Goal: Task Accomplishment & Management: Use online tool/utility

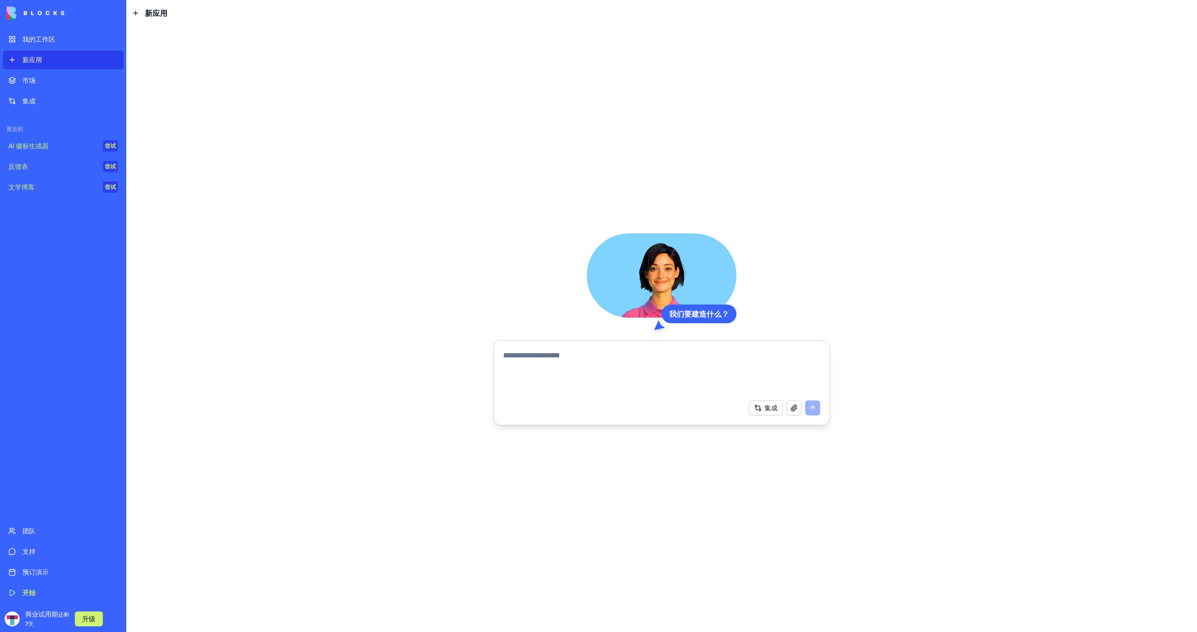
click at [72, 171] on link "反馈表 尝试" at bounding box center [63, 166] width 121 height 19
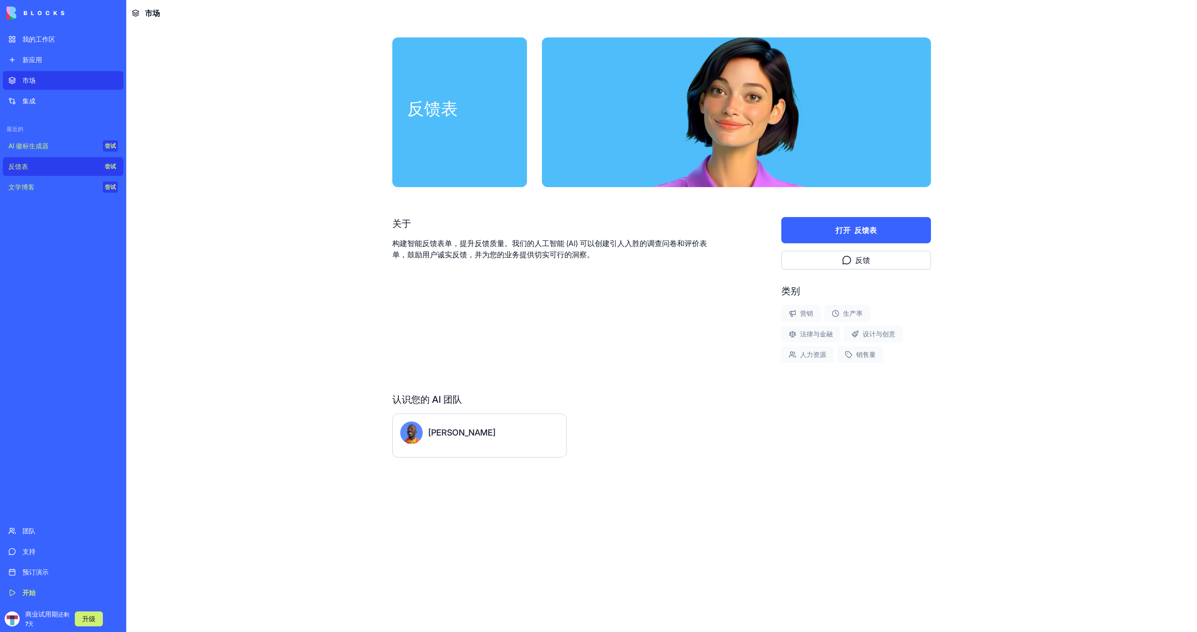
click at [834, 232] on button "打开 反馈表" at bounding box center [857, 230] width 150 height 26
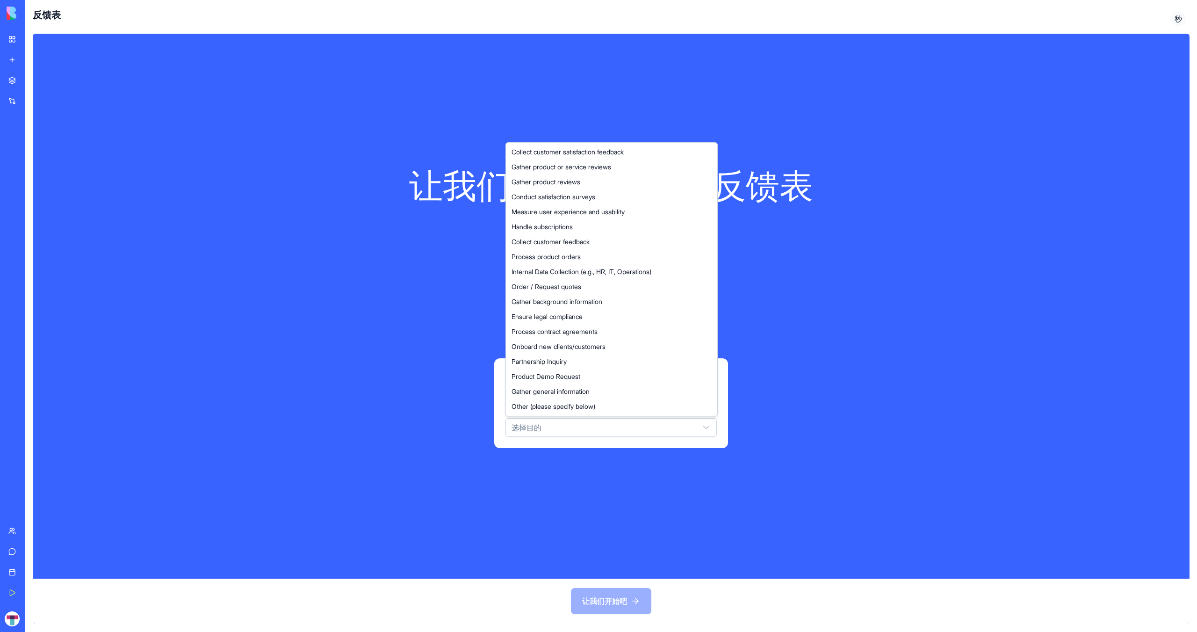
click at [632, 426] on html "我的工作区 新应用 市场 集成 最近的 AI 徽标生成器 尝试 反馈表 尝试 文学博客 尝试 团队 支持 预订演示 开始 商业试用期 还剩 7天 升级 反馈表…" at bounding box center [598, 316] width 1197 height 632
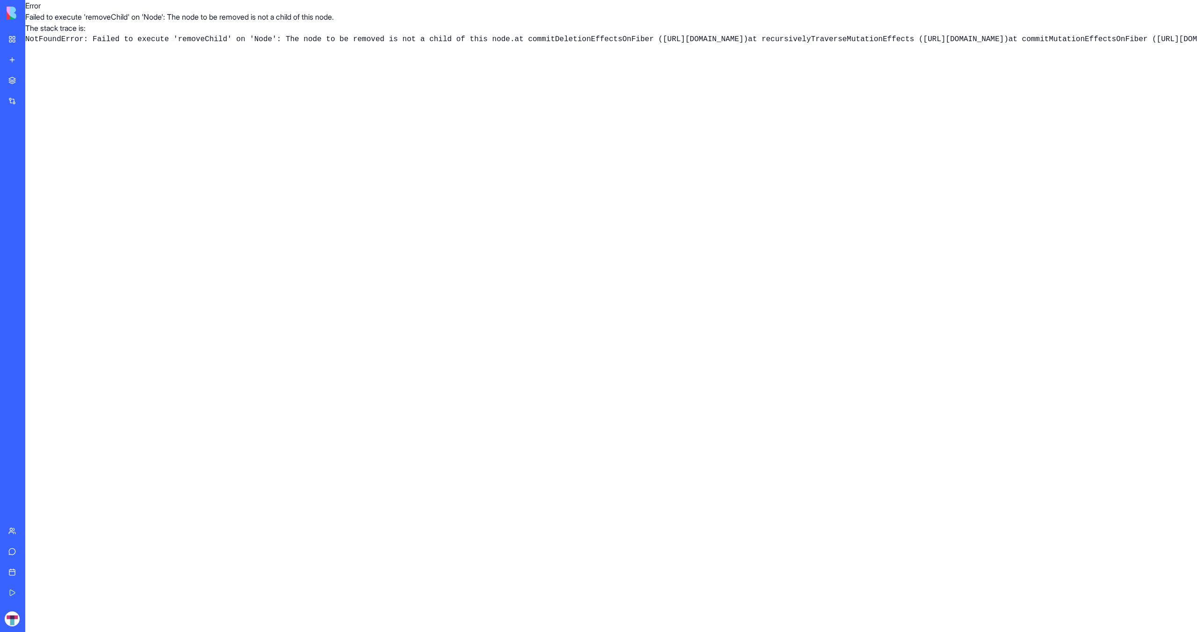
click at [14, 43] on link "My Workspace" at bounding box center [21, 39] width 37 height 19
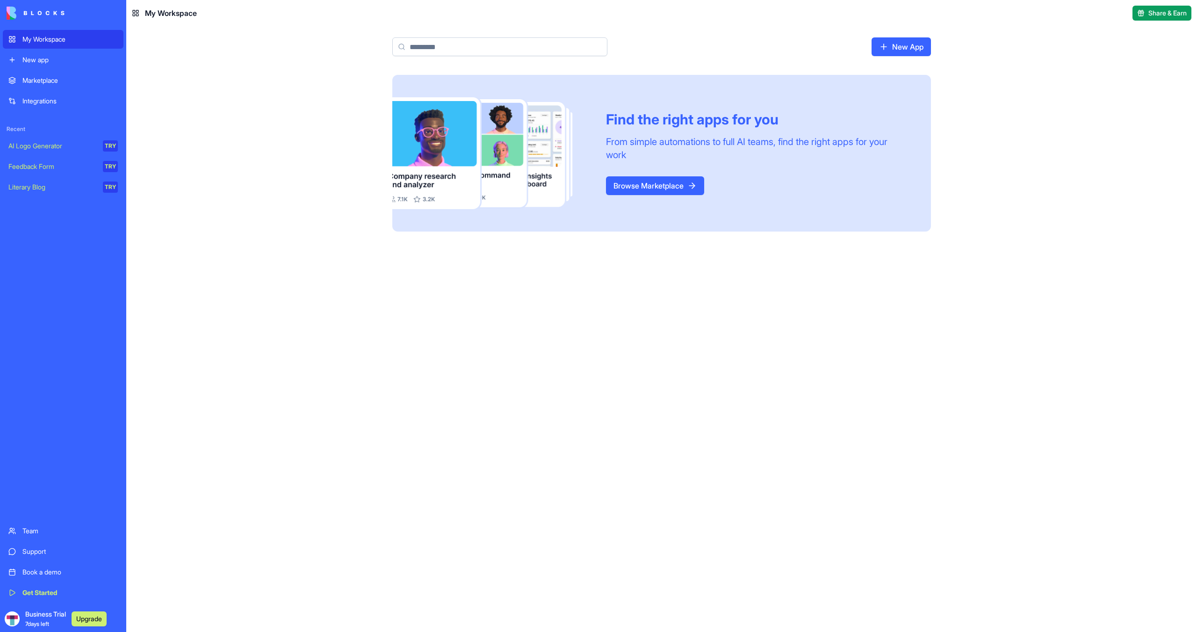
click at [907, 49] on link "New App" at bounding box center [901, 46] width 59 height 19
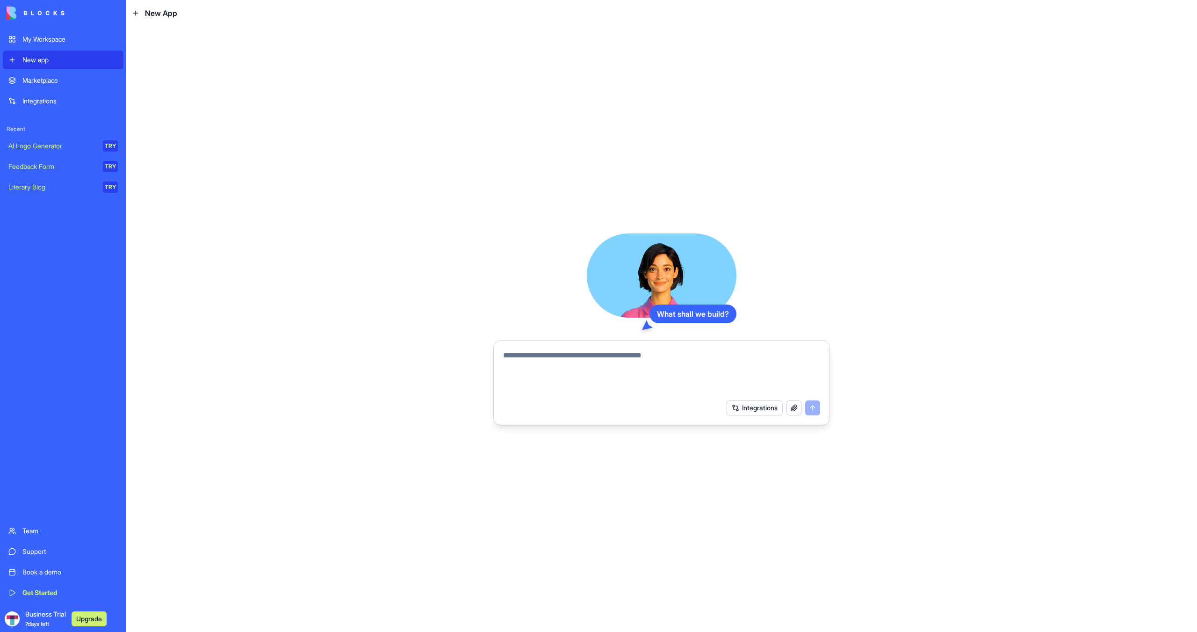
click at [648, 364] on textarea at bounding box center [661, 372] width 317 height 45
type textarea "**********"
click at [813, 407] on button "submit" at bounding box center [812, 407] width 15 height 15
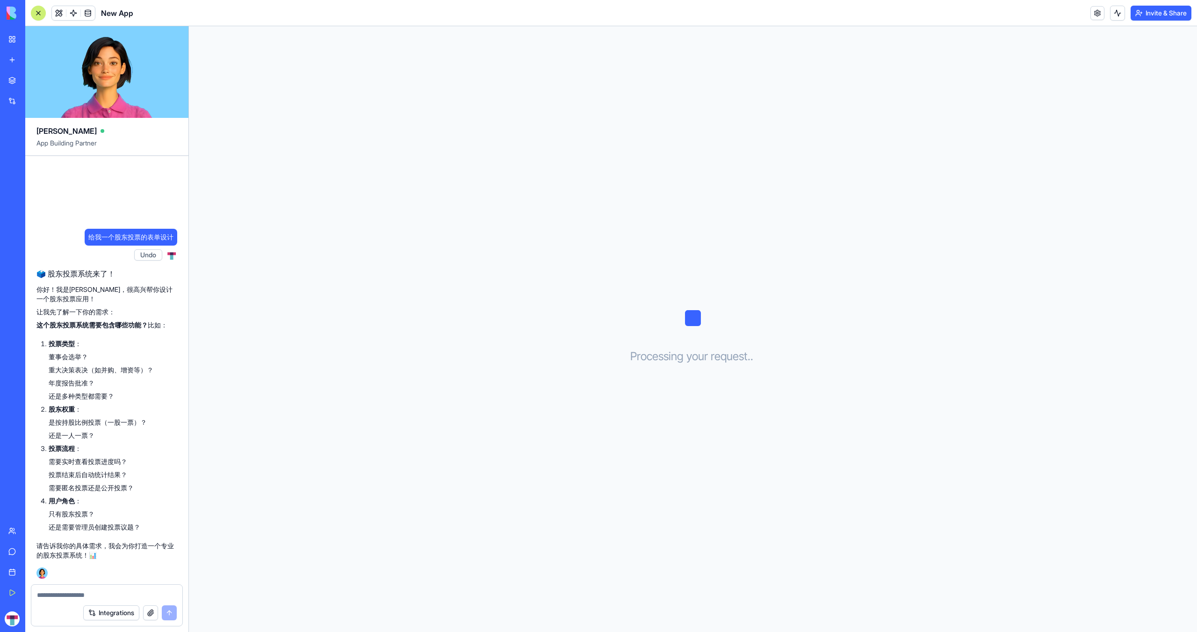
click at [115, 592] on textarea at bounding box center [107, 594] width 140 height 9
drag, startPoint x: 63, startPoint y: 394, endPoint x: 107, endPoint y: 395, distance: 44.0
click at [107, 395] on li "还是多种类型都需要？" at bounding box center [113, 395] width 129 height 9
copy li "多种类型都需要"
click at [76, 592] on textarea "*" at bounding box center [107, 594] width 140 height 9
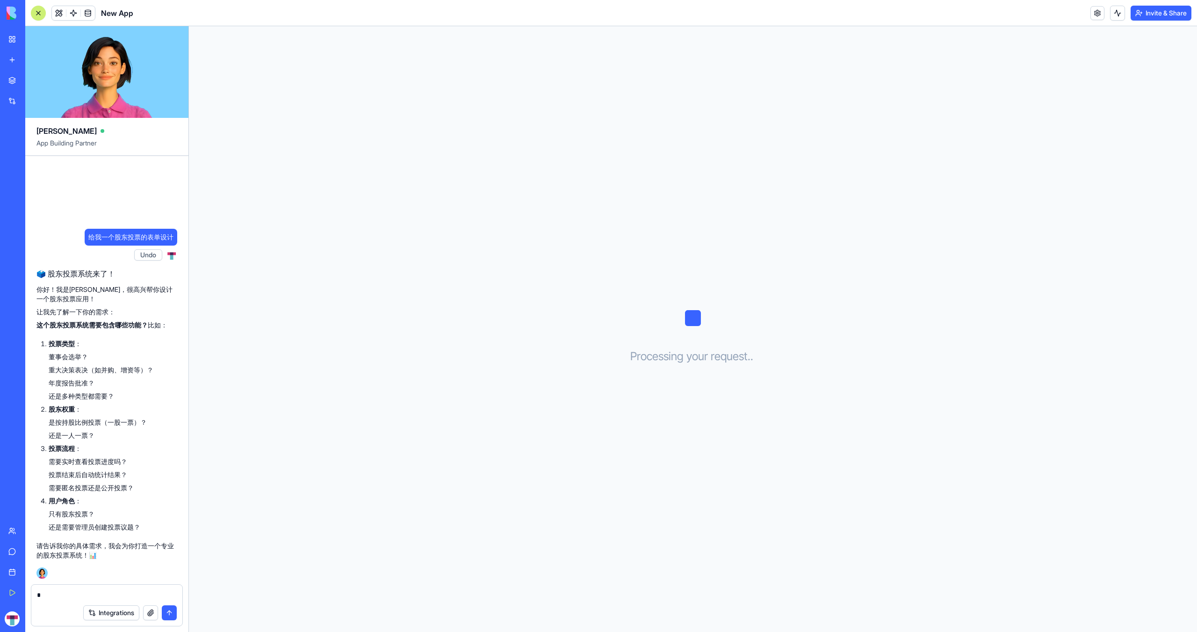
paste textarea "*******"
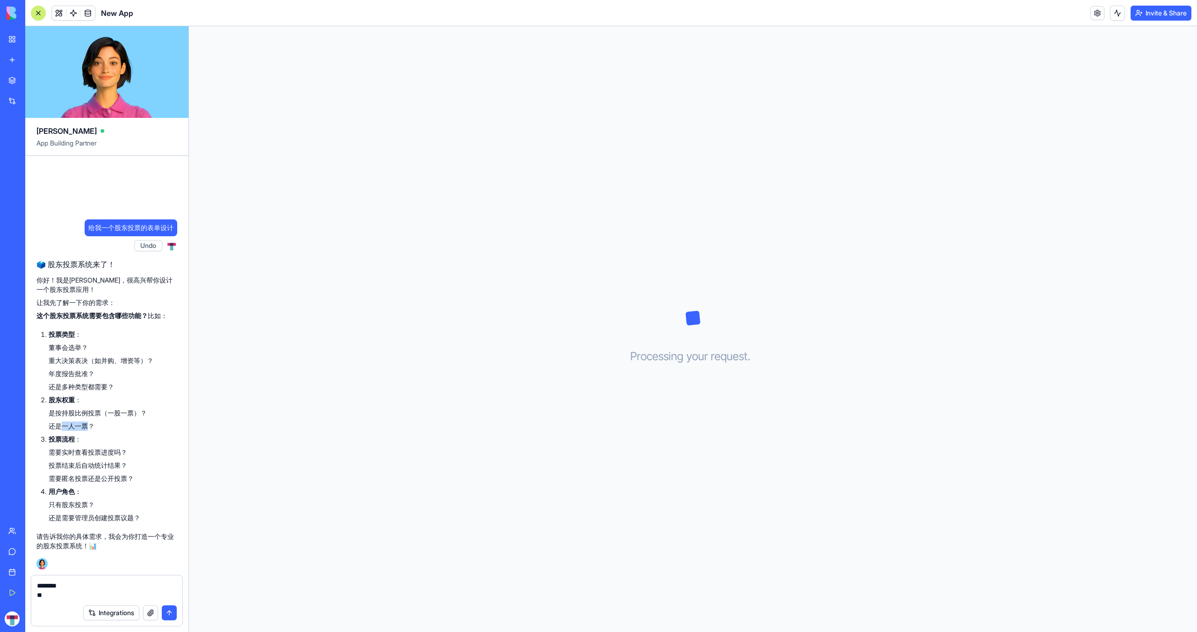
drag, startPoint x: 61, startPoint y: 427, endPoint x: 88, endPoint y: 428, distance: 27.7
click at [88, 428] on li "还是一人一票？" at bounding box center [113, 425] width 129 height 9
copy li "一人一票"
click at [68, 598] on textarea "******** **" at bounding box center [107, 590] width 140 height 19
paste textarea "****"
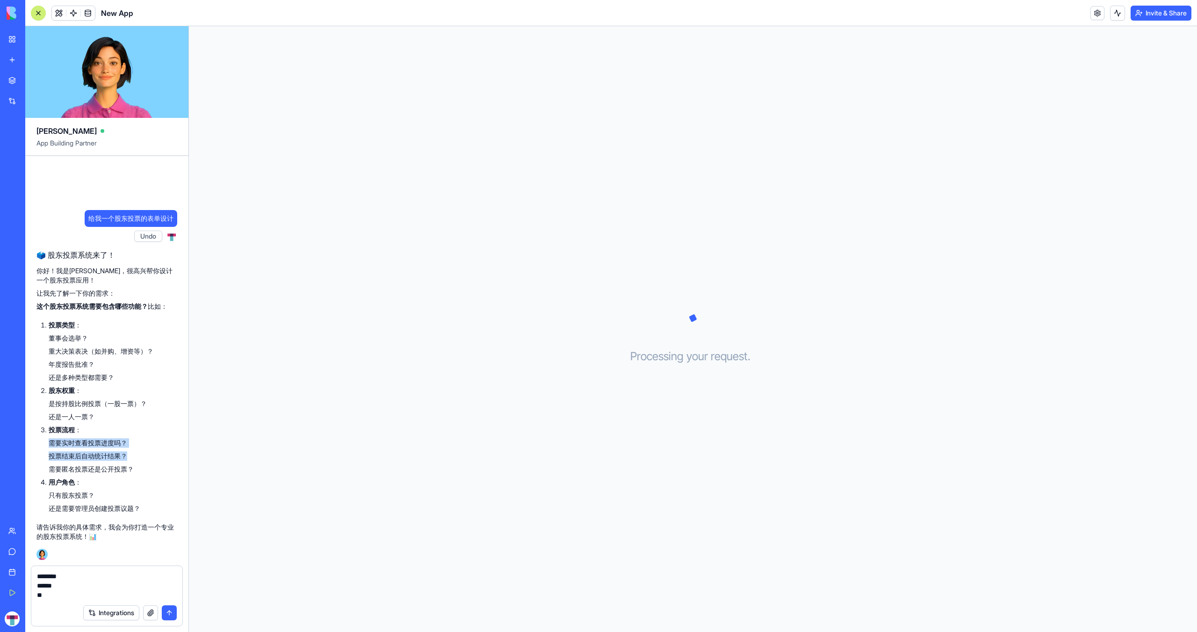
drag, startPoint x: 51, startPoint y: 443, endPoint x: 124, endPoint y: 458, distance: 74.6
click at [124, 458] on ul "需要实时查看投票进度吗？ 投票结束后自动统计结果？ 需要匿名投票还是公开投票？" at bounding box center [113, 456] width 129 height 36
copy ul "需要实时查看投票进度吗？ 投票结束后自动统计结果？"
click at [92, 598] on textarea "******** ****** **" at bounding box center [107, 586] width 140 height 28
paste textarea "**********"
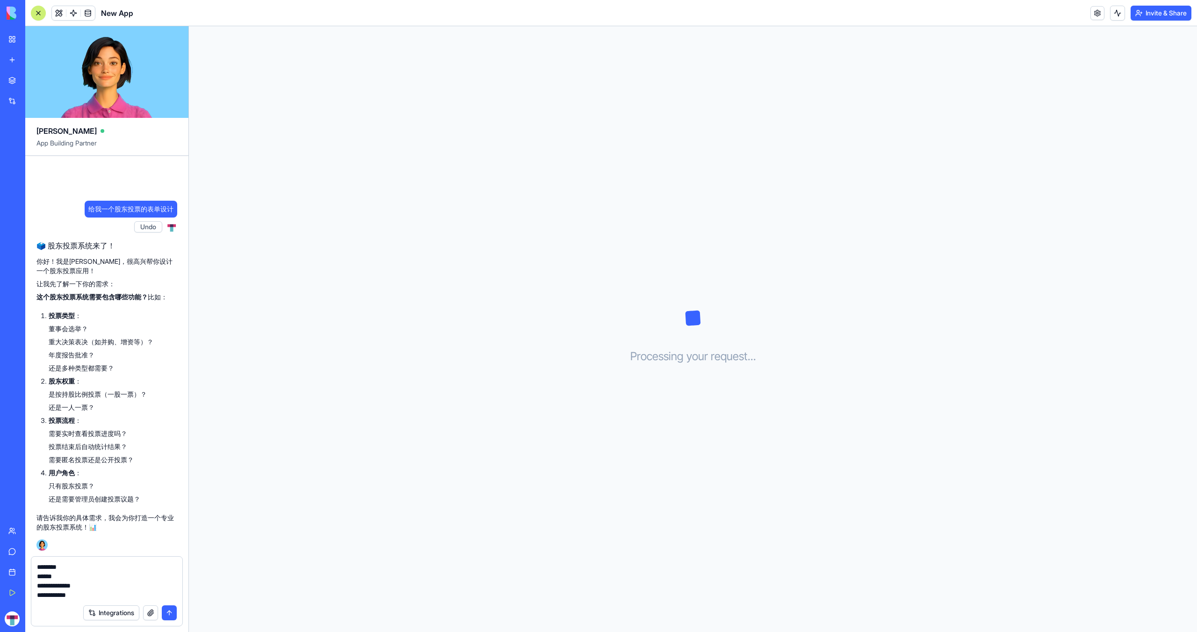
drag, startPoint x: 116, startPoint y: 585, endPoint x: 124, endPoint y: 585, distance: 8.9
click at [124, 585] on textarea "**********" at bounding box center [107, 580] width 140 height 37
drag, startPoint x: 63, startPoint y: 599, endPoint x: 75, endPoint y: 599, distance: 12.2
click at [75, 599] on textarea "**********" at bounding box center [107, 580] width 140 height 37
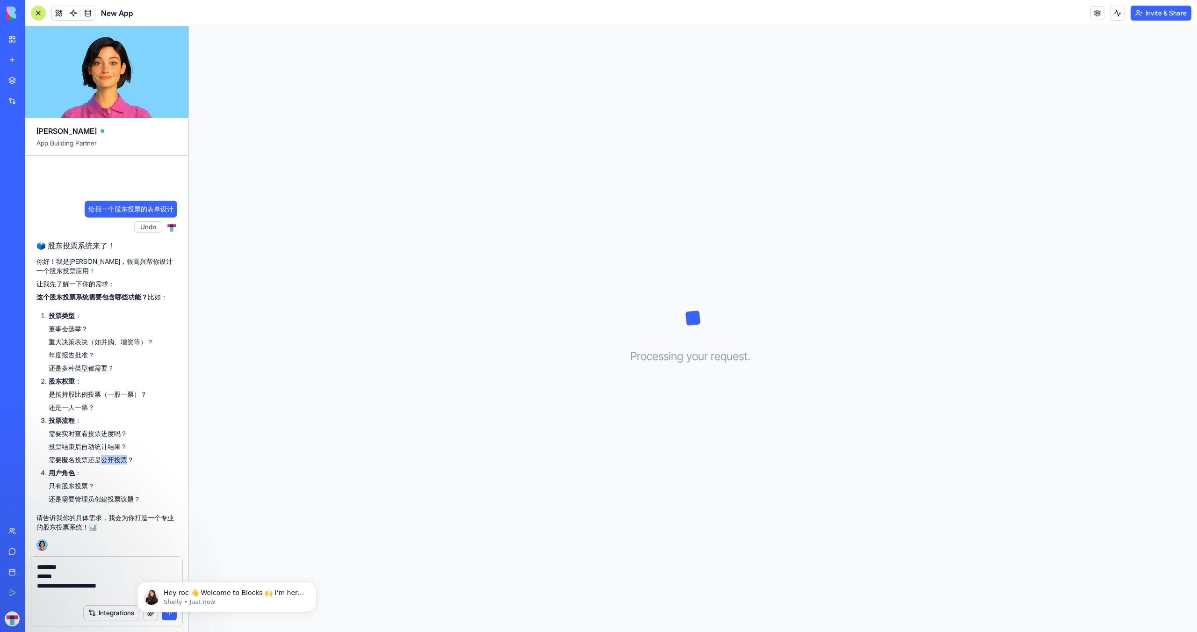
drag, startPoint x: 101, startPoint y: 459, endPoint x: 127, endPoint y: 459, distance: 25.3
click at [127, 459] on li "需要匿名投票还是公开投票？" at bounding box center [113, 459] width 129 height 9
copy li "公开投票"
click at [73, 598] on textarea "**********" at bounding box center [107, 580] width 140 height 37
paste textarea "*****"
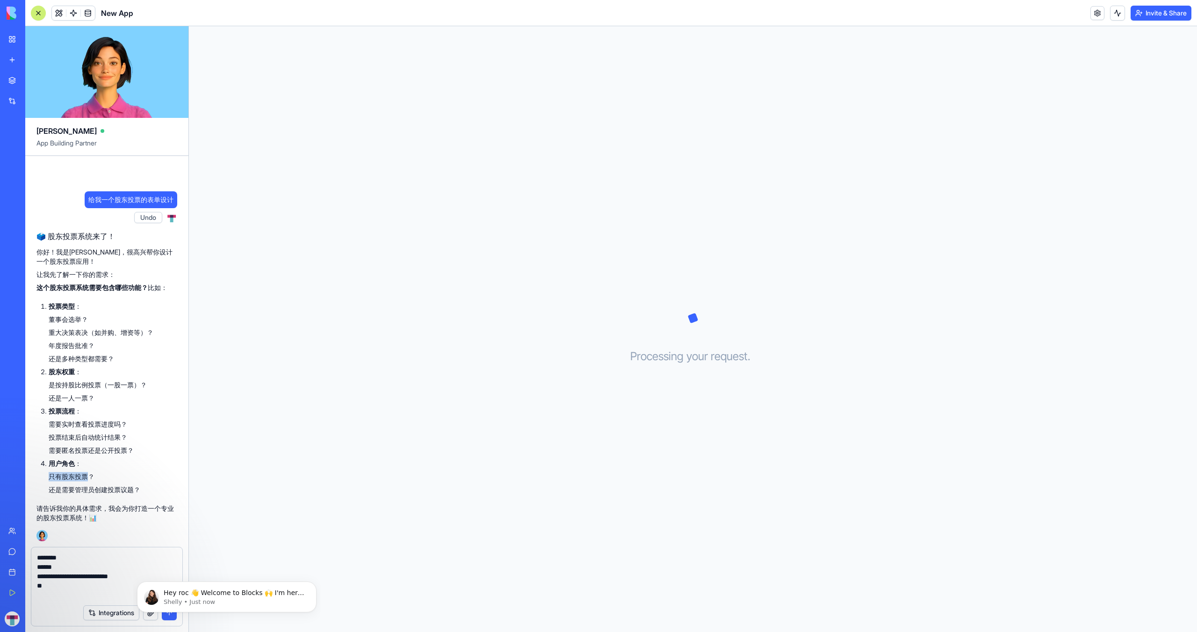
drag, startPoint x: 51, startPoint y: 478, endPoint x: 88, endPoint y: 478, distance: 36.5
click at [88, 478] on li "只有股东投票？" at bounding box center [113, 476] width 129 height 9
copy li "只有股东投票"
click at [58, 594] on textarea "**********" at bounding box center [107, 576] width 140 height 47
paste textarea "*******"
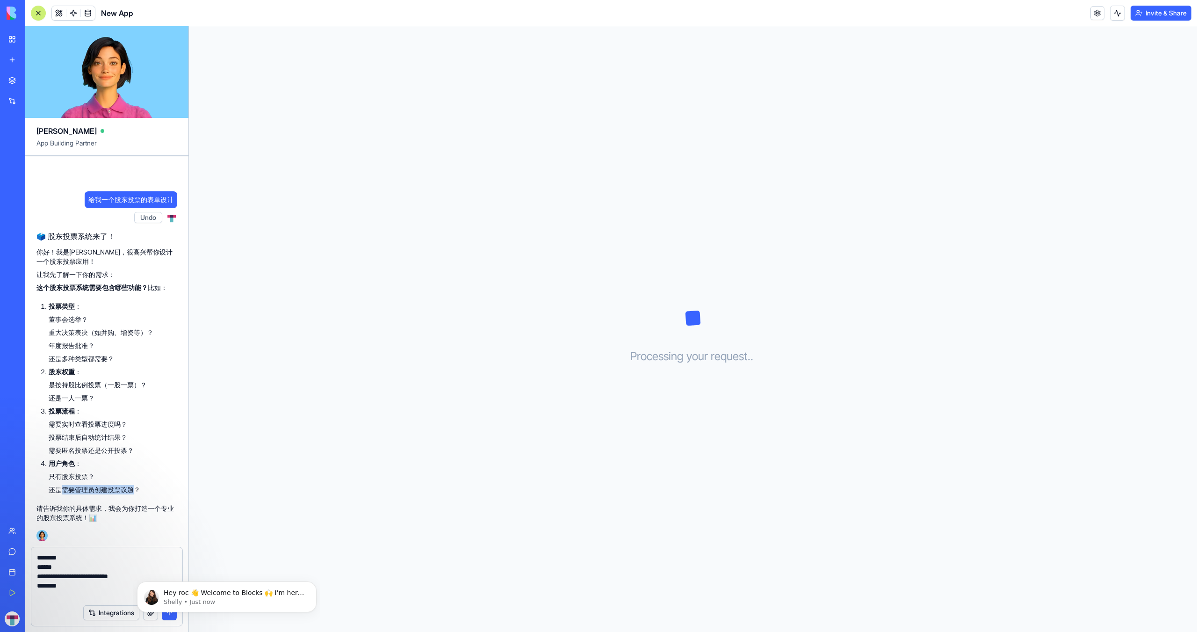
drag, startPoint x: 65, startPoint y: 490, endPoint x: 134, endPoint y: 490, distance: 69.7
click at [134, 490] on li "还是需要管理员创建投票议题？" at bounding box center [113, 489] width 129 height 9
copy li "需要管理员创建投票议题"
click at [45, 598] on textarea "**********" at bounding box center [107, 576] width 140 height 47
paste textarea "**********"
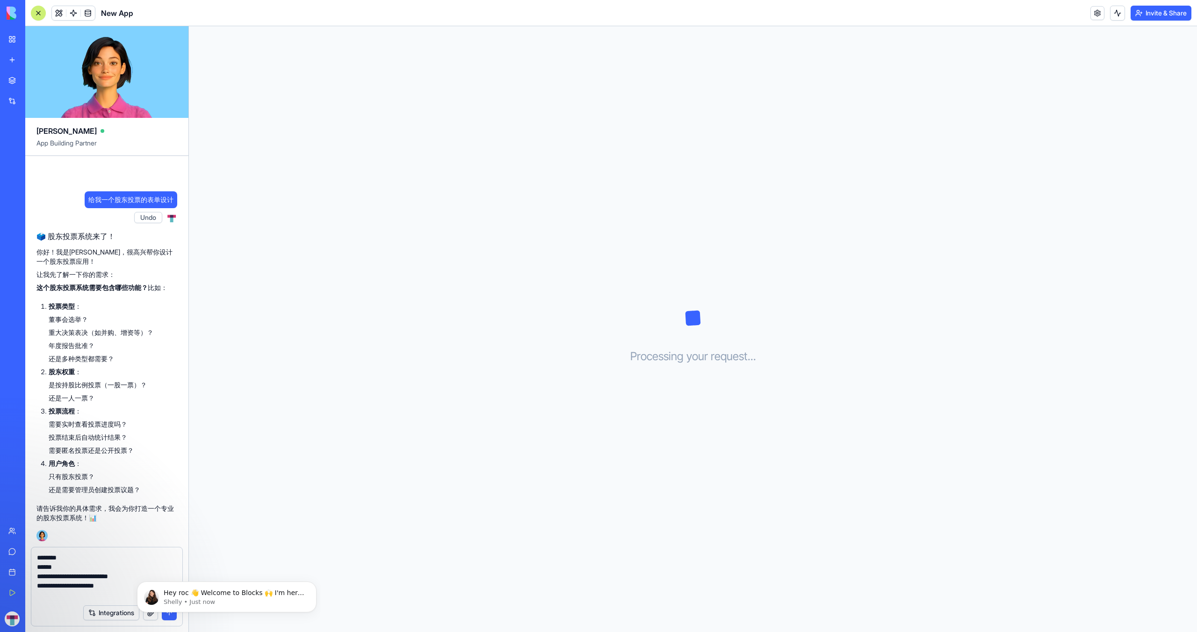
type textarea "**********"
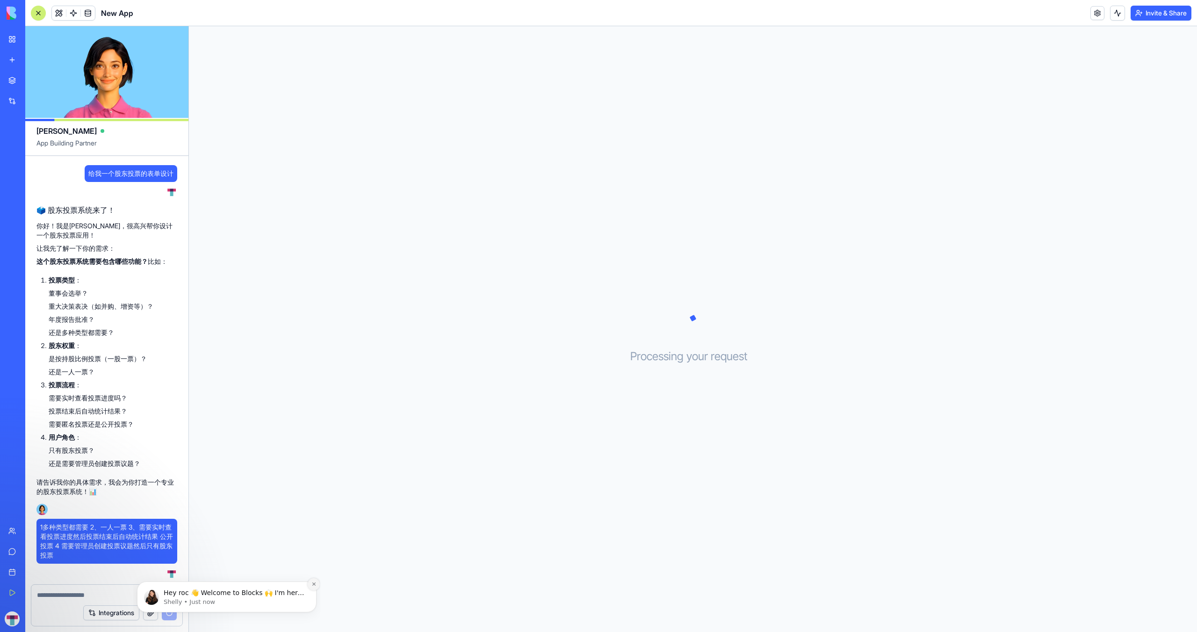
click at [315, 584] on icon "Dismiss notification" at bounding box center [313, 583] width 5 height 5
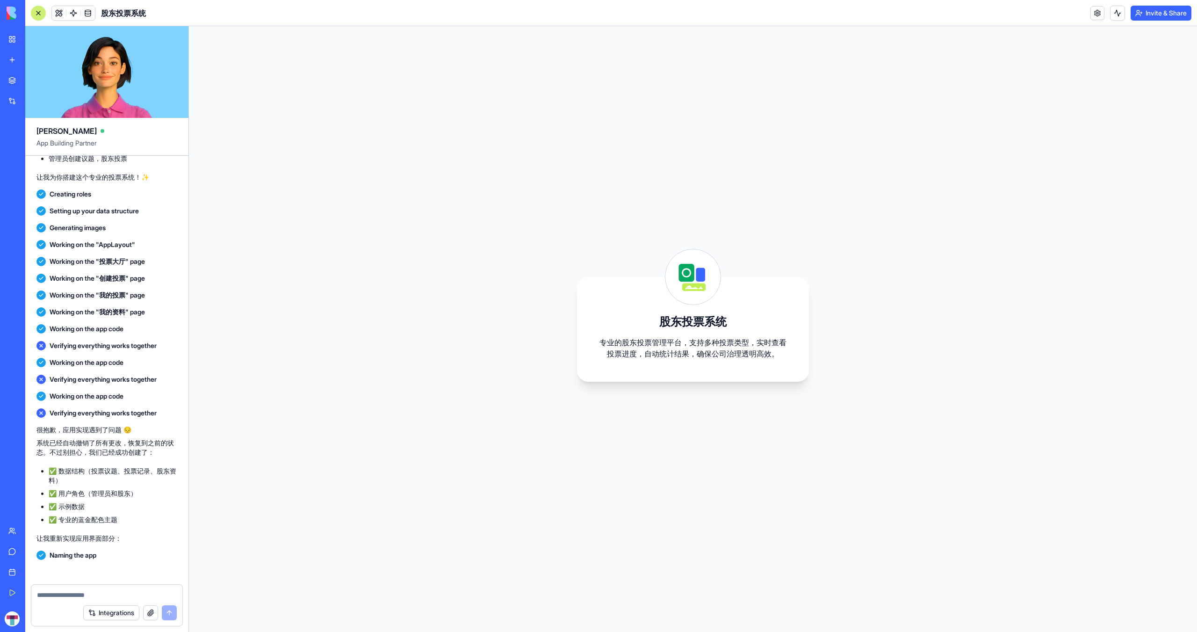
scroll to position [743, 0]
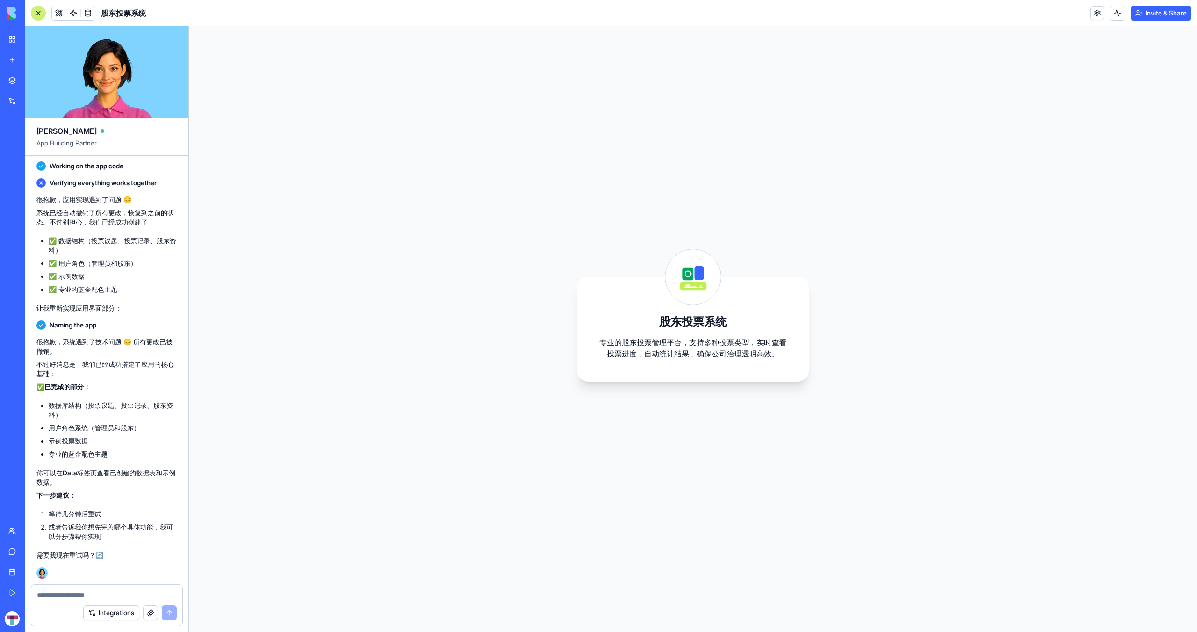
click at [110, 594] on textarea at bounding box center [107, 594] width 140 height 9
type textarea "***"
click at [129, 595] on textarea "***" at bounding box center [107, 594] width 140 height 9
click at [167, 615] on button "submit" at bounding box center [169, 612] width 15 height 15
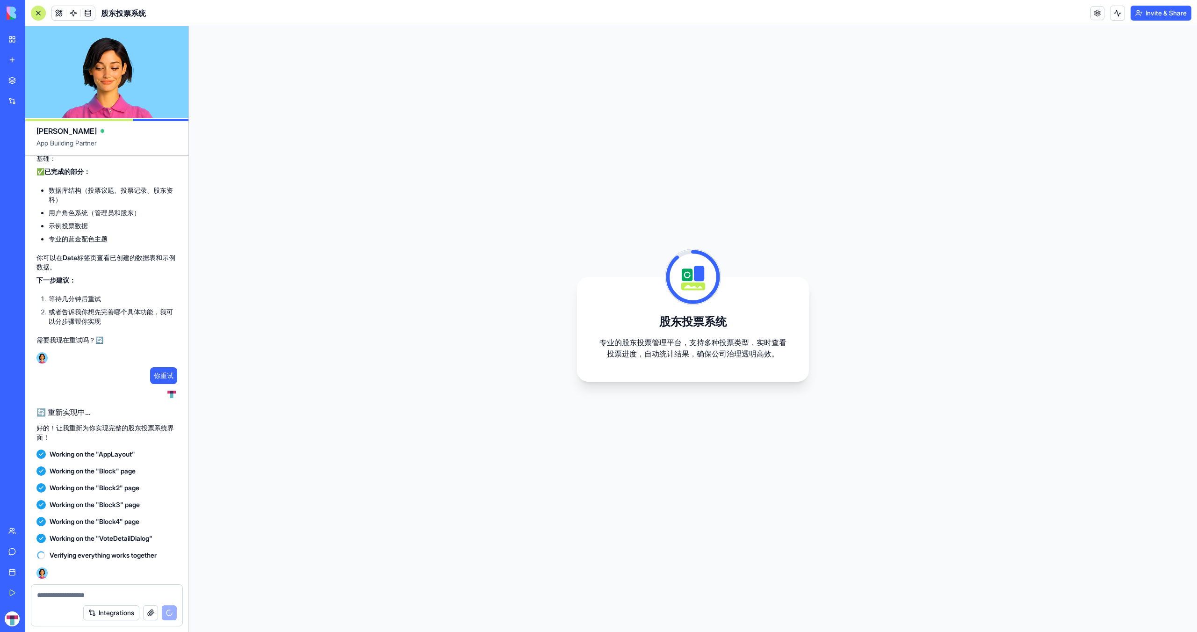
scroll to position [975, 0]
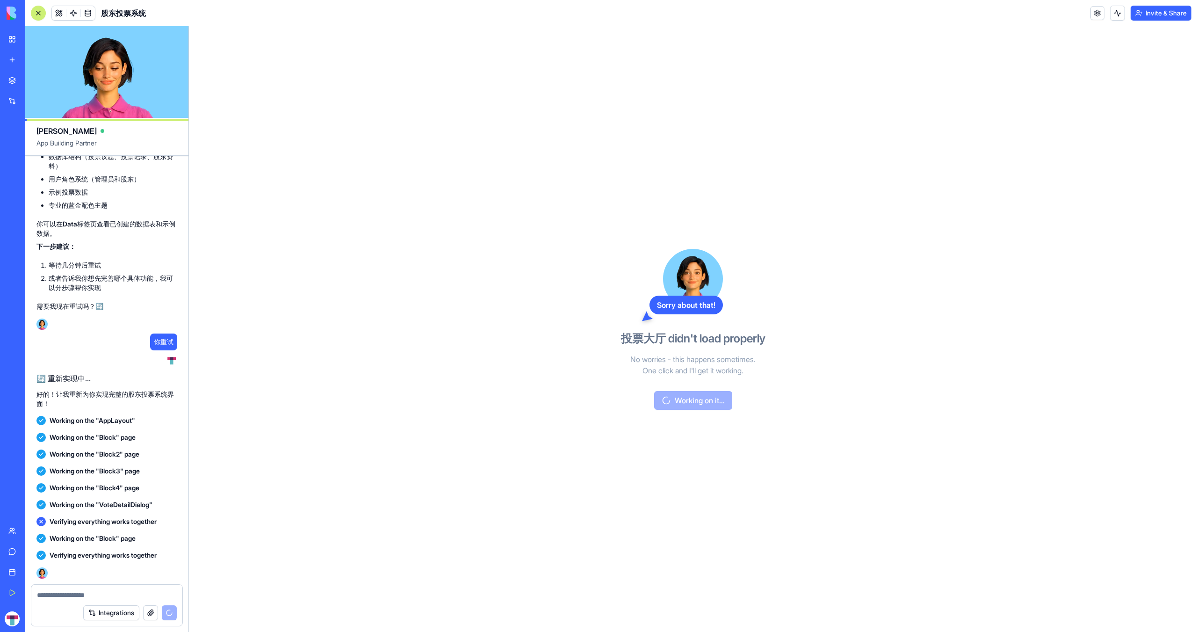
scroll to position [1089, 0]
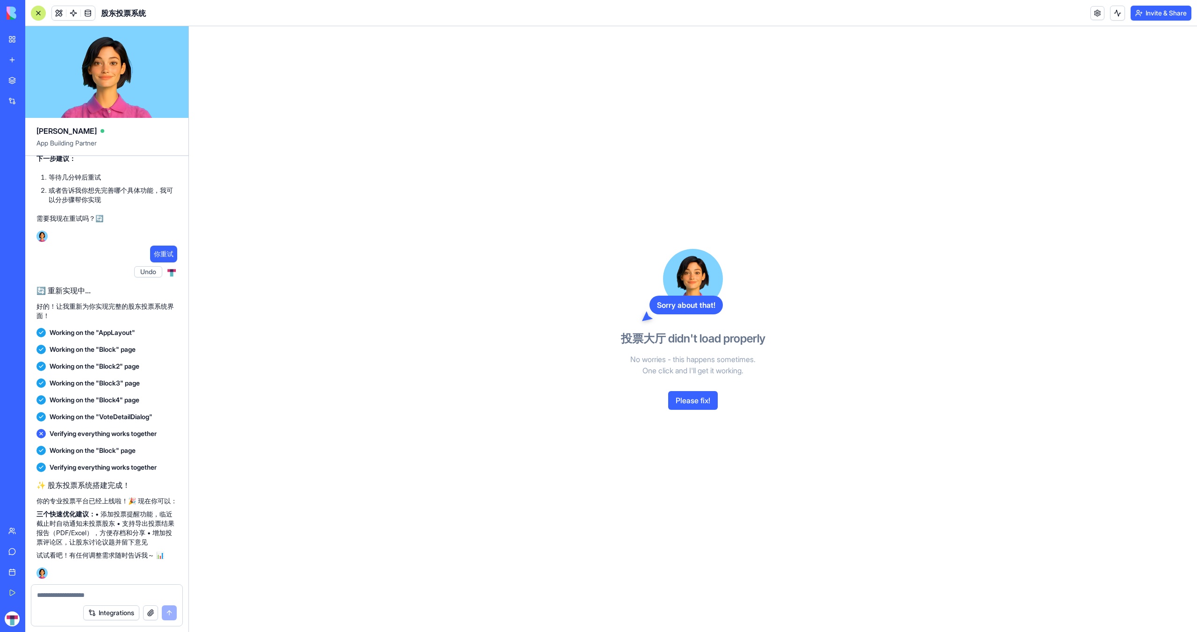
click at [691, 402] on button "Please fix!" at bounding box center [693, 400] width 50 height 19
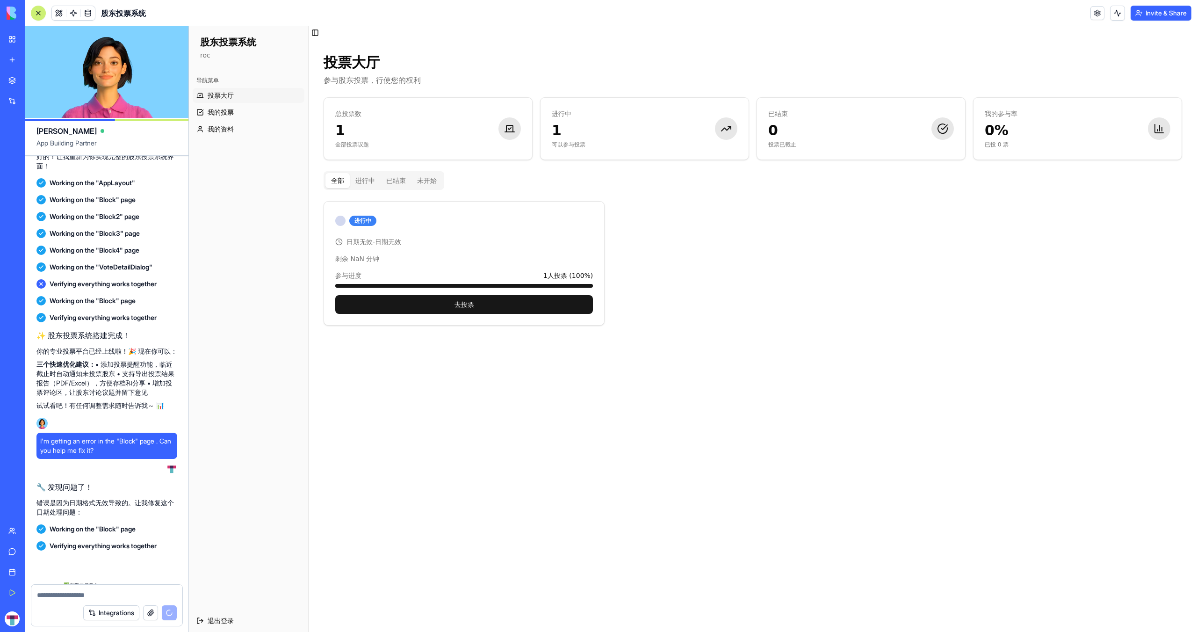
scroll to position [1358, 0]
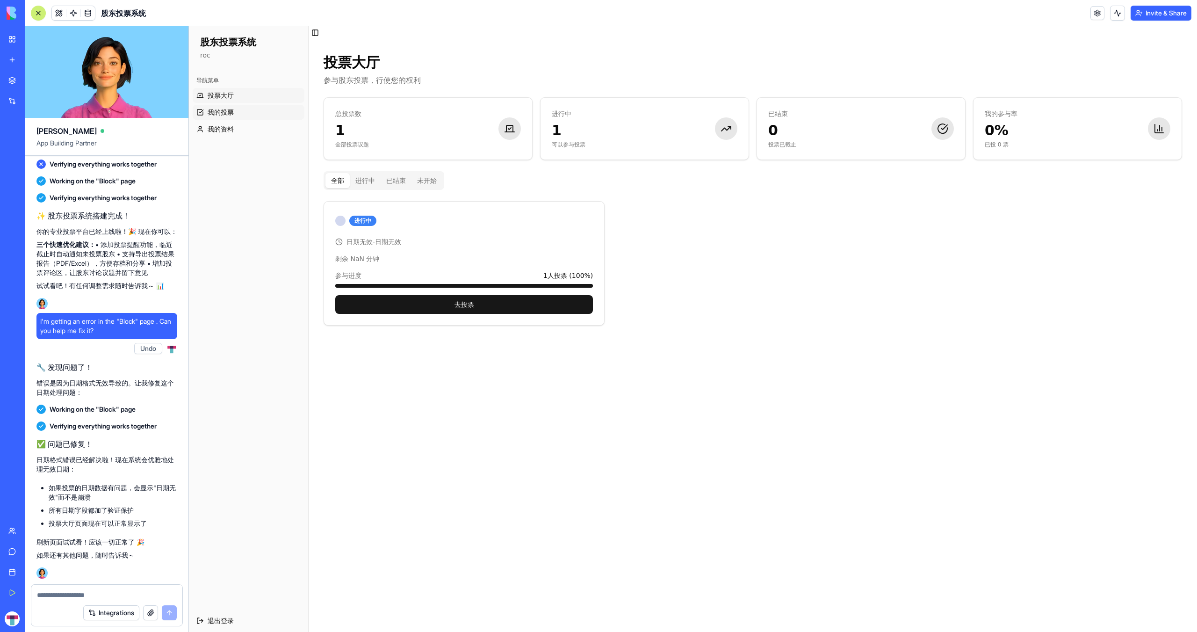
click at [252, 107] on link "我的投票" at bounding box center [249, 112] width 112 height 15
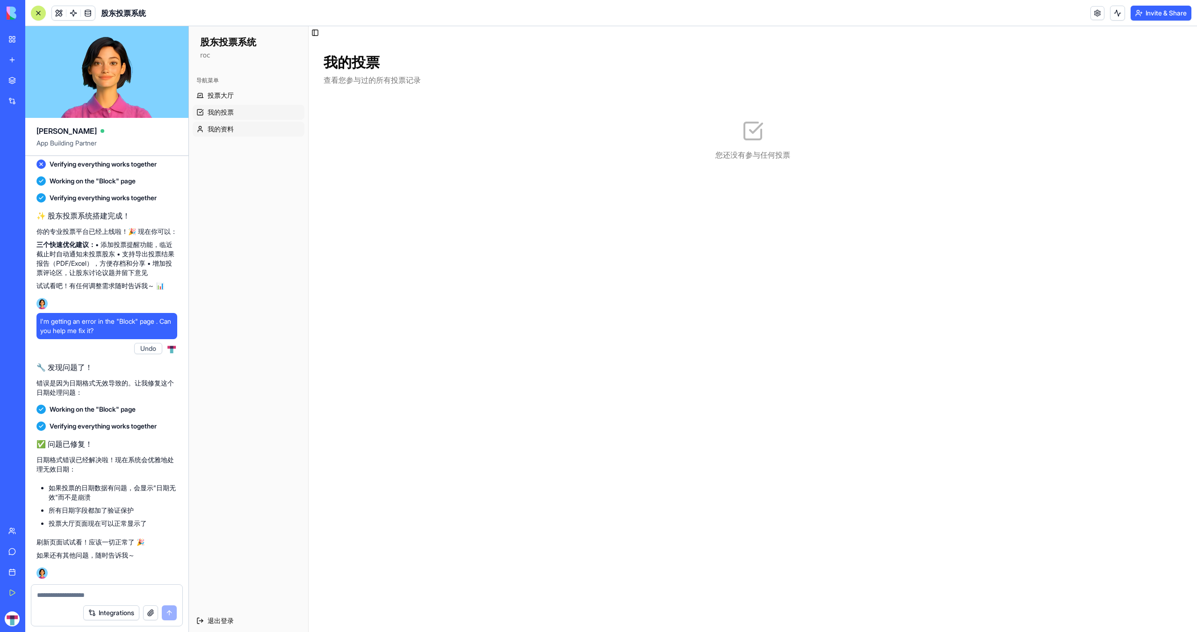
click at [248, 132] on link "我的资料" at bounding box center [249, 129] width 112 height 15
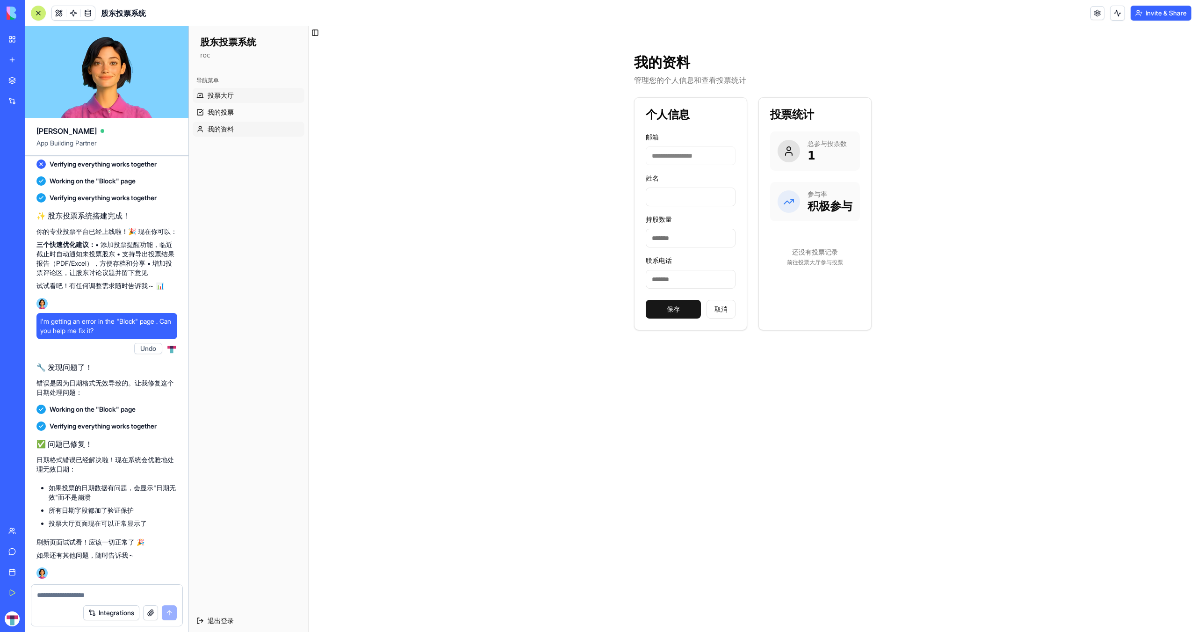
click at [241, 92] on link "投票大厅" at bounding box center [249, 95] width 112 height 15
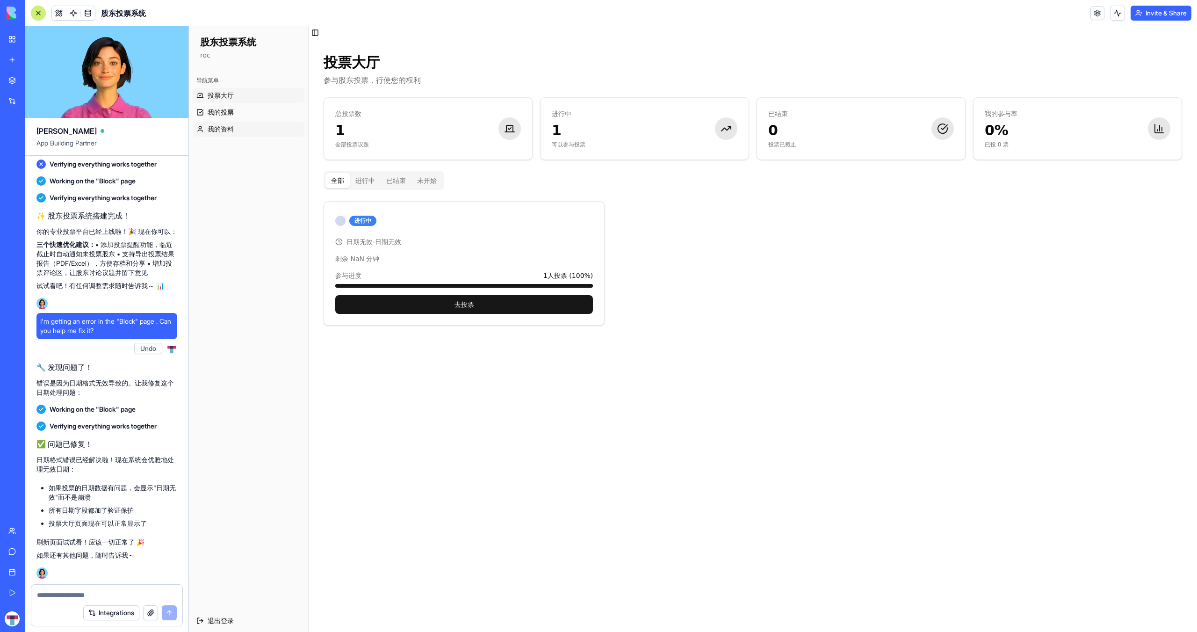
click at [233, 126] on span "我的资料" at bounding box center [221, 128] width 26 height 9
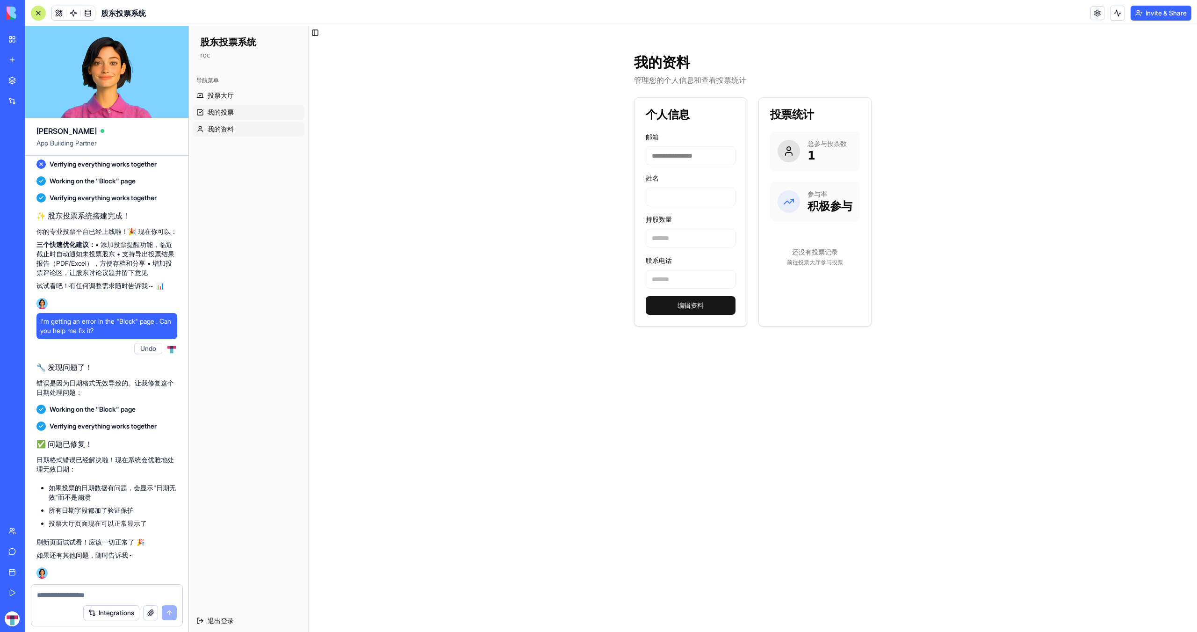
click at [236, 114] on link "我的投票" at bounding box center [249, 112] width 112 height 15
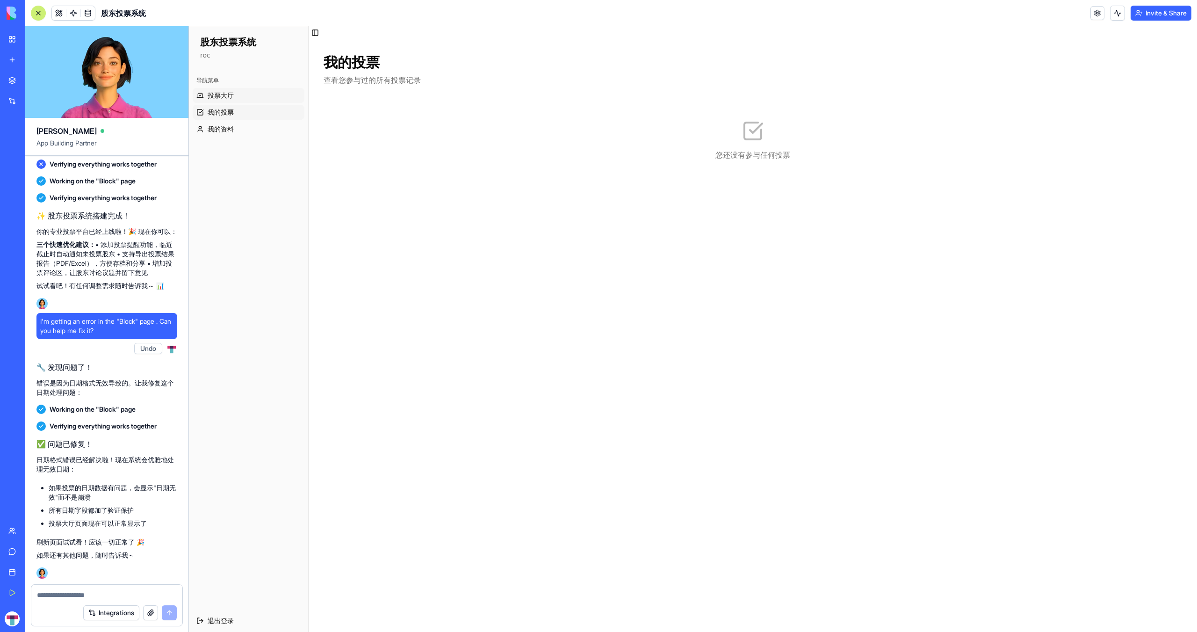
click at [234, 94] on link "投票大厅" at bounding box center [249, 95] width 112 height 15
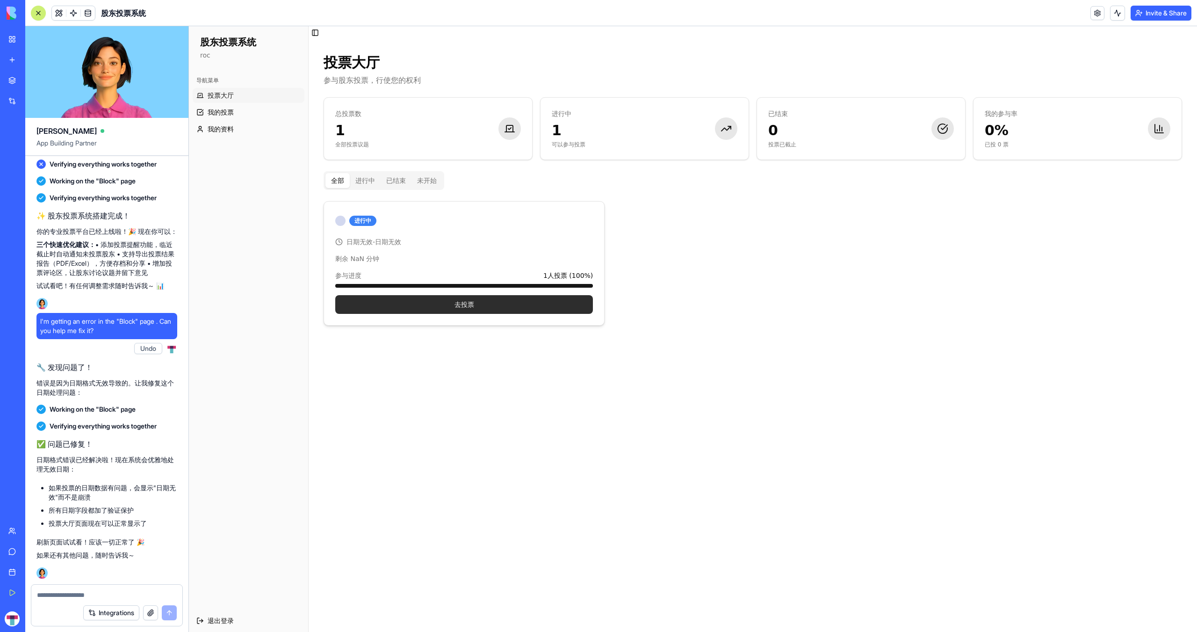
click at [473, 308] on button "去投票" at bounding box center [464, 304] width 258 height 19
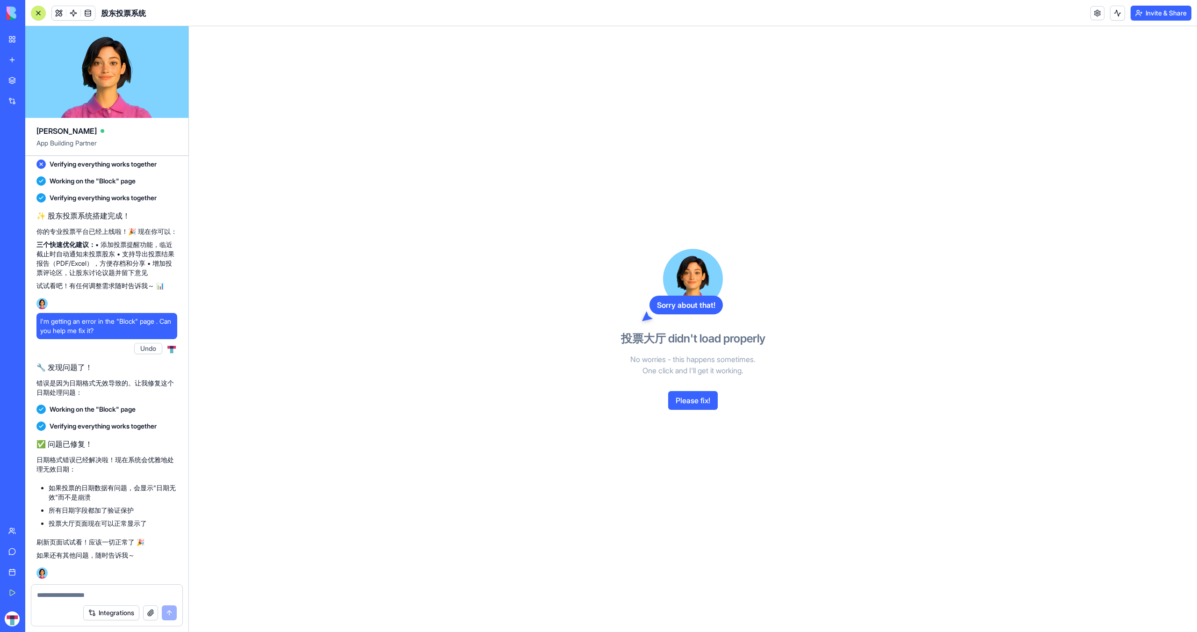
click at [683, 401] on button "Please fix!" at bounding box center [693, 400] width 50 height 19
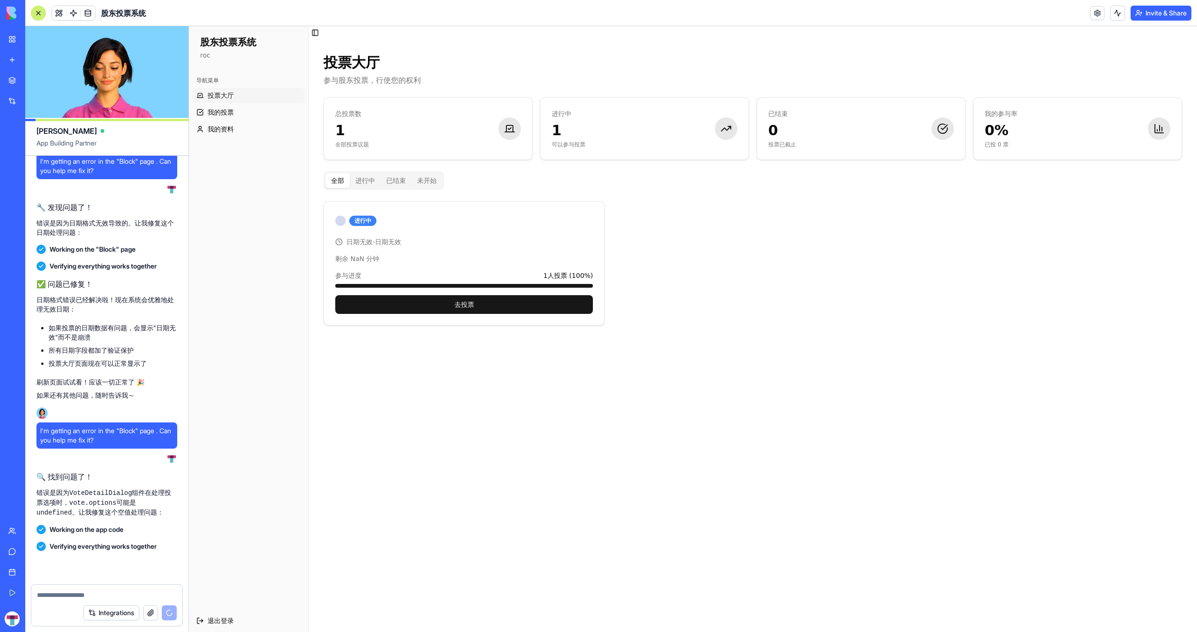
scroll to position [1625, 0]
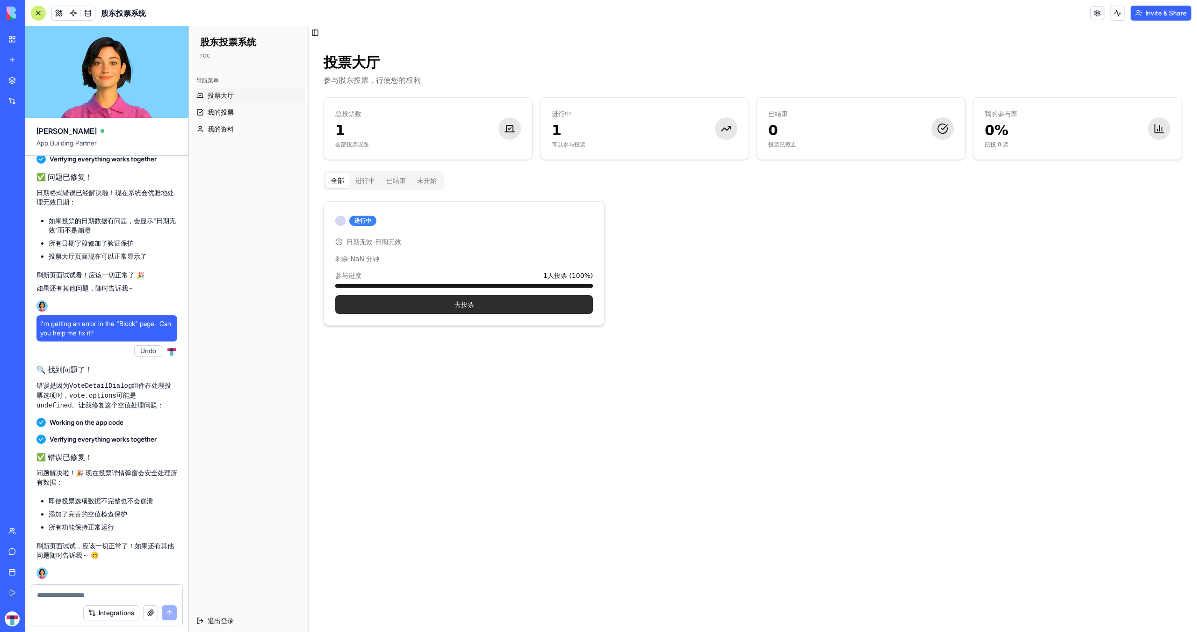
click at [450, 304] on button "去投票" at bounding box center [464, 304] width 258 height 19
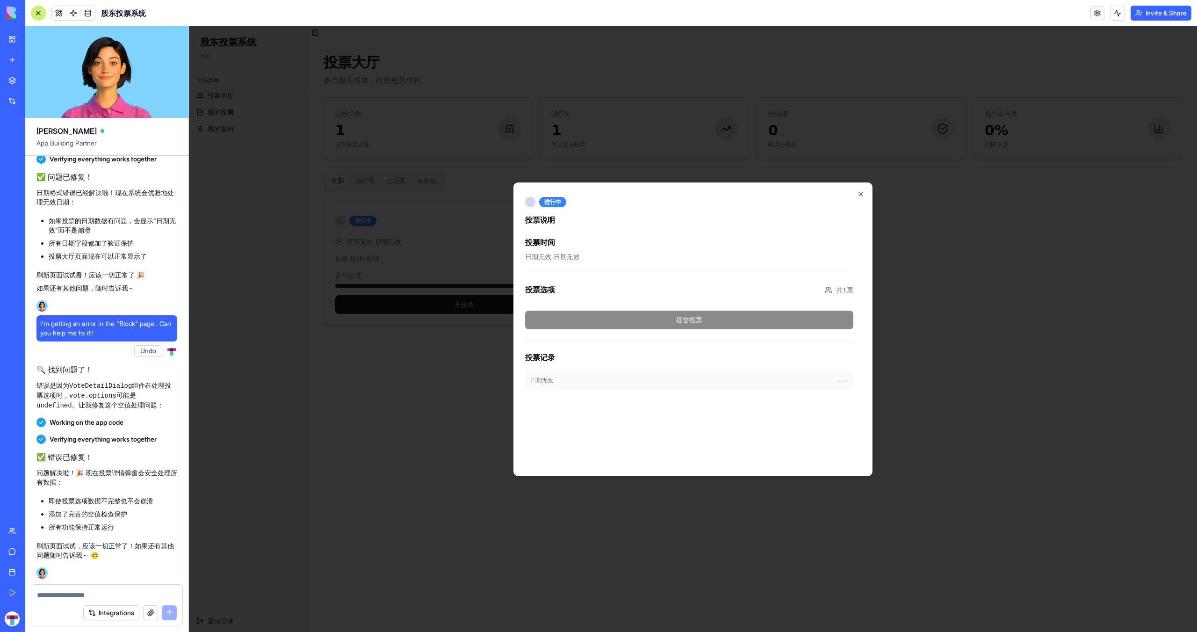
click at [567, 255] on p "日期无效 - 日期无效" at bounding box center [689, 256] width 328 height 9
click at [860, 197] on icon "button" at bounding box center [860, 193] width 7 height 7
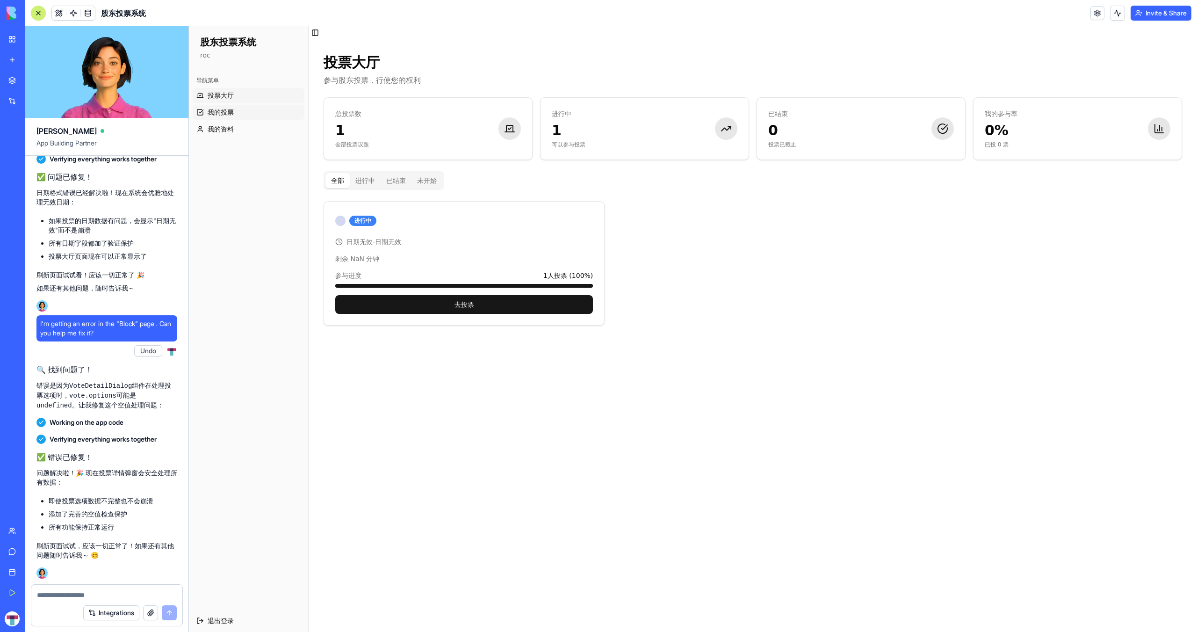
click at [247, 116] on link "我的投票" at bounding box center [249, 112] width 112 height 15
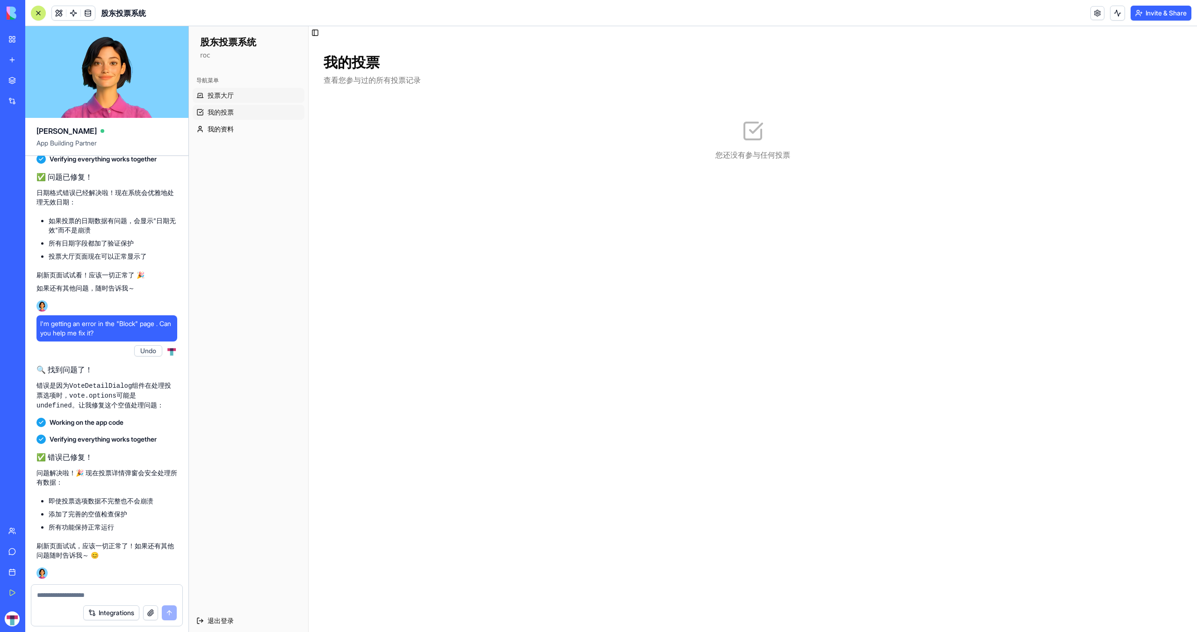
click at [241, 96] on link "投票大厅" at bounding box center [249, 95] width 112 height 15
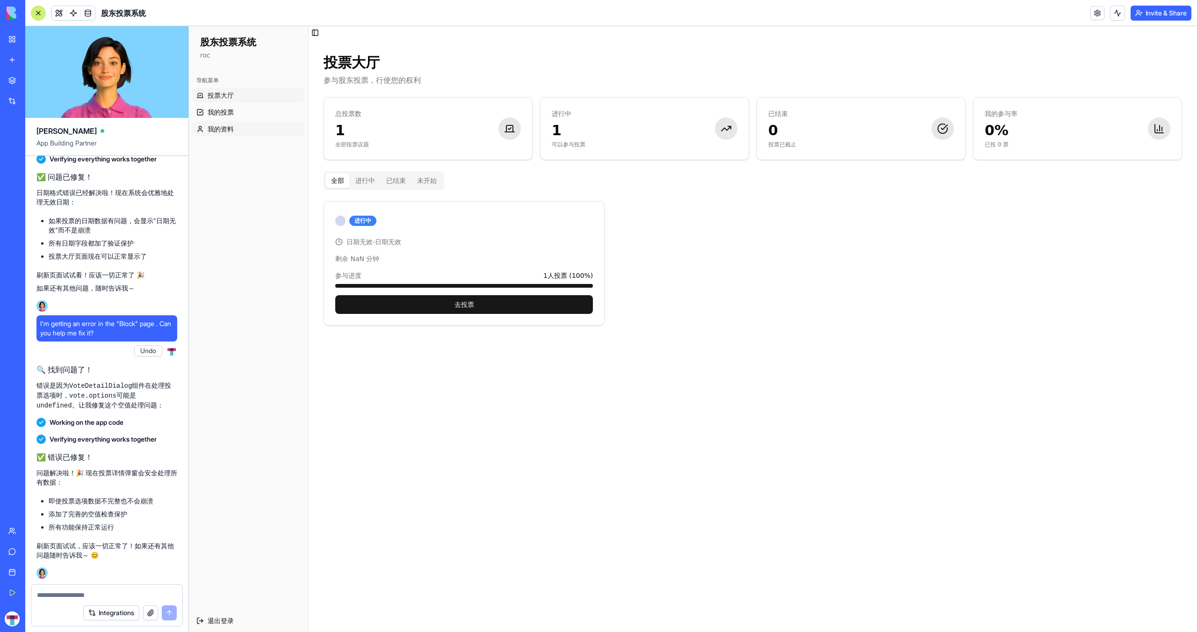
click at [240, 129] on link "我的资料" at bounding box center [249, 129] width 112 height 15
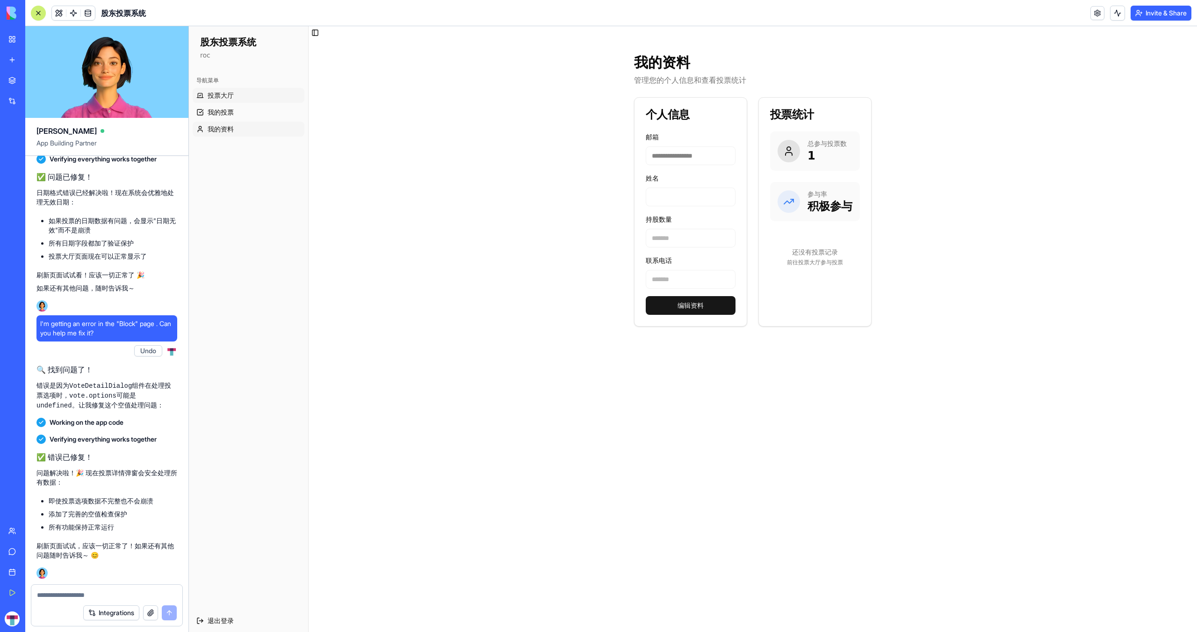
click at [236, 98] on link "投票大厅" at bounding box center [249, 95] width 112 height 15
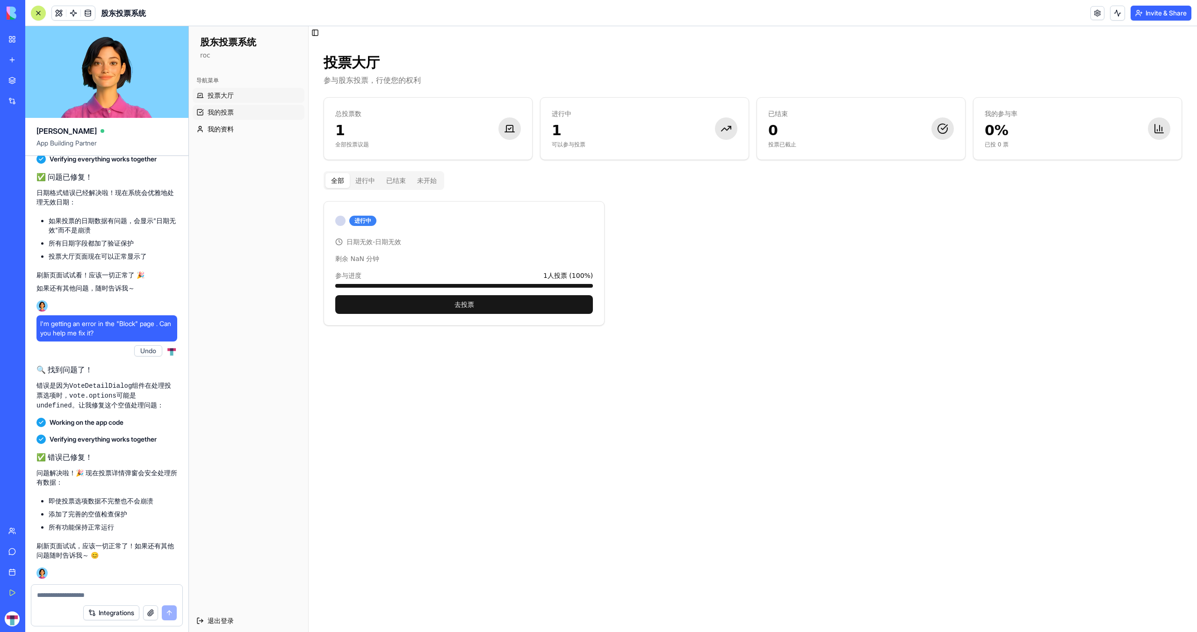
click at [225, 118] on link "我的投票" at bounding box center [249, 112] width 112 height 15
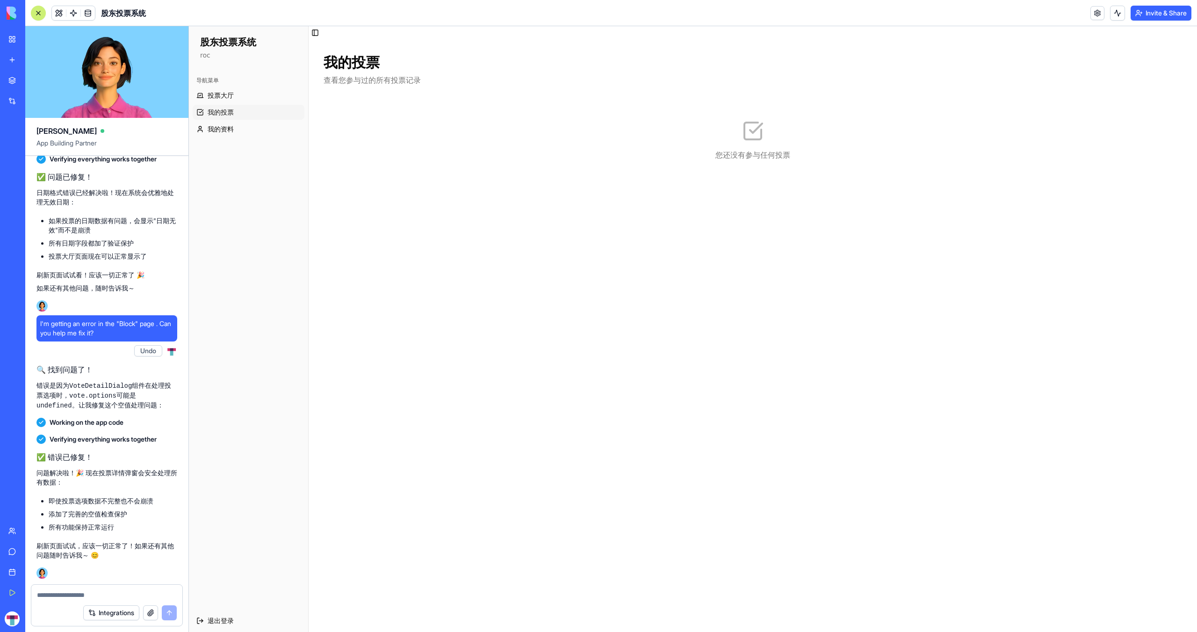
click at [124, 589] on div at bounding box center [106, 592] width 151 height 15
click at [123, 594] on textarea at bounding box center [107, 594] width 140 height 9
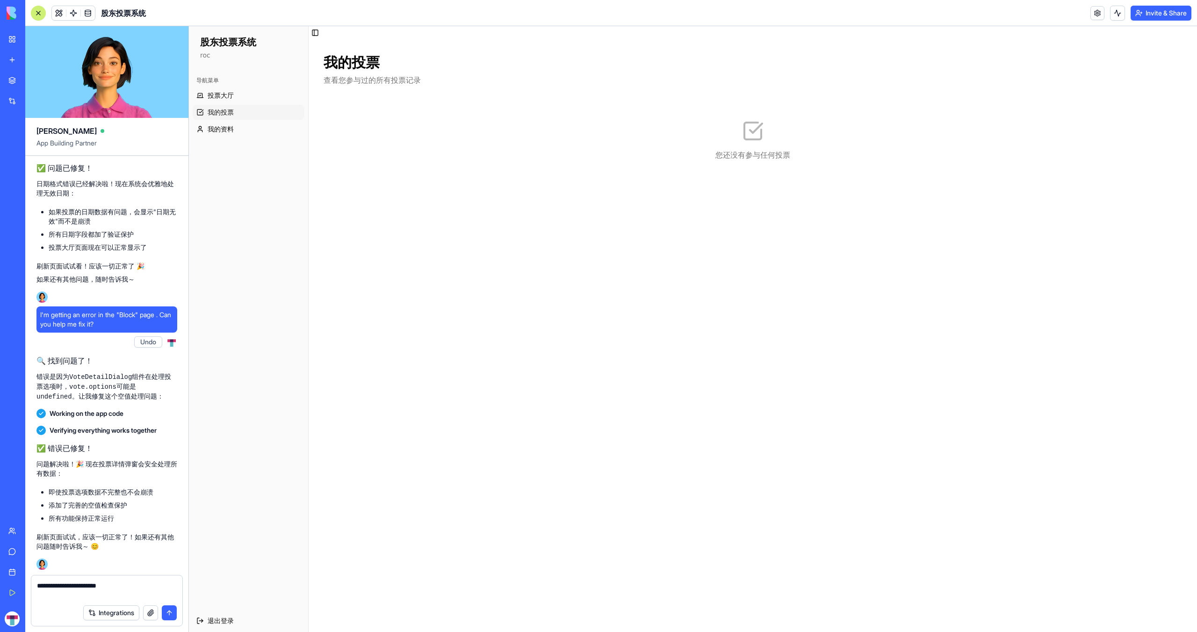
type textarea "**********"
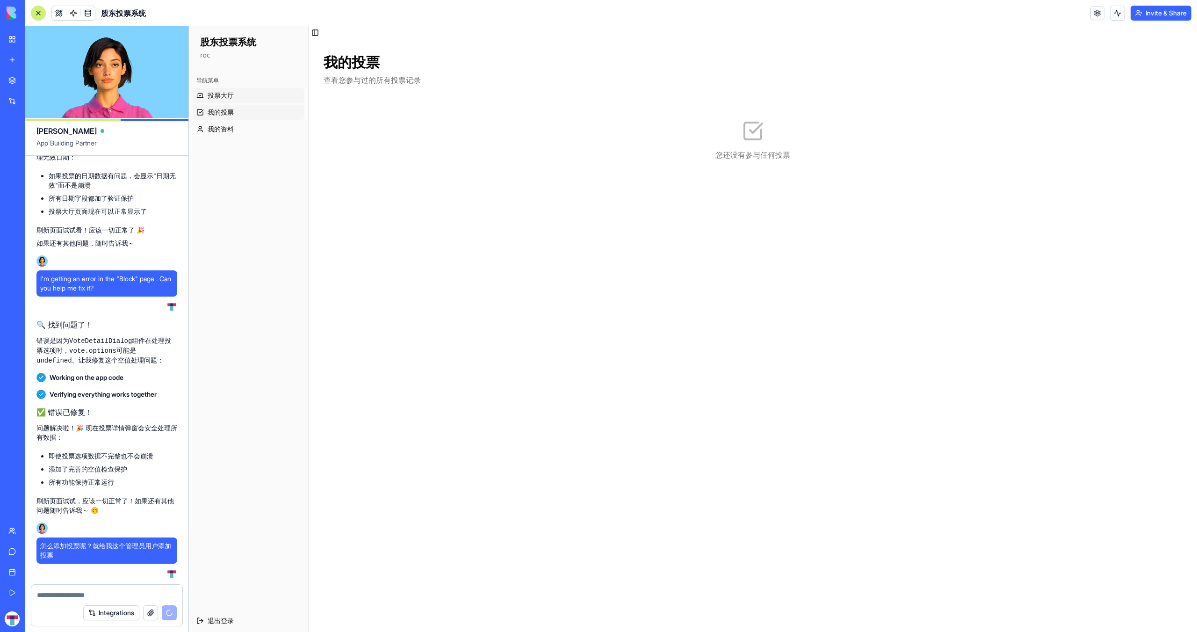
click at [237, 100] on link "投票大厅" at bounding box center [249, 95] width 112 height 15
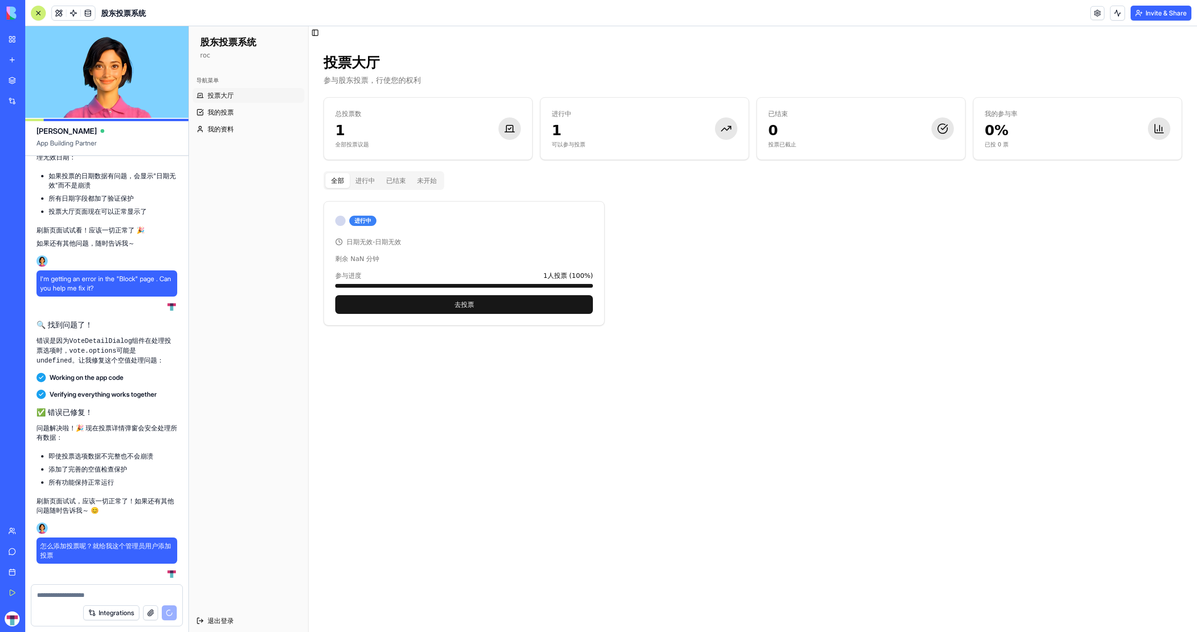
click at [509, 128] on icon at bounding box center [509, 128] width 11 height 11
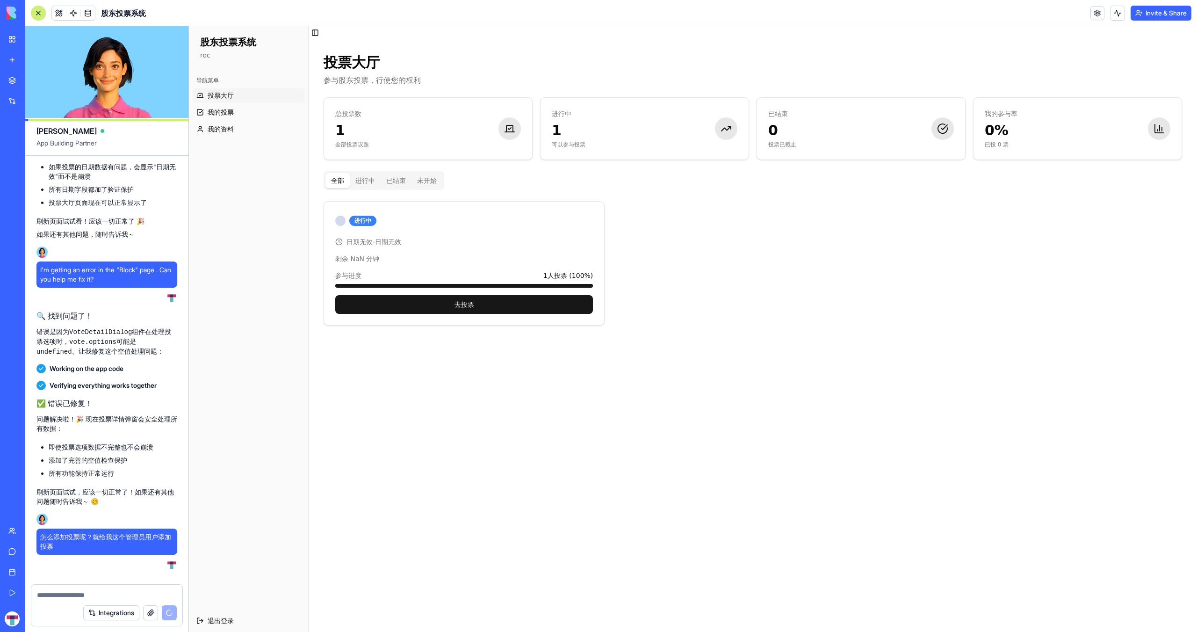
scroll to position [1976, 0]
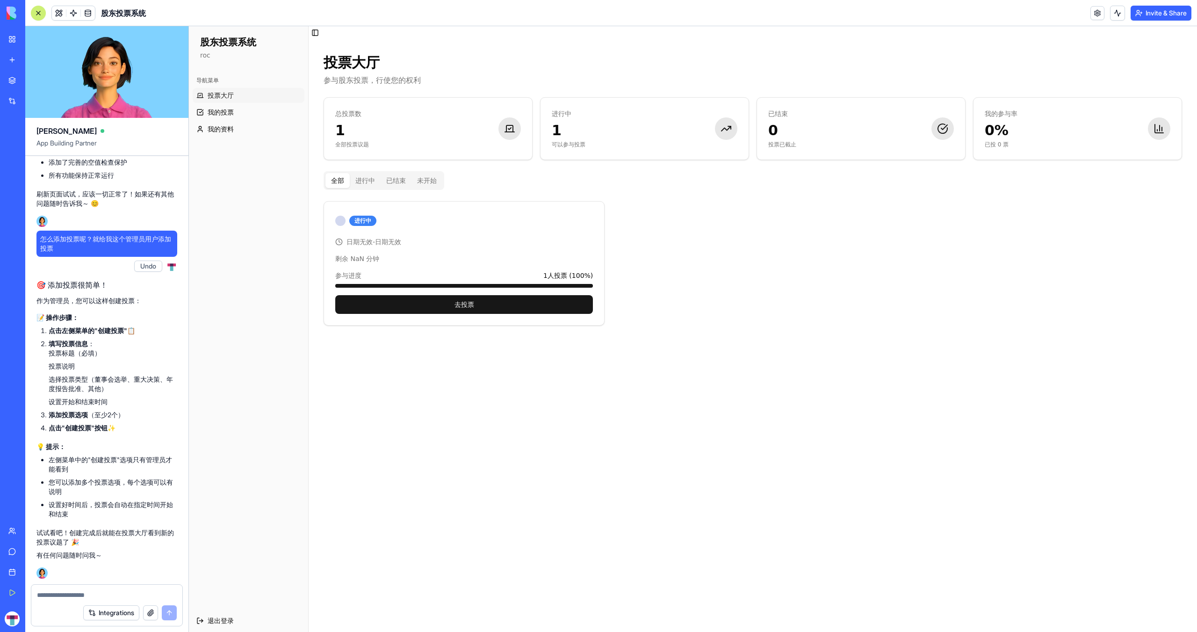
click at [121, 595] on textarea at bounding box center [107, 594] width 140 height 9
click at [233, 111] on span "我的投票" at bounding box center [221, 112] width 26 height 9
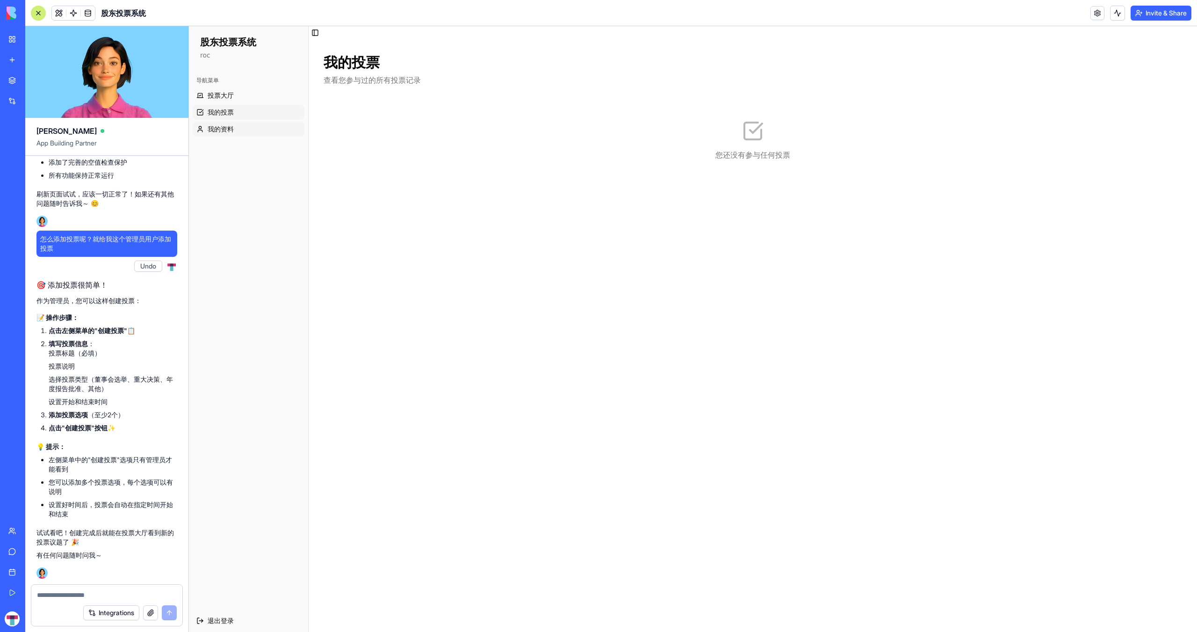
click at [224, 128] on span "我的资料" at bounding box center [221, 128] width 26 height 9
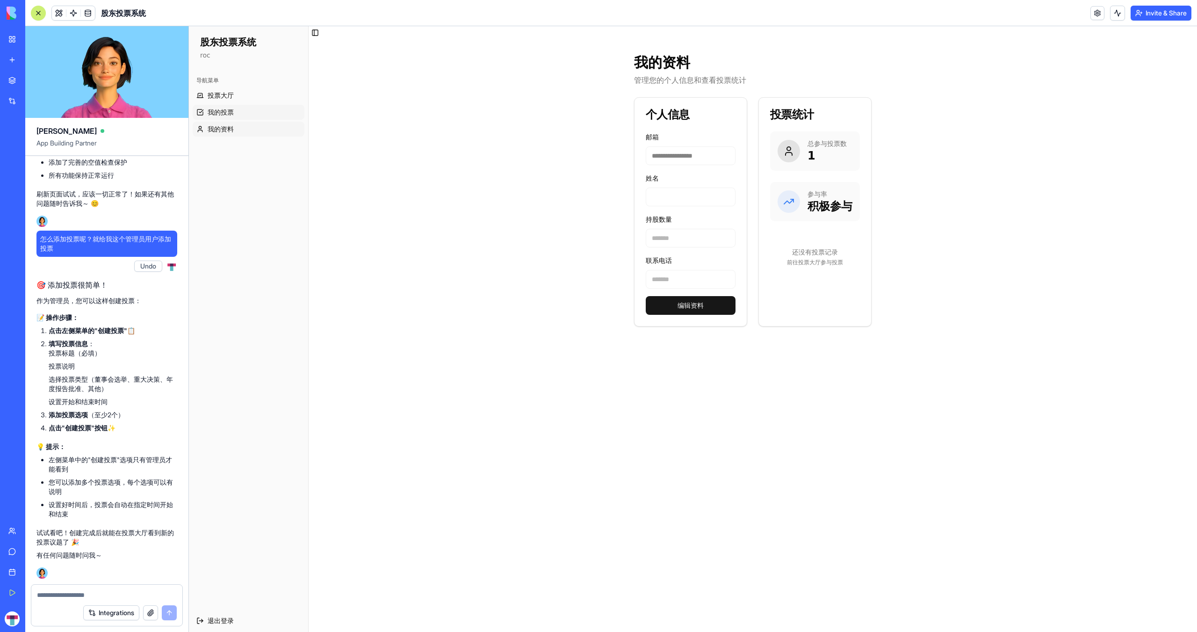
click at [230, 105] on link "我的投票" at bounding box center [249, 112] width 112 height 15
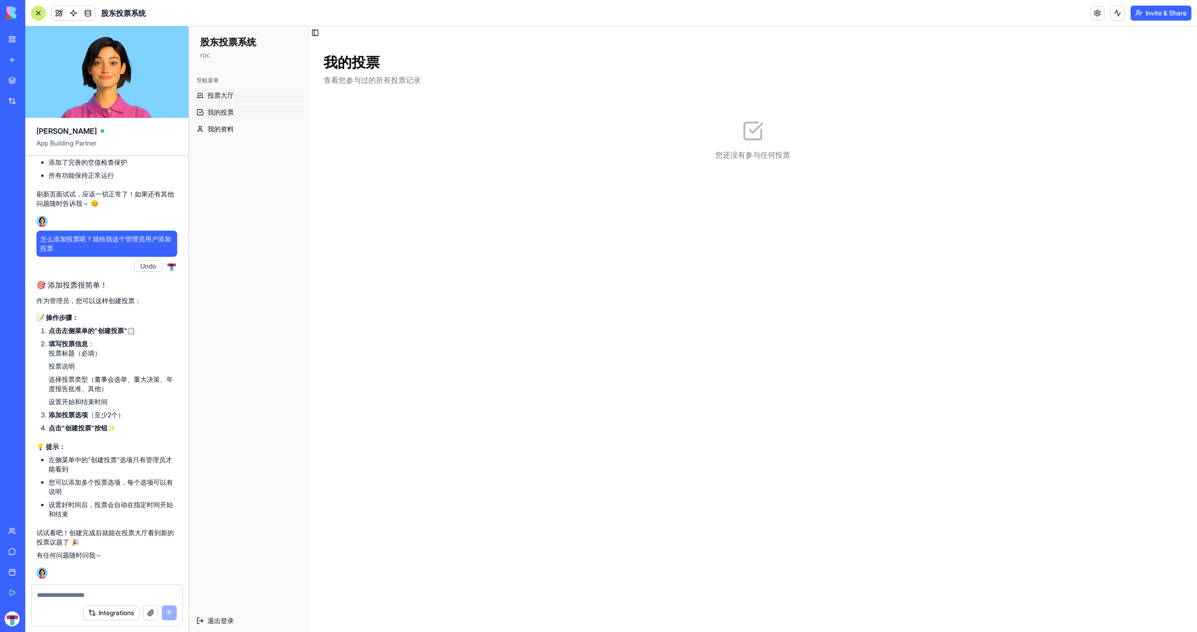
click at [230, 89] on link "投票大厅" at bounding box center [249, 95] width 112 height 15
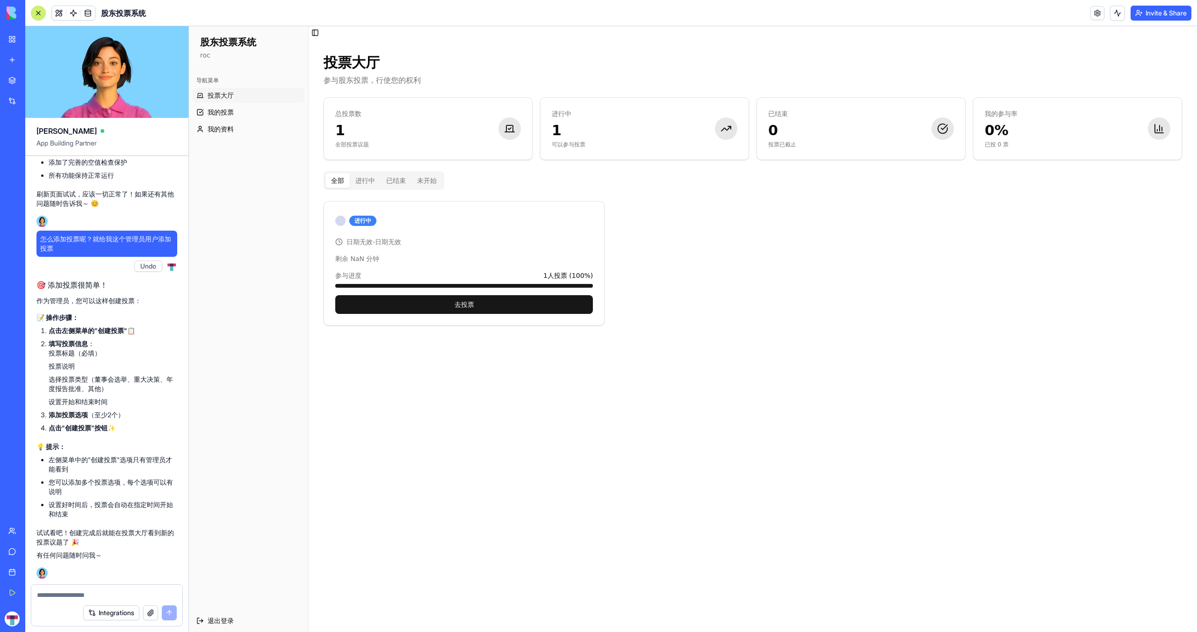
click at [123, 592] on textarea at bounding box center [107, 594] width 140 height 9
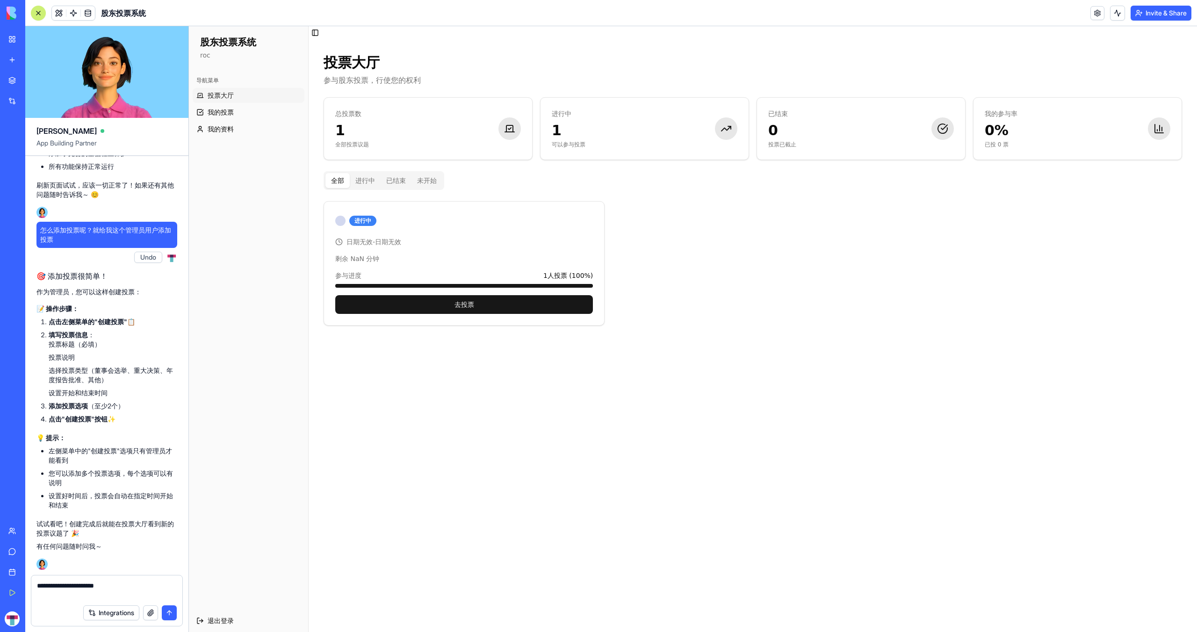
type textarea "**********"
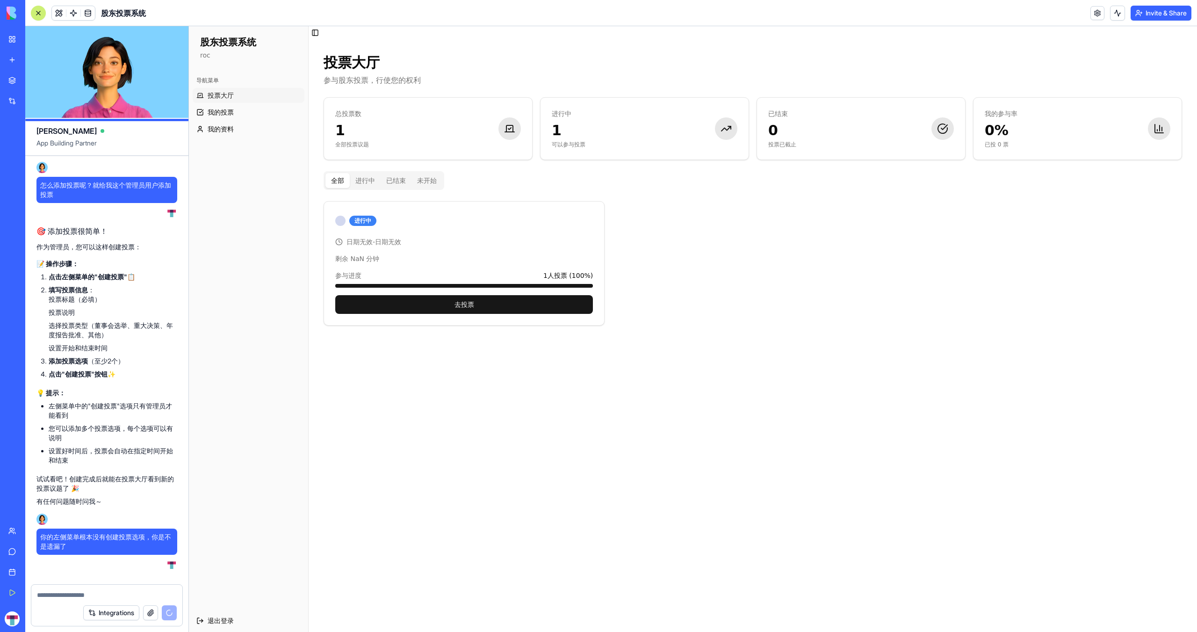
scroll to position [2273, 0]
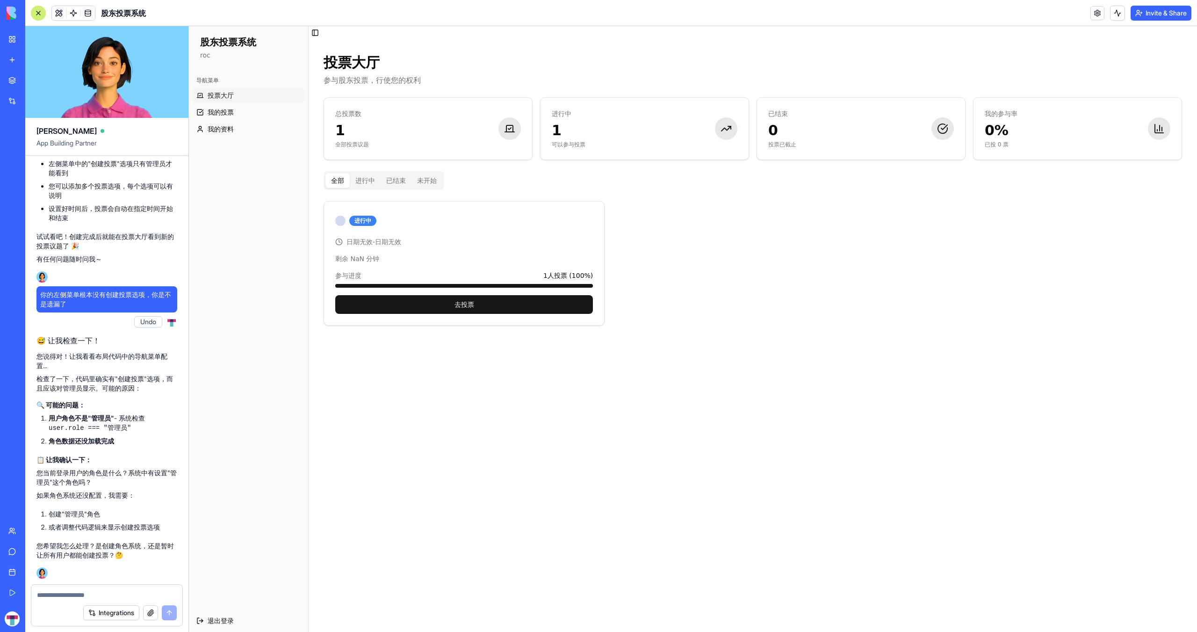
click at [125, 597] on textarea at bounding box center [107, 594] width 140 height 9
click at [232, 128] on span "我的资料" at bounding box center [221, 128] width 26 height 9
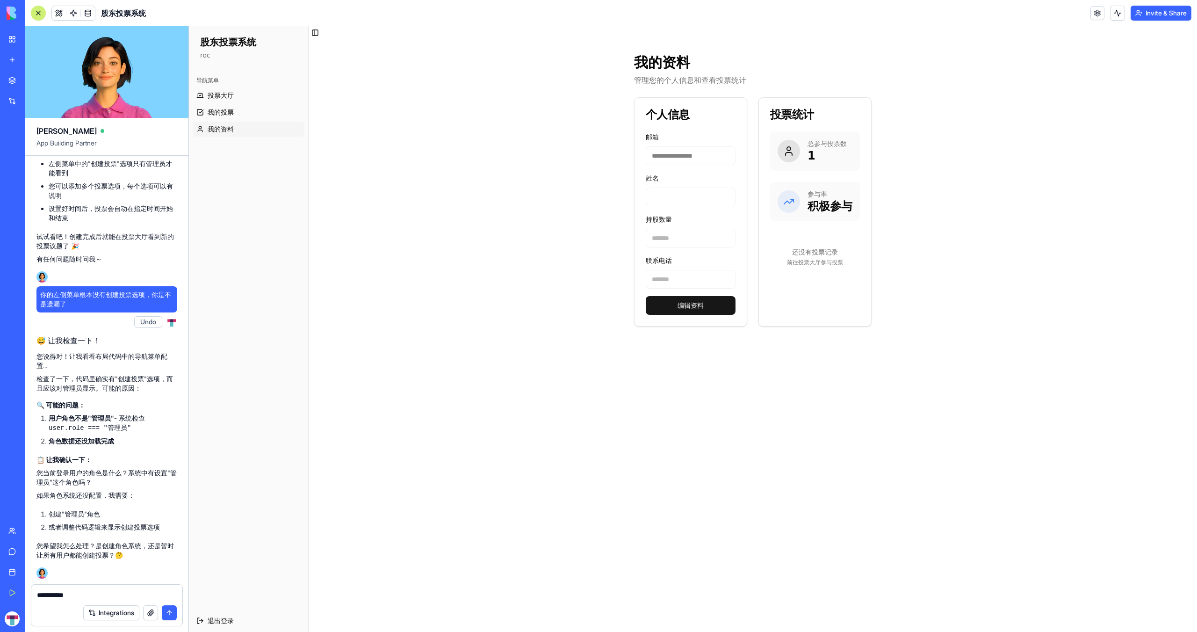
click at [134, 596] on textarea "**********" at bounding box center [107, 594] width 140 height 9
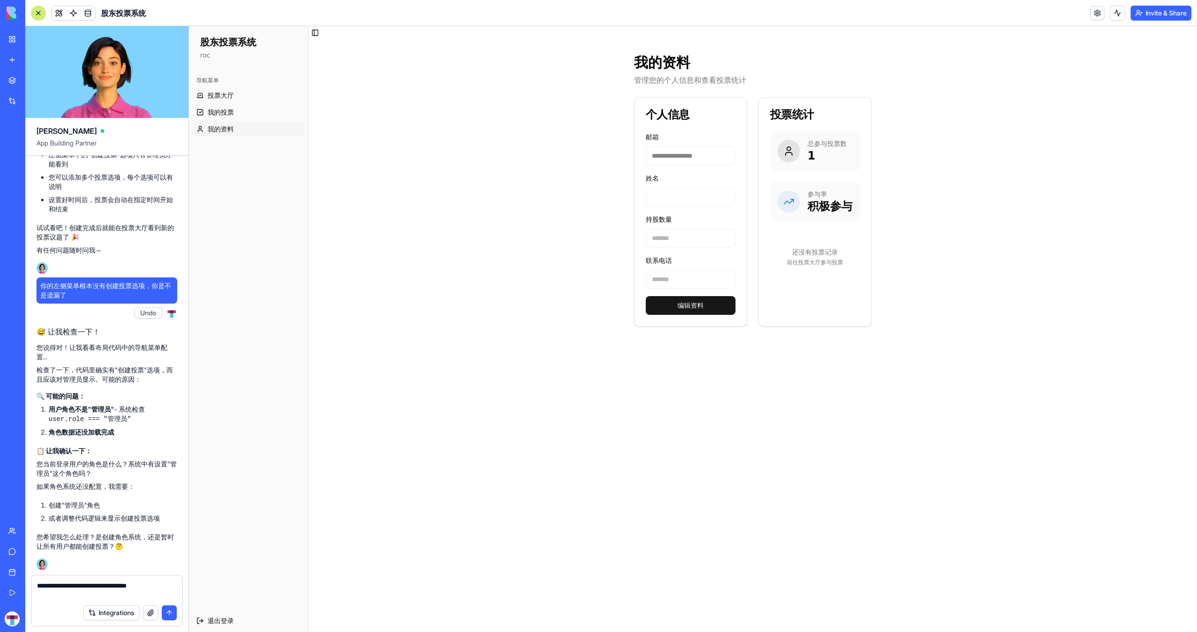
type textarea "**********"
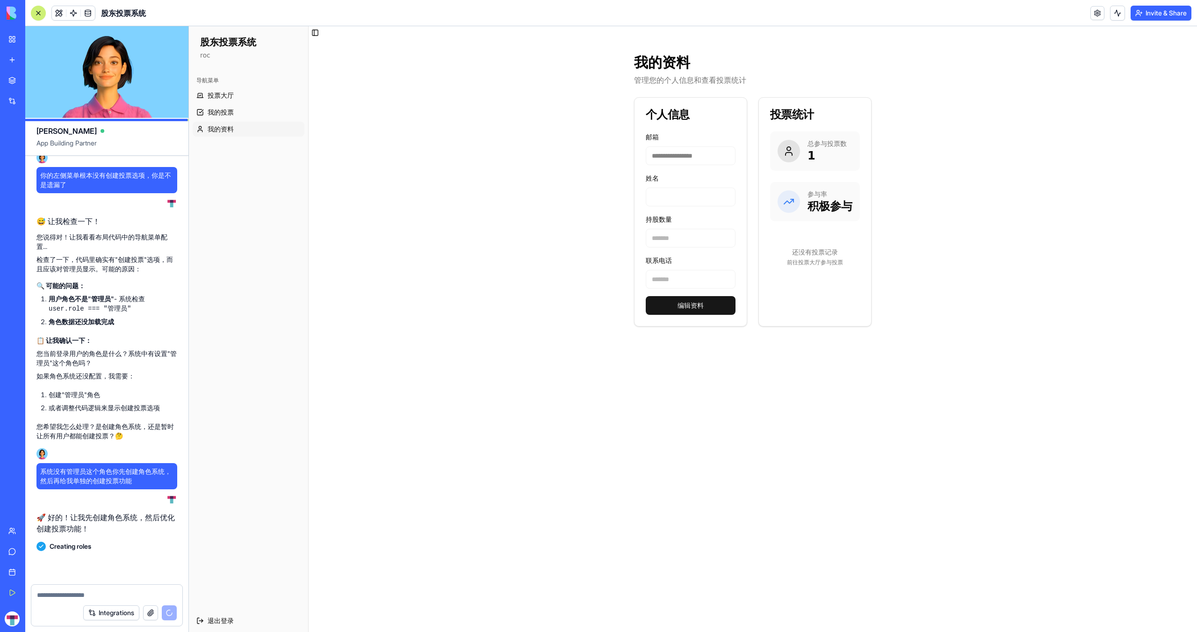
scroll to position [2570, 0]
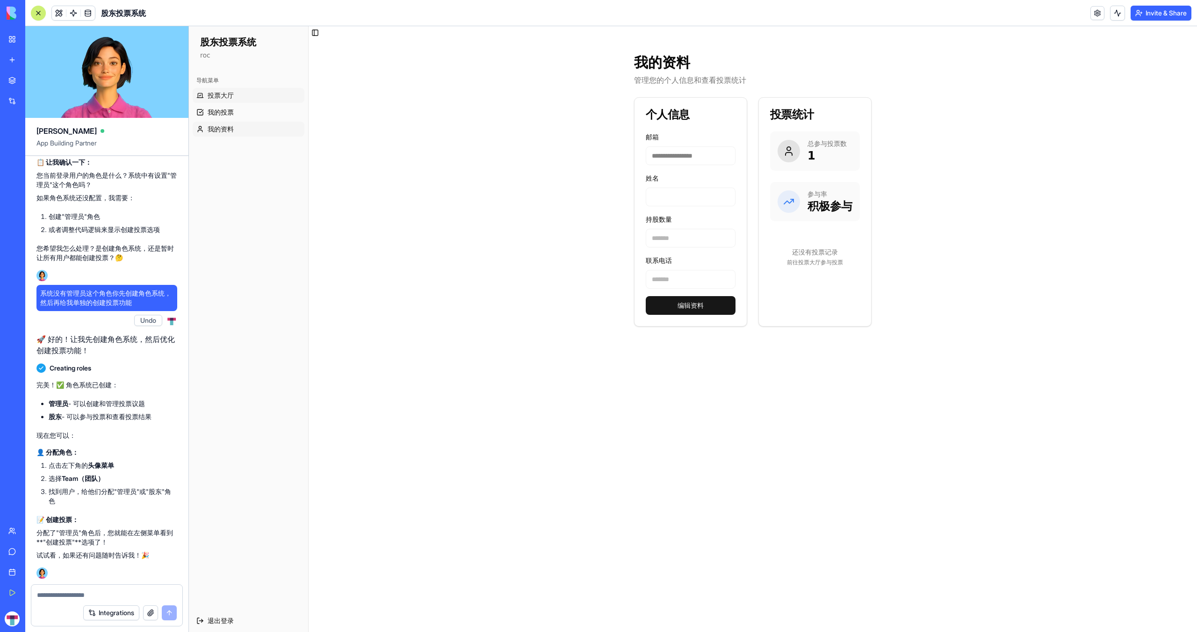
click at [247, 99] on link "投票大厅" at bounding box center [249, 95] width 112 height 15
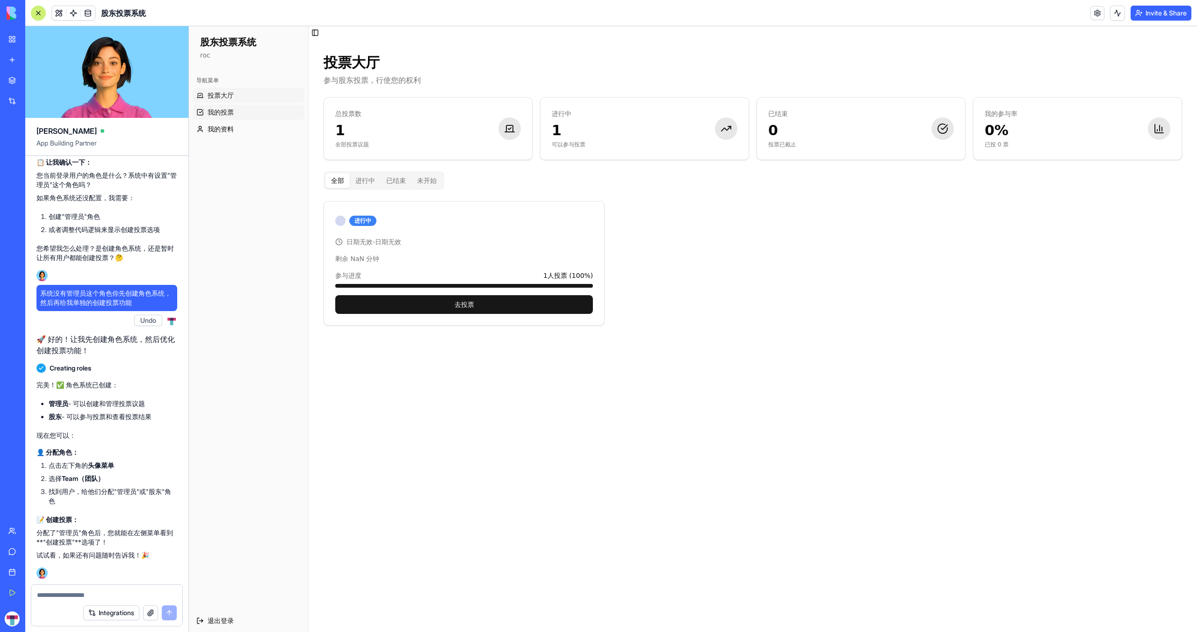
click at [223, 115] on span "我的投票" at bounding box center [221, 112] width 26 height 9
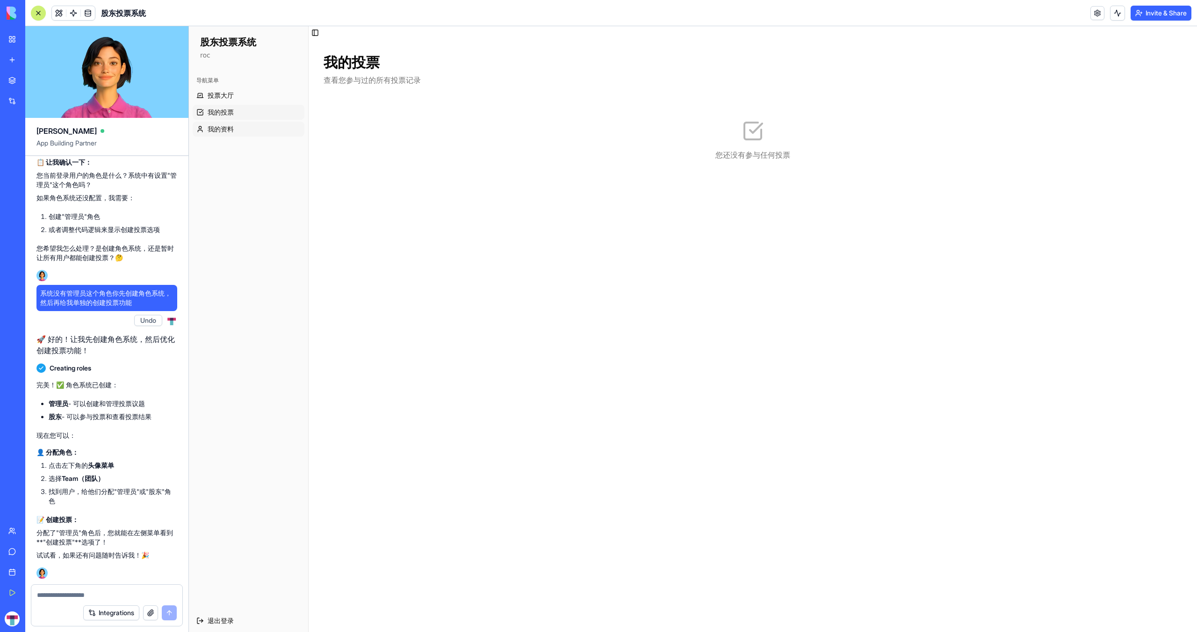
click at [227, 132] on span "我的资料" at bounding box center [221, 128] width 26 height 9
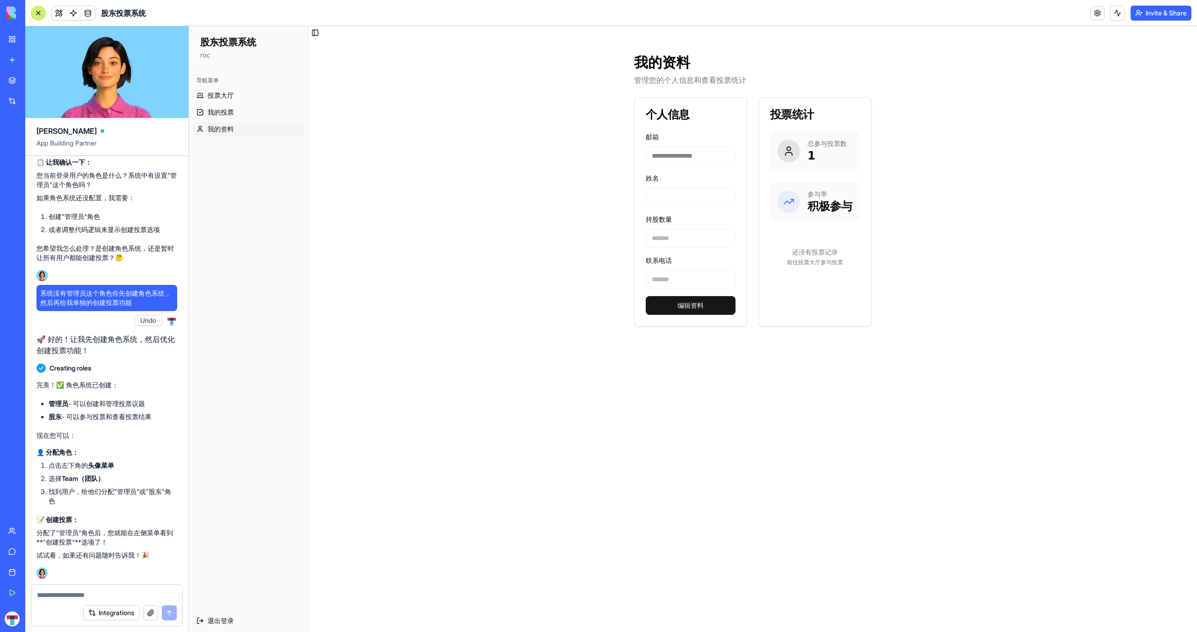
click at [206, 44] on h1 "股东投票系统" at bounding box center [248, 42] width 97 height 13
click at [69, 13] on span at bounding box center [73, 13] width 26 height 26
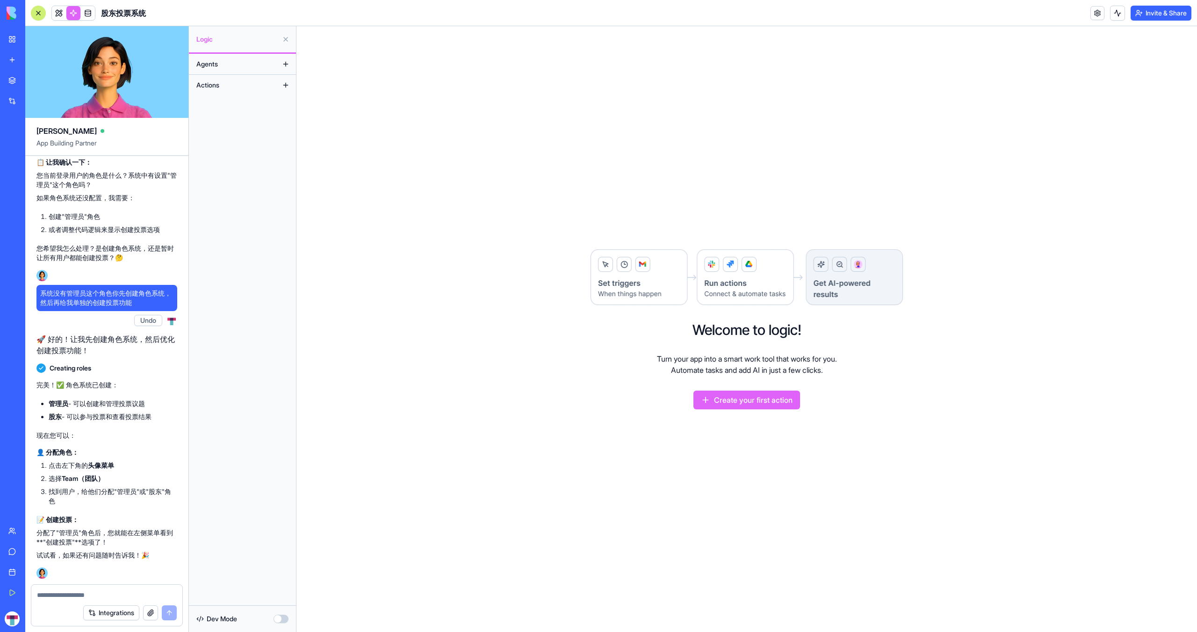
click at [216, 87] on span "Actions" at bounding box center [207, 84] width 23 height 9
click at [90, 11] on span at bounding box center [88, 13] width 26 height 26
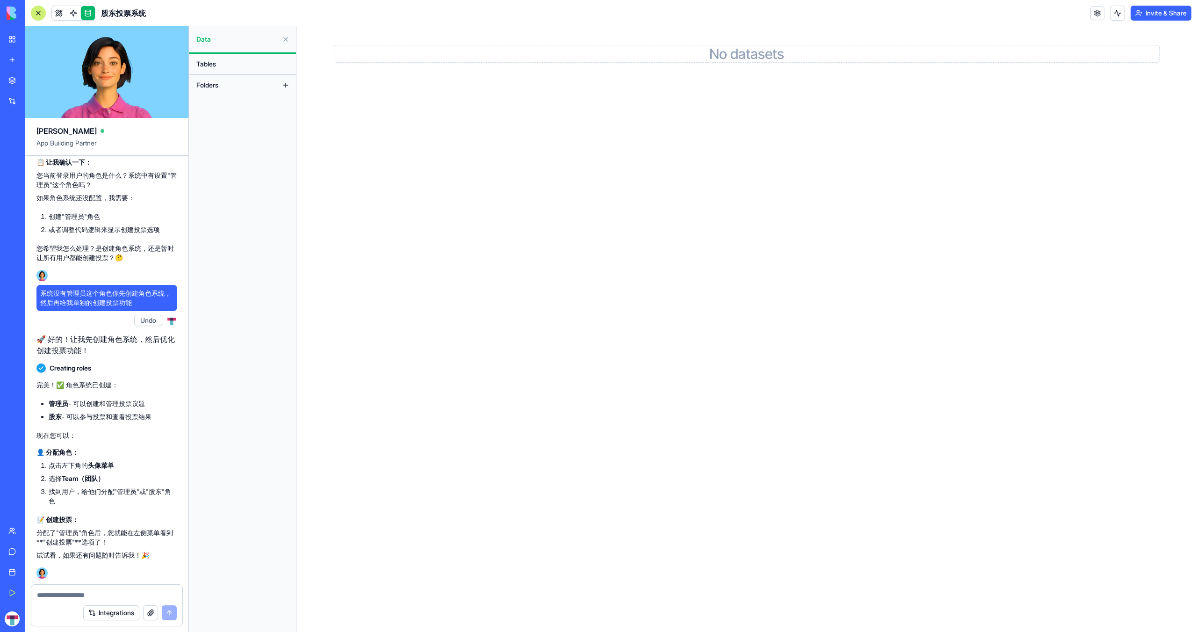
click at [212, 65] on span "Tables" at bounding box center [206, 63] width 20 height 9
click at [219, 90] on button "Folders" at bounding box center [235, 85] width 87 height 15
click at [215, 87] on span "Folders" at bounding box center [207, 84] width 22 height 9
click at [59, 15] on link at bounding box center [59, 13] width 14 height 14
click at [221, 83] on span "投票大厅" at bounding box center [220, 82] width 26 height 9
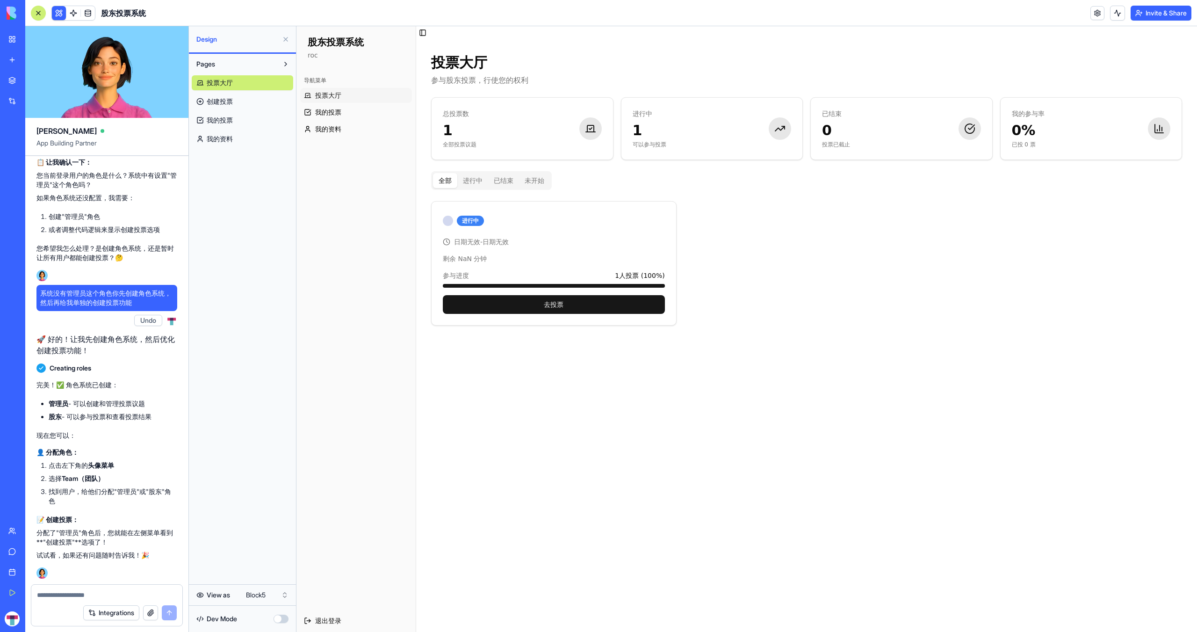
click at [257, 101] on link "创建投票" at bounding box center [242, 101] width 101 height 15
click at [225, 105] on span "创建投票" at bounding box center [220, 101] width 26 height 9
click at [217, 104] on span "创建投票" at bounding box center [220, 101] width 26 height 9
click at [227, 149] on div "Pages 投票大厅 创建投票 我的投票 我的资料" at bounding box center [242, 319] width 107 height 530
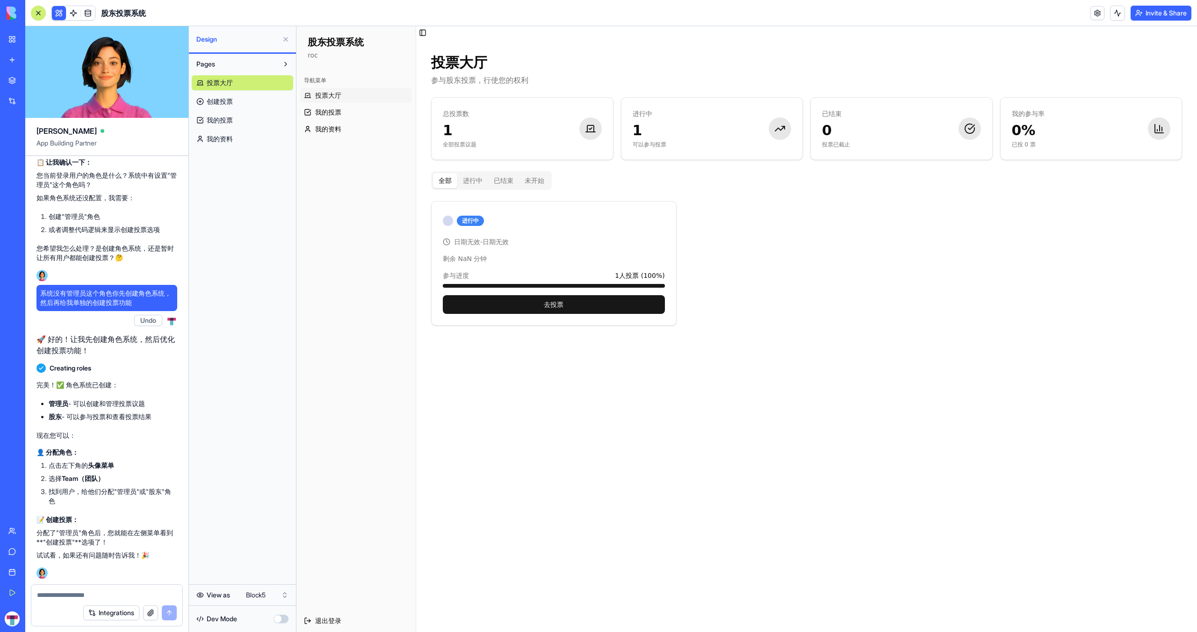
click at [217, 140] on span "我的资料" at bounding box center [220, 138] width 26 height 9
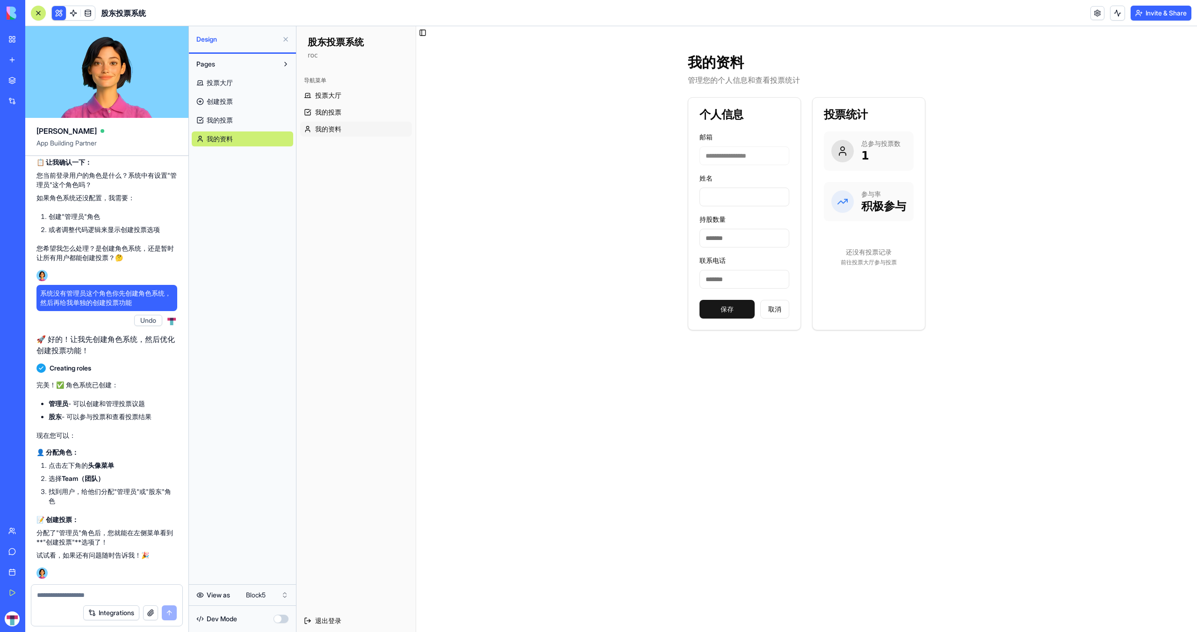
click at [214, 121] on span "我的投票" at bounding box center [220, 120] width 26 height 9
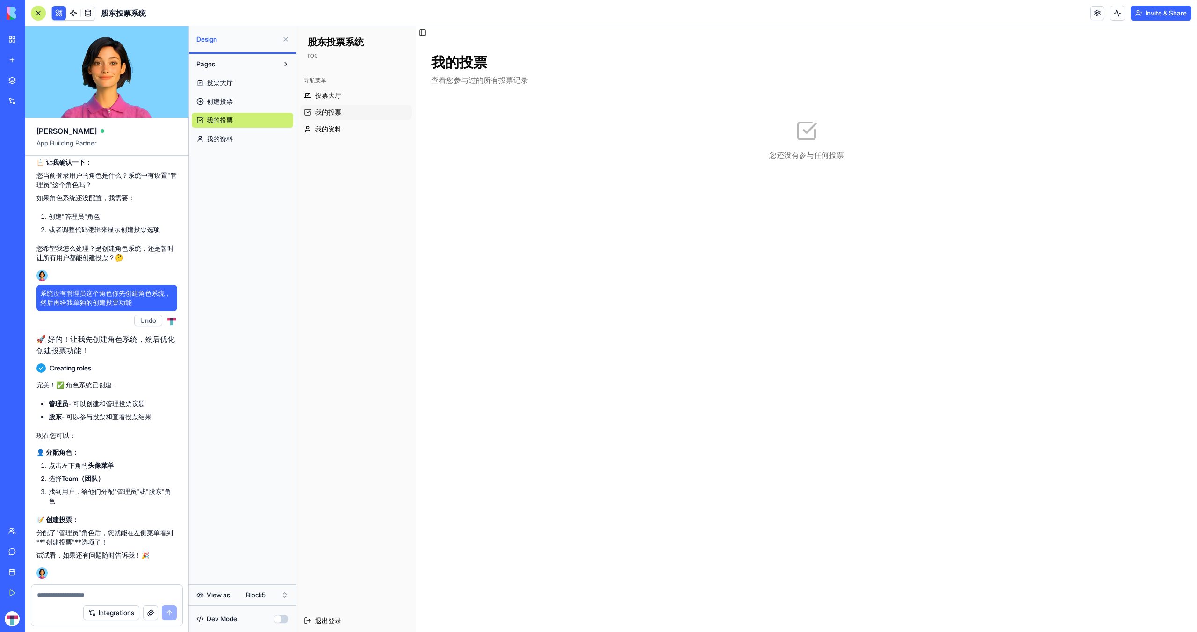
click at [221, 141] on span "我的资料" at bounding box center [220, 138] width 26 height 9
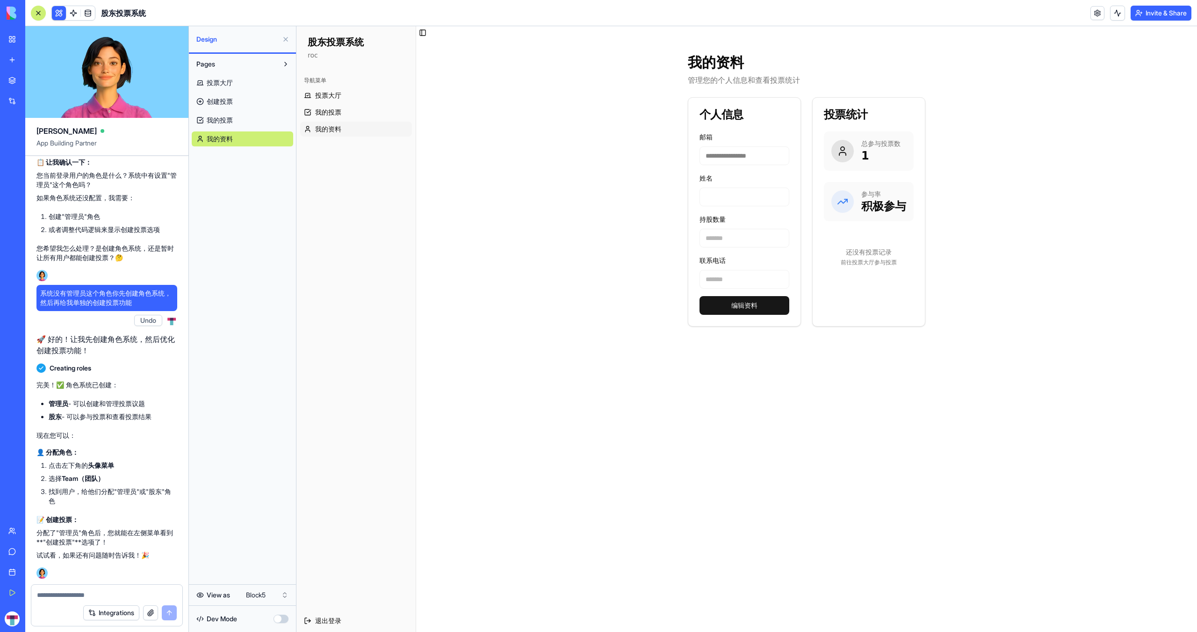
click at [217, 101] on span "创建投票" at bounding box center [220, 101] width 26 height 9
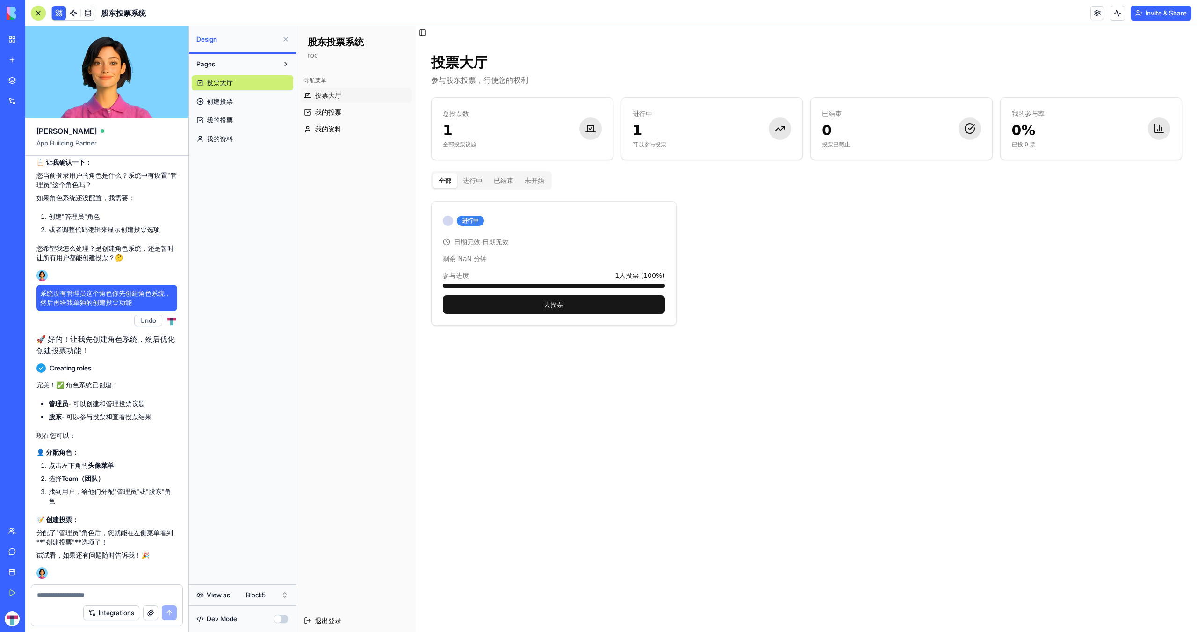
click at [217, 101] on span "创建投票" at bounding box center [220, 101] width 26 height 9
click at [310, 55] on p "roc" at bounding box center [356, 55] width 97 height 9
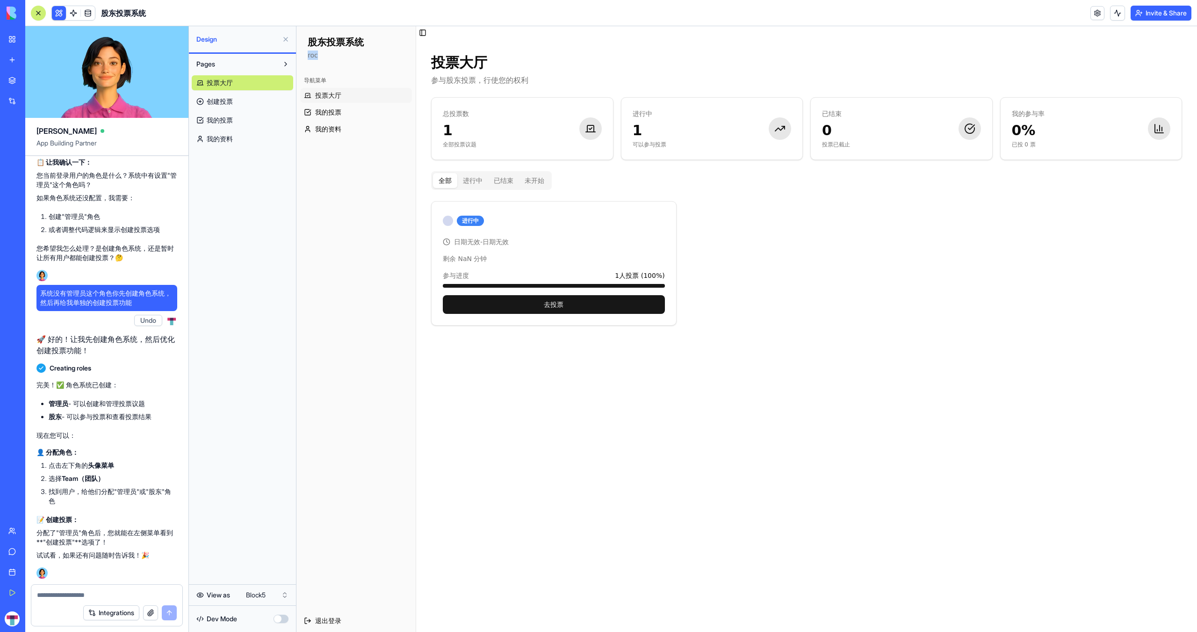
click at [312, 55] on p "roc" at bounding box center [356, 55] width 97 height 9
click at [635, 53] on div "投票大厅 参与股东投票，行使您的权利 总投票数 1 全部投票议题 进行中 1 可以参与投票 已结束 0 投票已截止 我的参与率 0% 已投 0 票 全部 进行…" at bounding box center [806, 189] width 781 height 301
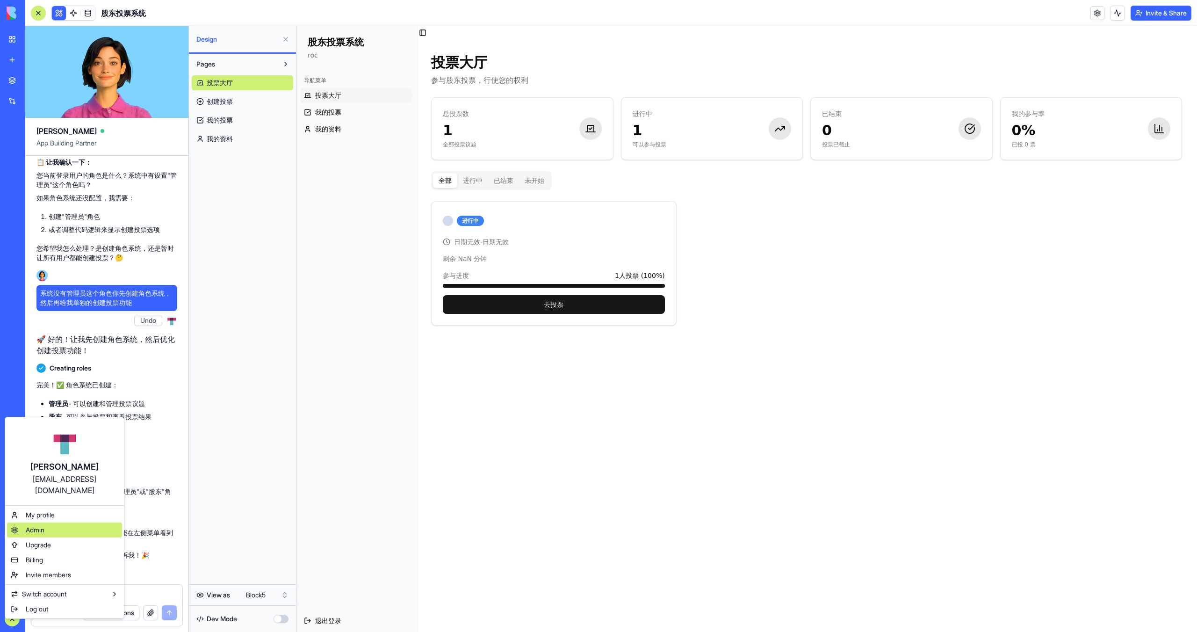
click at [64, 522] on div "Admin" at bounding box center [64, 529] width 115 height 15
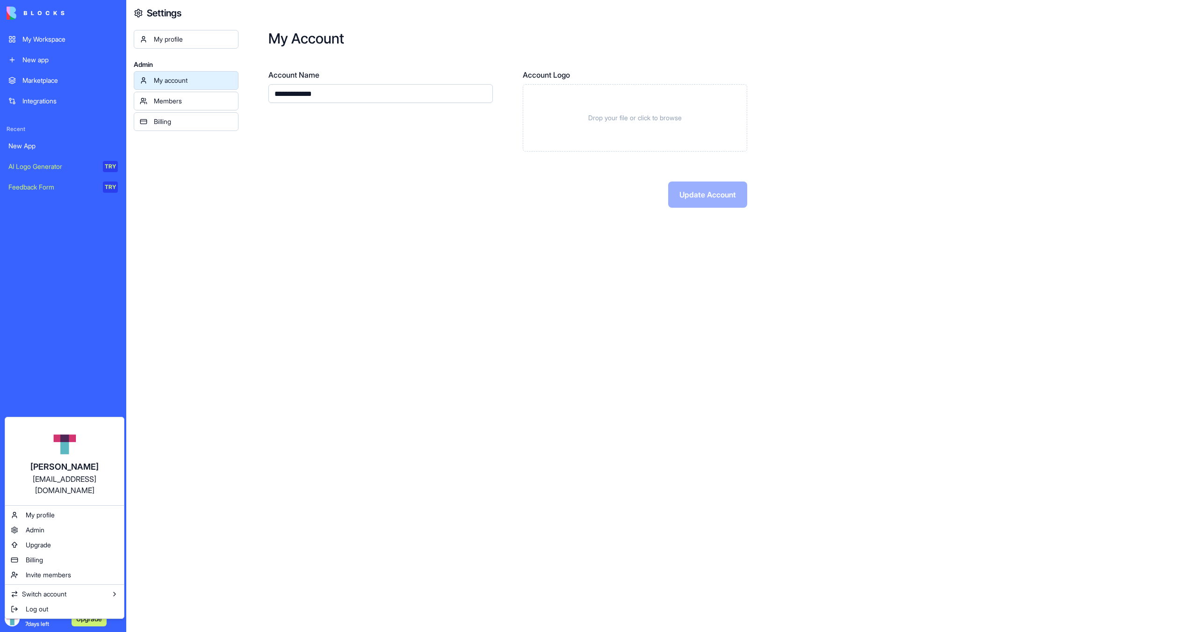
click at [265, 467] on html "**********" at bounding box center [598, 316] width 1197 height 632
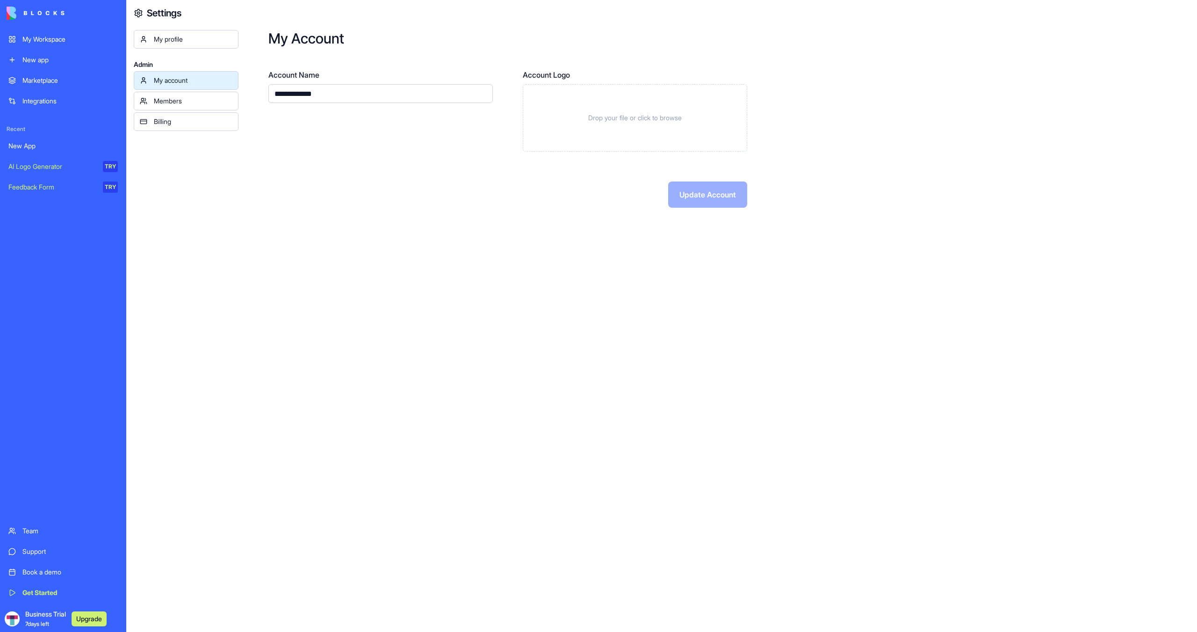
click at [178, 106] on link "Members" at bounding box center [186, 101] width 105 height 19
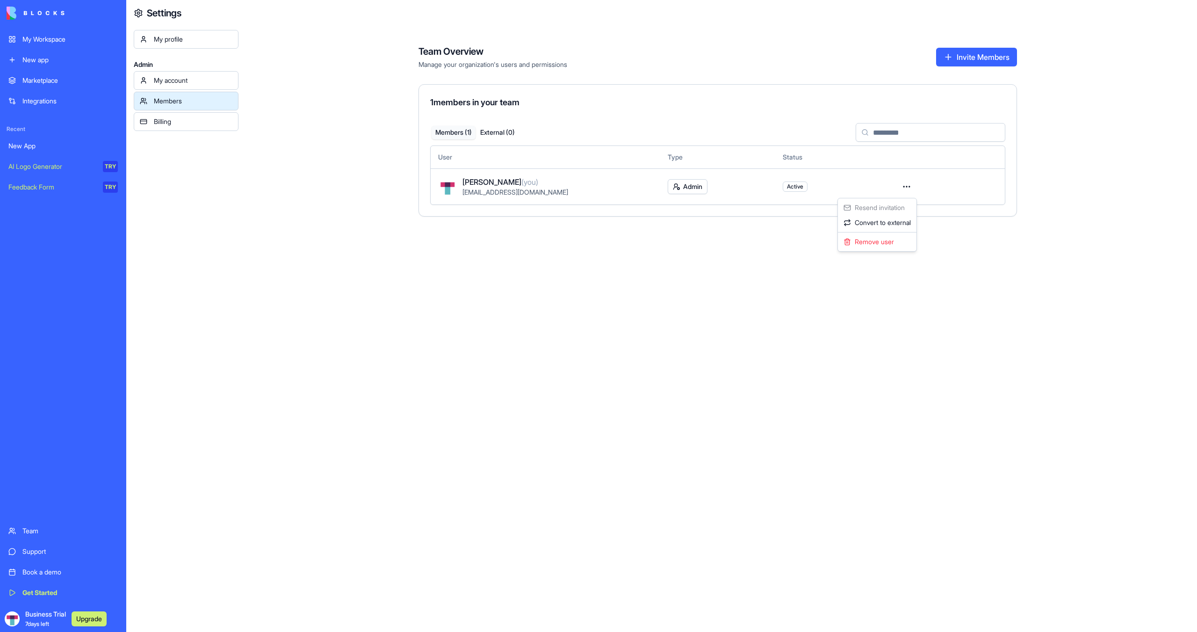
click at [900, 187] on html "My Workspace New app Marketplace Integrations Recent New App AI Logo Generator …" at bounding box center [598, 316] width 1197 height 632
click at [1037, 210] on html "My Workspace New app Marketplace Integrations Recent New App AI Logo Generator …" at bounding box center [598, 316] width 1197 height 632
click at [268, 369] on div "Team Overview Manage your organization's users and permissions Invite Members 1…" at bounding box center [718, 316] width 959 height 632
click at [169, 429] on div "My profile Admin My account Members Billing" at bounding box center [186, 346] width 105 height 632
click at [34, 533] on div "Team" at bounding box center [69, 530] width 95 height 9
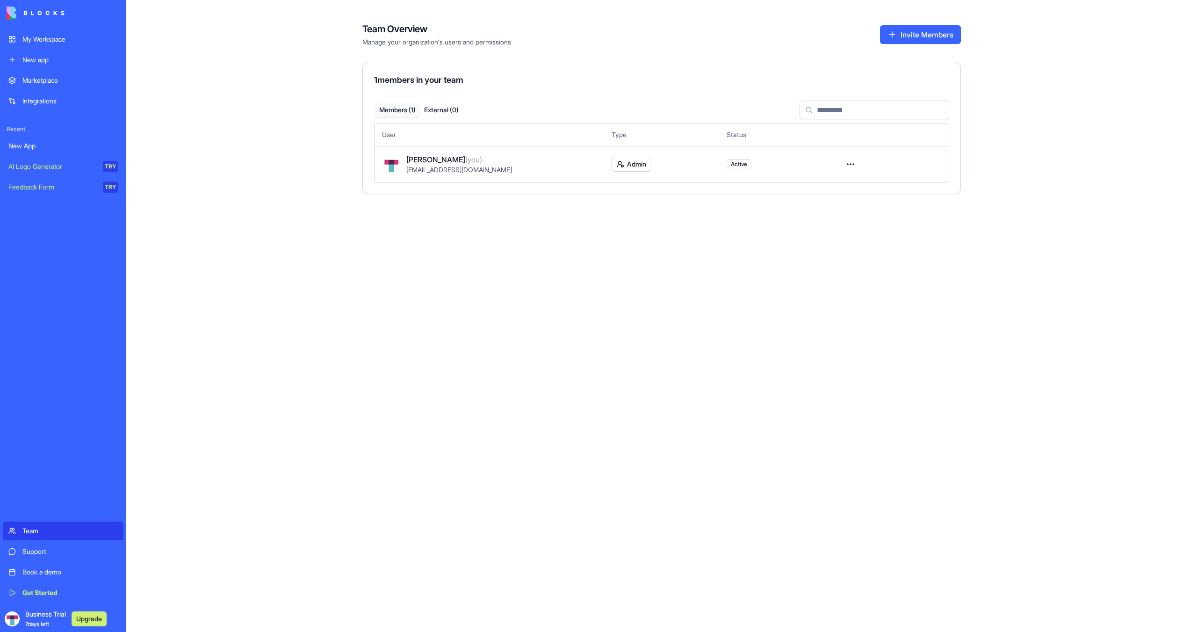
click at [401, 280] on div "Team Overview Manage your organization's users and permissions Invite Members 1…" at bounding box center [661, 316] width 1071 height 632
click at [31, 42] on div "My Workspace" at bounding box center [69, 39] width 95 height 9
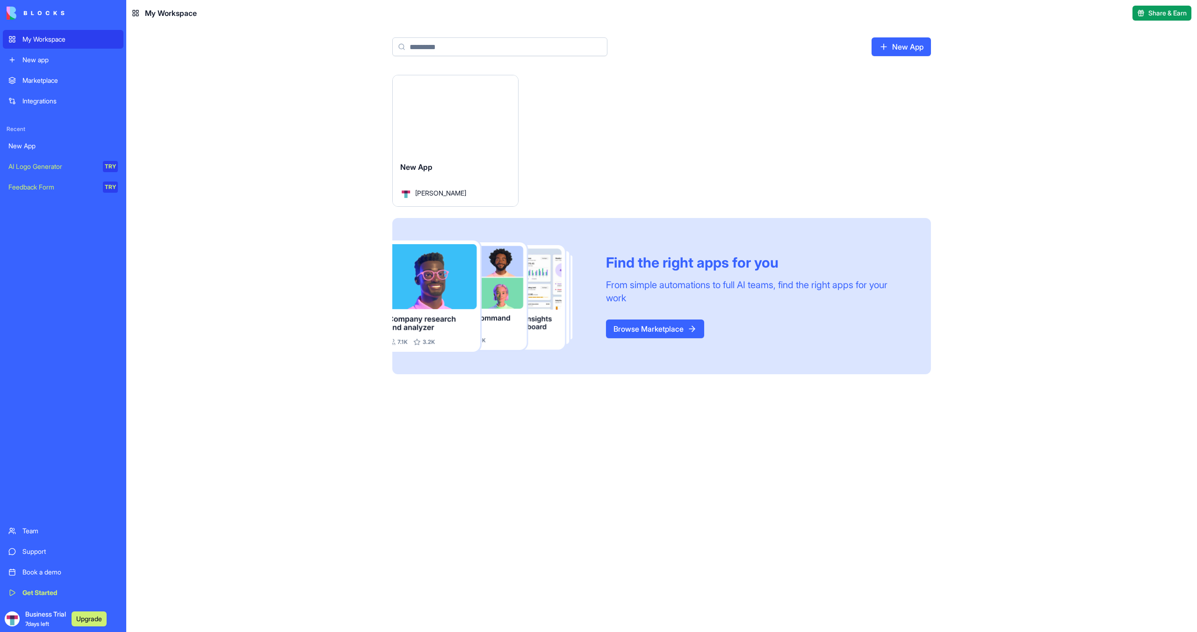
click at [456, 151] on div "Launch" at bounding box center [455, 114] width 125 height 79
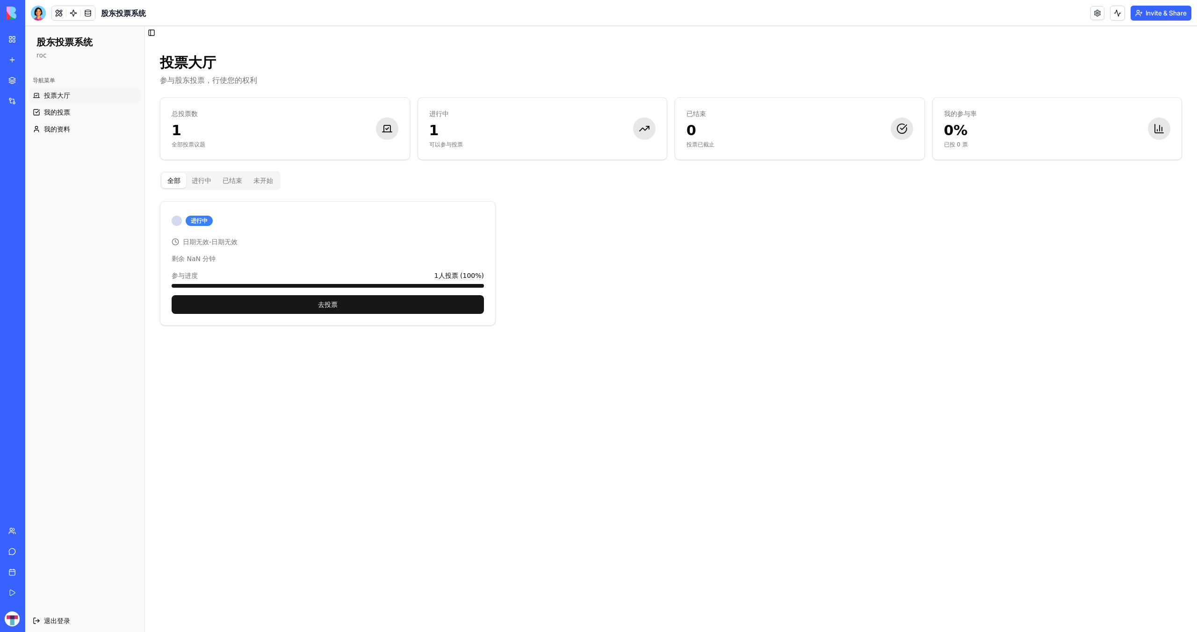
click at [72, 155] on div "导航菜单 投票大厅 我的投票 我的资料" at bounding box center [84, 339] width 119 height 540
click at [59, 96] on span "投票大厅" at bounding box center [57, 95] width 26 height 9
click at [41, 16] on div at bounding box center [38, 13] width 15 height 15
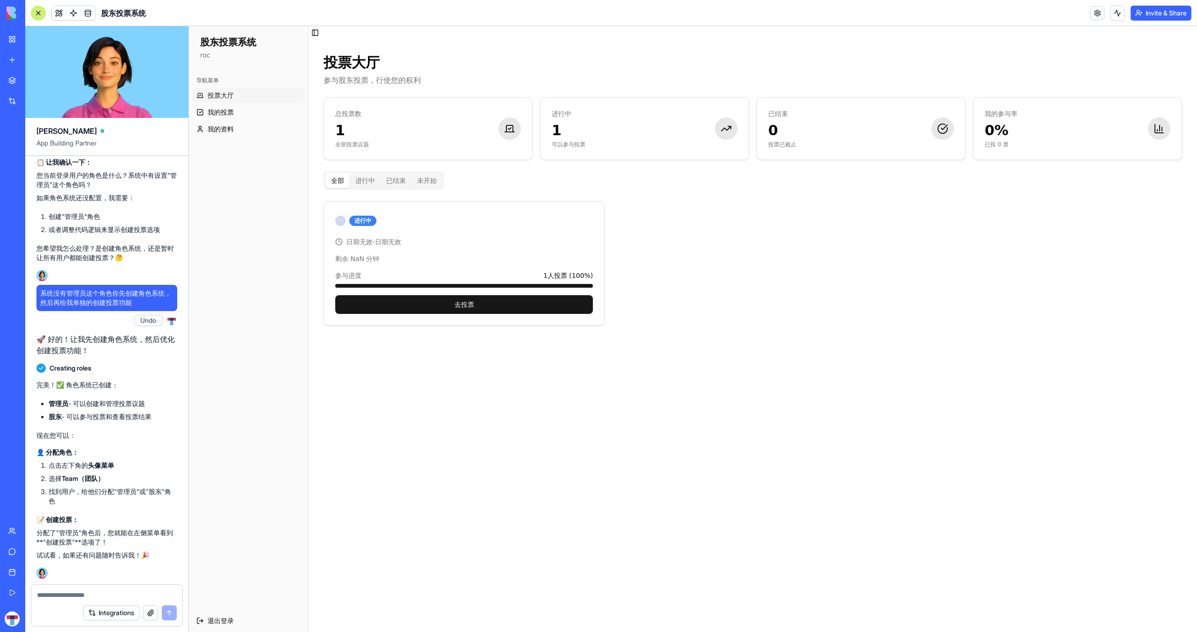
click at [128, 593] on textarea at bounding box center [107, 594] width 140 height 9
type textarea "*********"
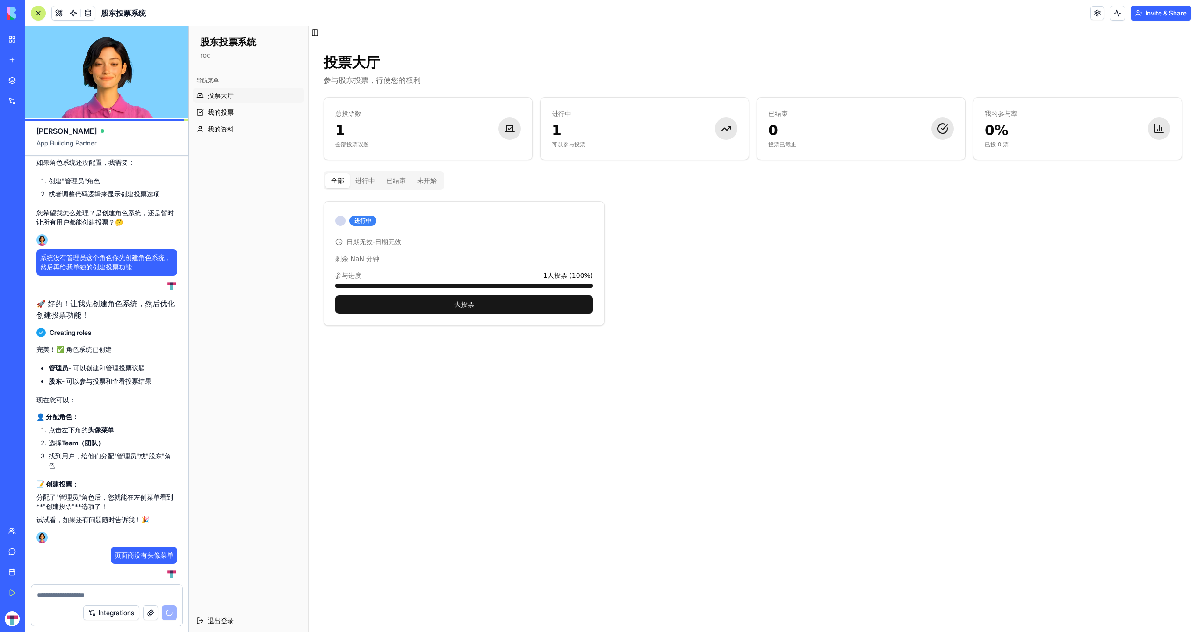
scroll to position [2875, 0]
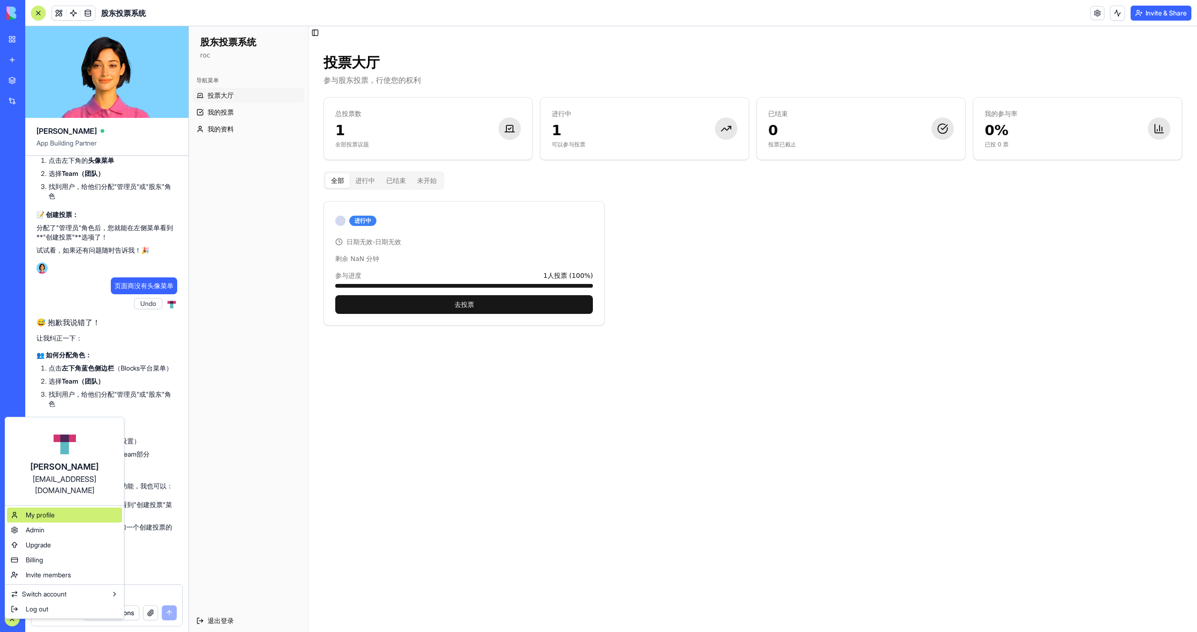
click at [65, 507] on div "My profile" at bounding box center [64, 514] width 115 height 15
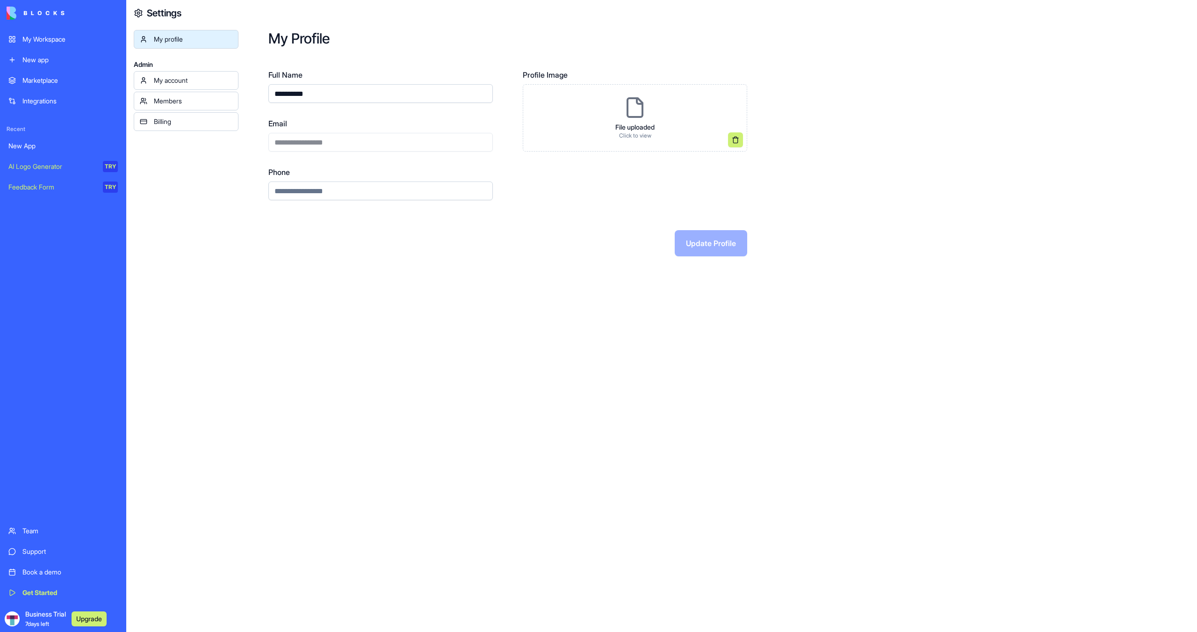
click at [44, 531] on div "Team" at bounding box center [69, 530] width 95 height 9
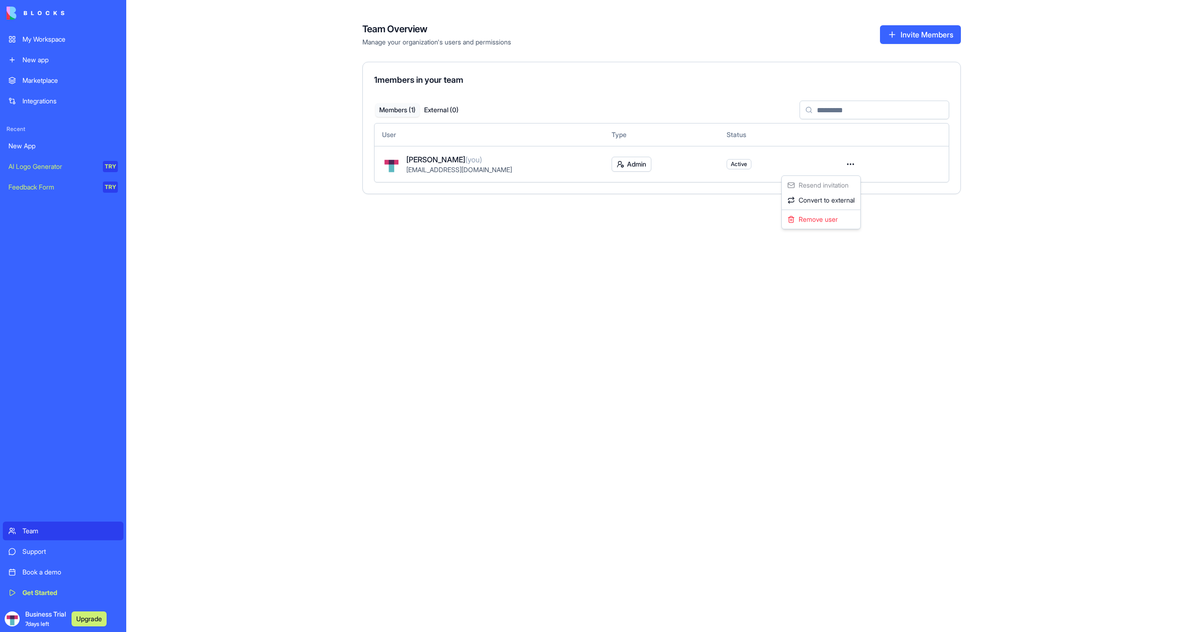
click at [849, 166] on html "My Workspace New app Marketplace Integrations Recent New App AI Logo Generator …" at bounding box center [598, 316] width 1197 height 632
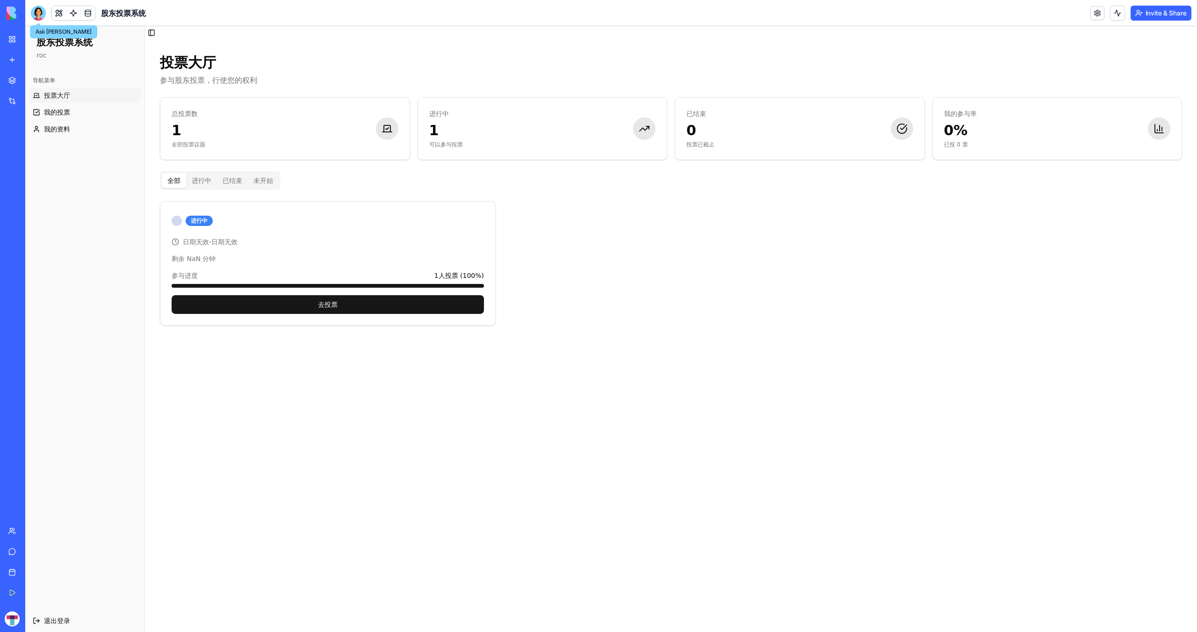
click at [41, 13] on div at bounding box center [38, 13] width 15 height 15
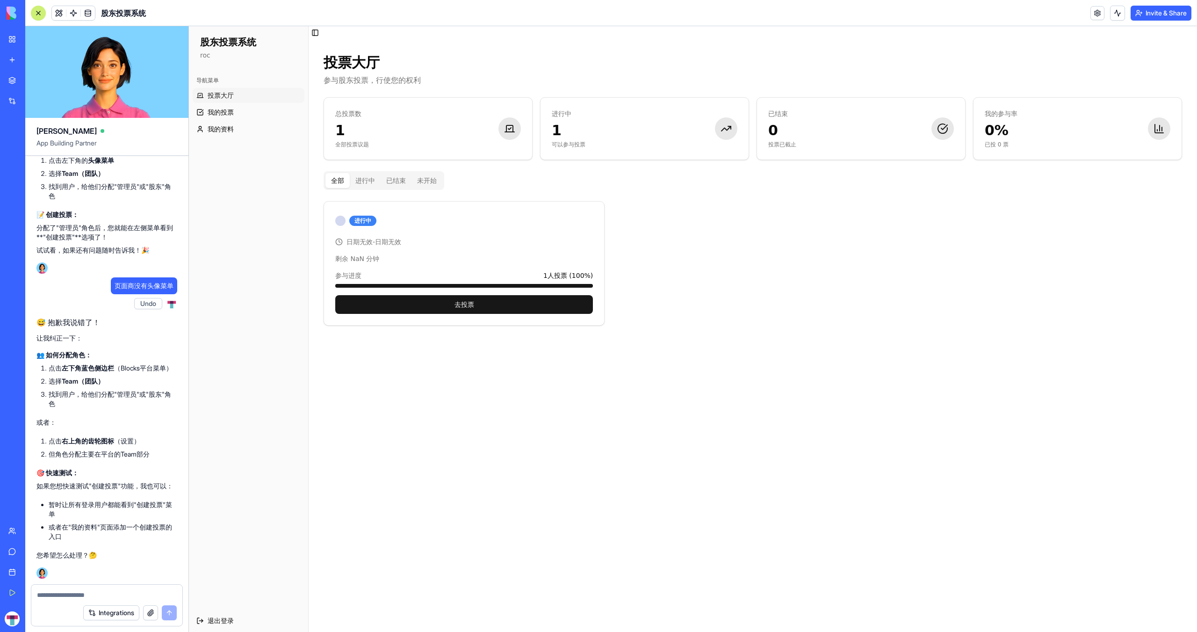
click at [129, 597] on textarea at bounding box center [107, 594] width 140 height 9
click at [1096, 12] on link at bounding box center [1098, 13] width 14 height 14
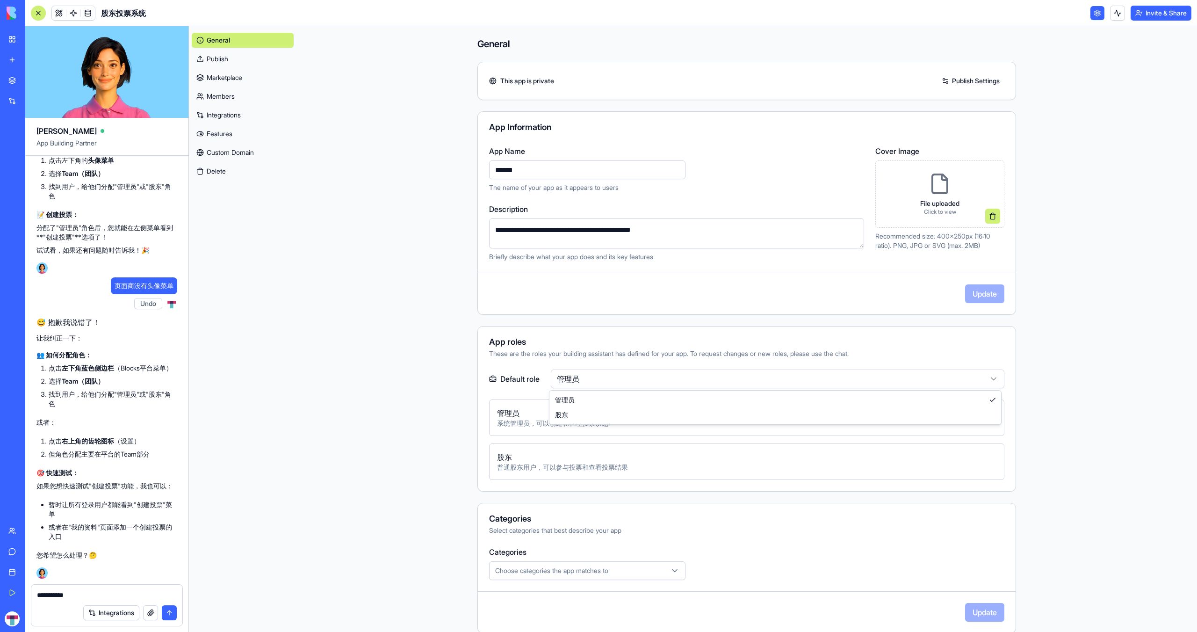
click at [791, 382] on html "My Workspace New app Marketplace Integrations Recent New App AI Logo Generator …" at bounding box center [598, 316] width 1197 height 632
click at [762, 420] on span "系统管理员，可以创建和管理投票议题" at bounding box center [747, 423] width 500 height 9
click at [510, 414] on span "管理员" at bounding box center [747, 412] width 500 height 11
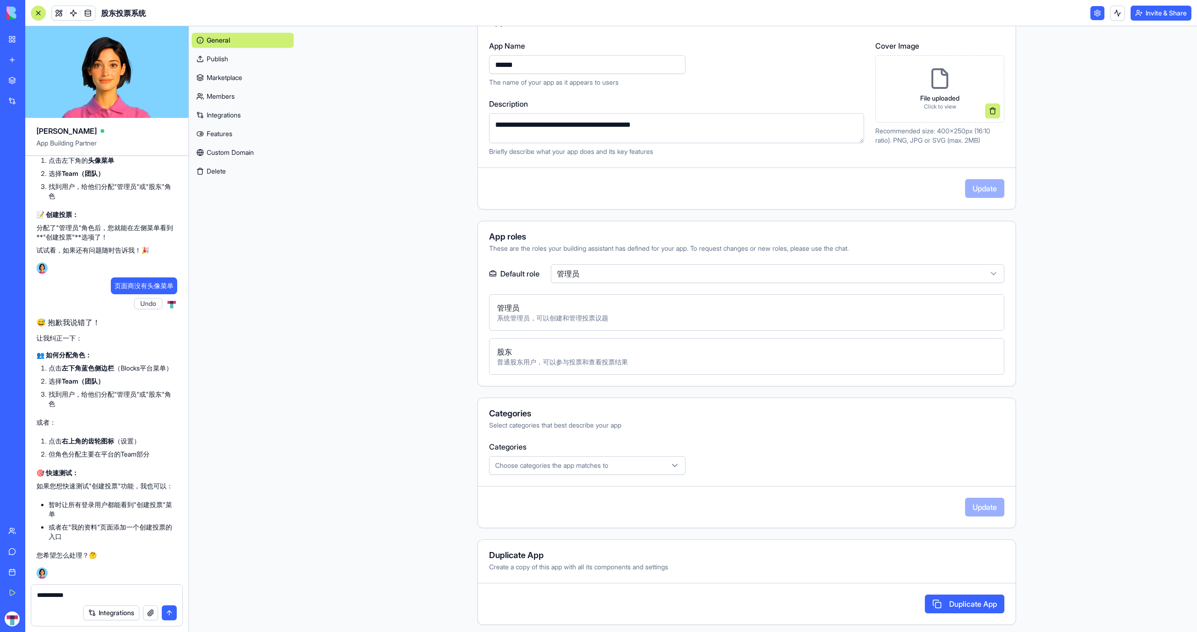
scroll to position [109, 0]
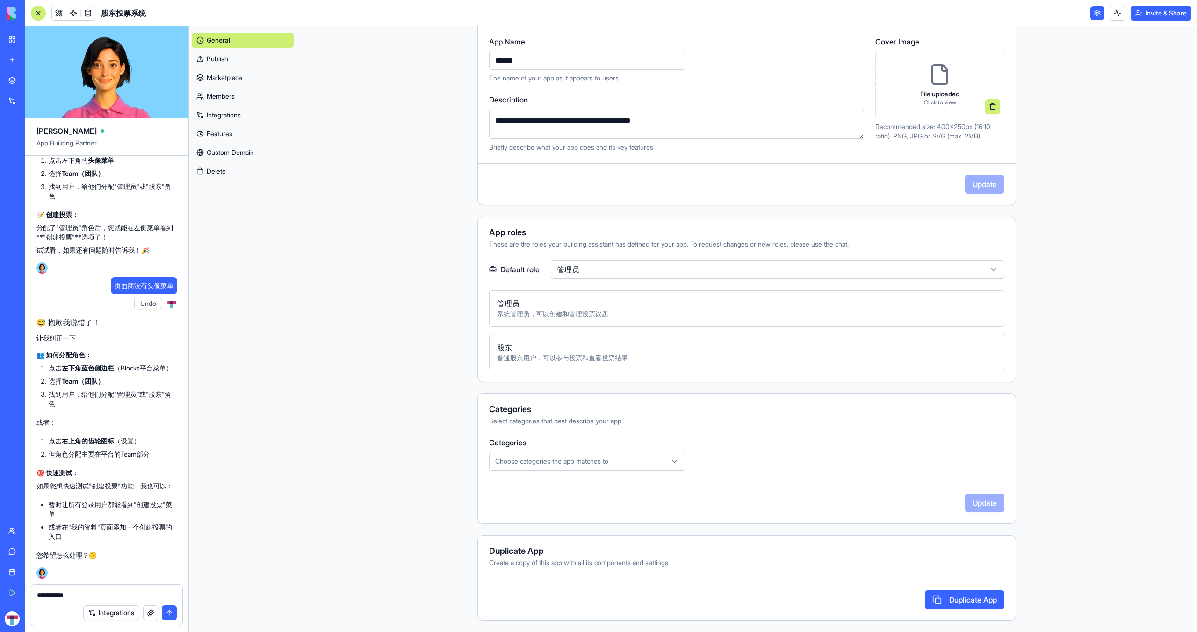
click at [514, 305] on span "管理员" at bounding box center [747, 303] width 500 height 11
drag, startPoint x: 409, startPoint y: 277, endPoint x: 382, endPoint y: 243, distance: 43.9
click at [382, 243] on main "**********" at bounding box center [747, 329] width 901 height 606
click at [515, 316] on span "系统管理员，可以创建和管理投票议题" at bounding box center [747, 313] width 500 height 9
click at [512, 319] on div "管理员 系统管理员，可以创建和管理投票议题" at bounding box center [746, 308] width 515 height 36
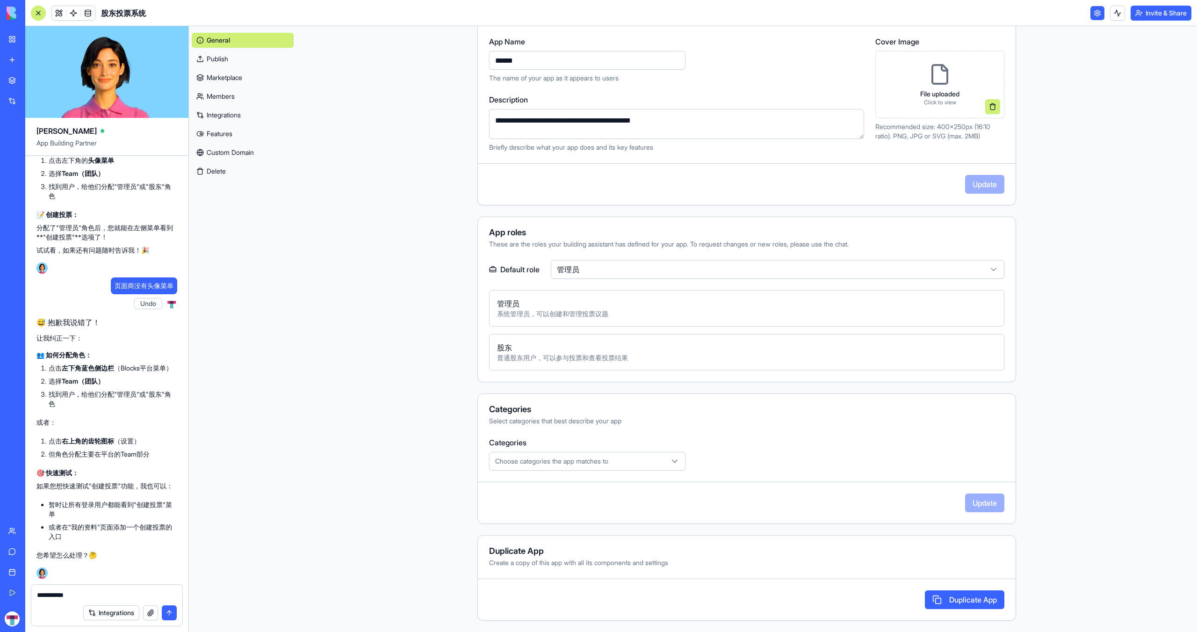
click at [512, 355] on span "普通股东用户，可以参与投票和查看投票结果" at bounding box center [747, 357] width 500 height 9
click at [506, 356] on span "普通股东用户，可以参与投票和查看投票结果" at bounding box center [747, 357] width 500 height 9
click at [568, 463] on span "Choose categories the app matches to" at bounding box center [551, 460] width 113 height 9
click at [605, 466] on html "My Workspace New app Marketplace Integrations Recent New App AI Logo Generator …" at bounding box center [598, 316] width 1197 height 632
click at [778, 424] on div "Select categories that best describe your app" at bounding box center [746, 420] width 515 height 9
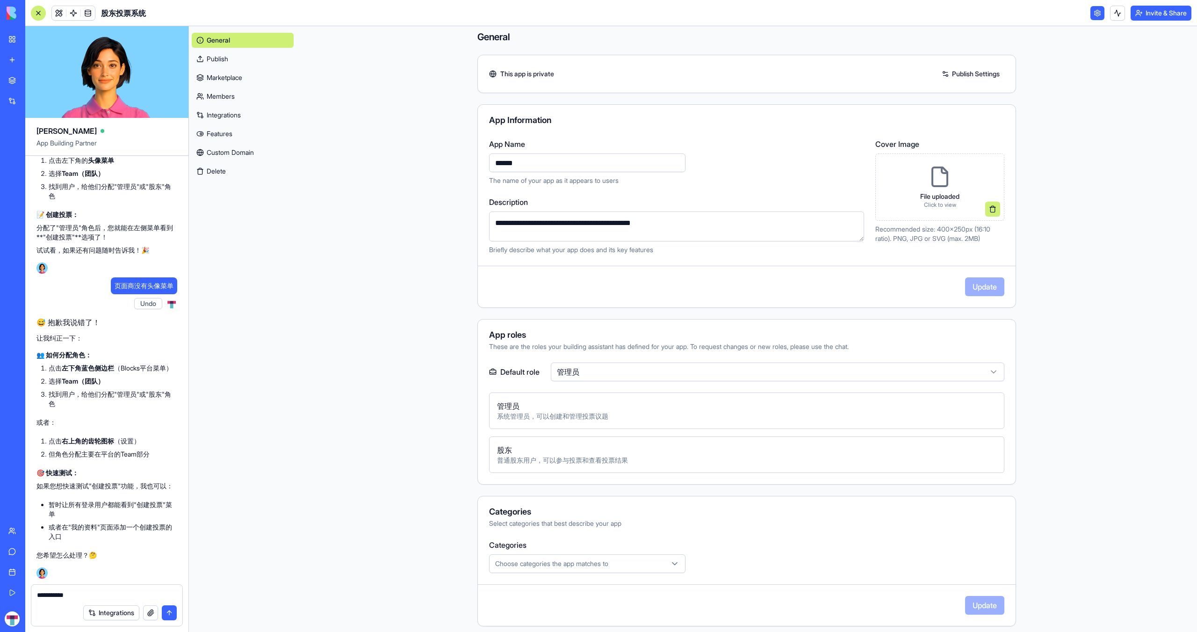
scroll to position [0, 0]
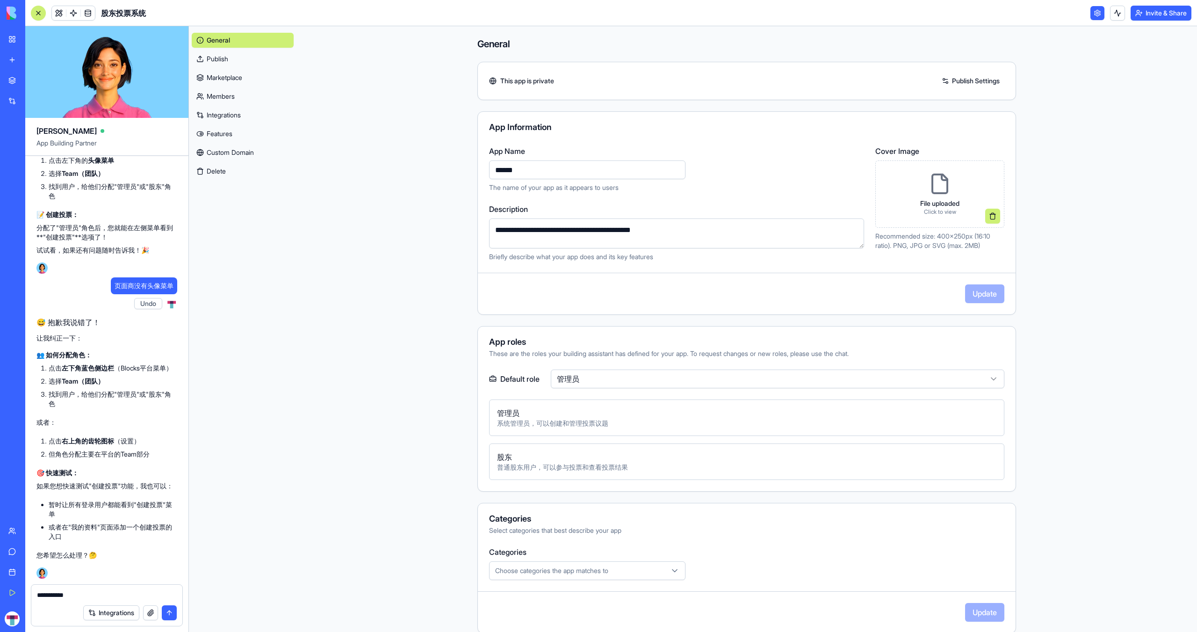
click at [228, 93] on link "Members" at bounding box center [243, 96] width 102 height 15
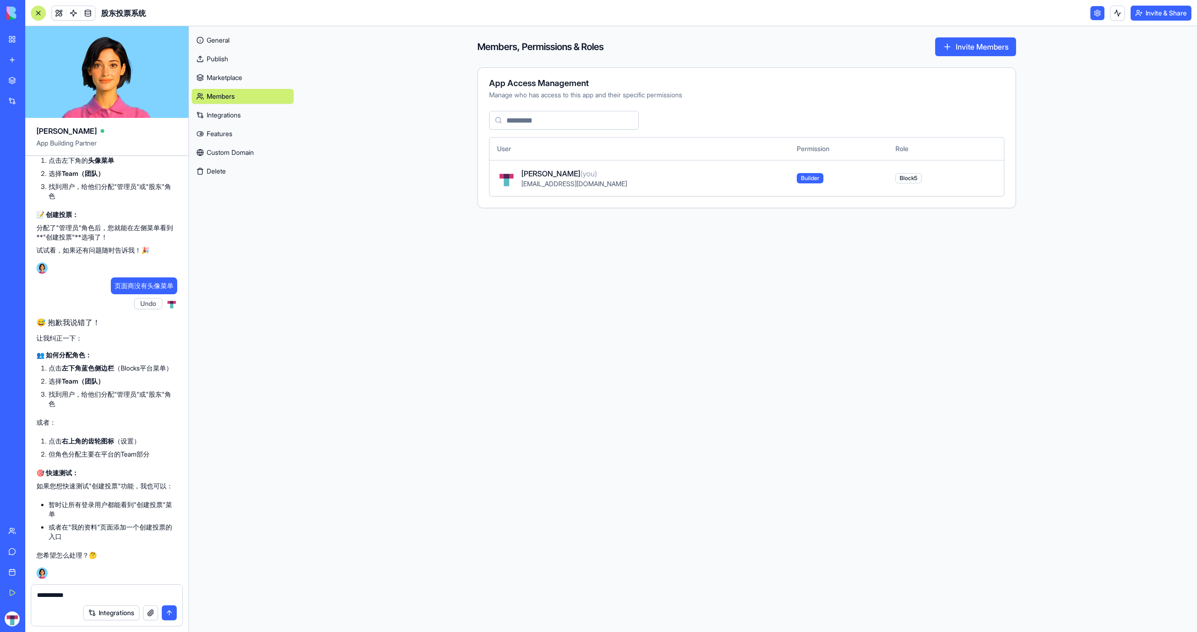
click at [797, 178] on span "Builder" at bounding box center [810, 178] width 27 height 10
copy span "Builder"
click at [100, 597] on textarea "**********" at bounding box center [107, 594] width 140 height 9
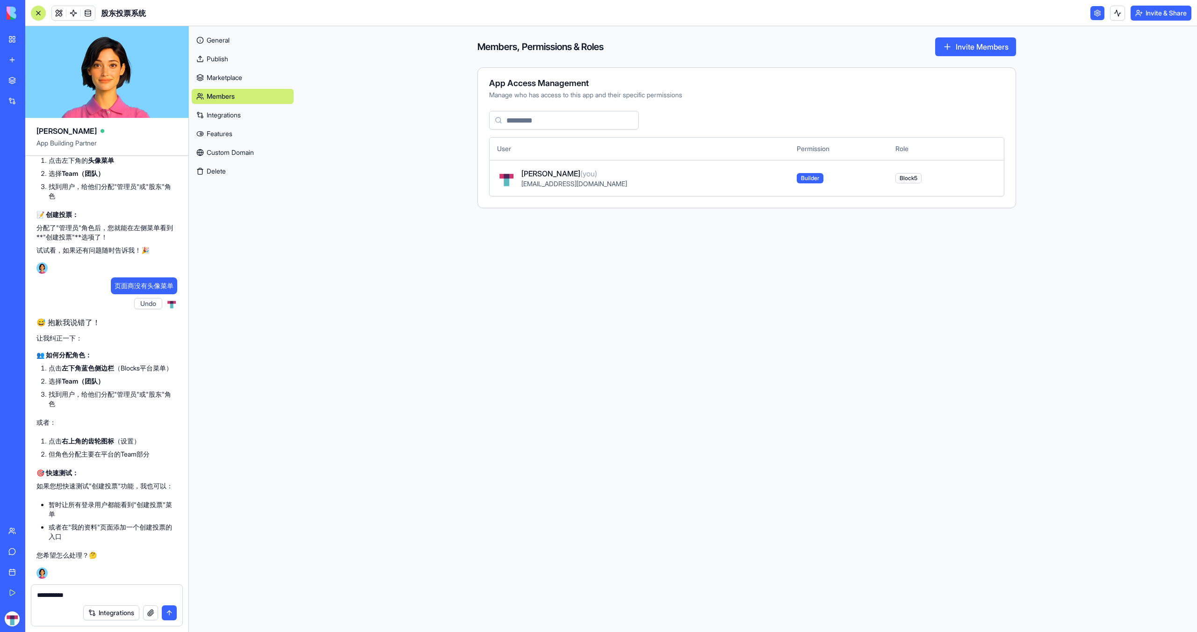
click at [118, 594] on textarea "**********" at bounding box center [107, 594] width 140 height 9
paste textarea "*******"
type textarea "**********"
click at [167, 612] on button "submit" at bounding box center [169, 612] width 15 height 15
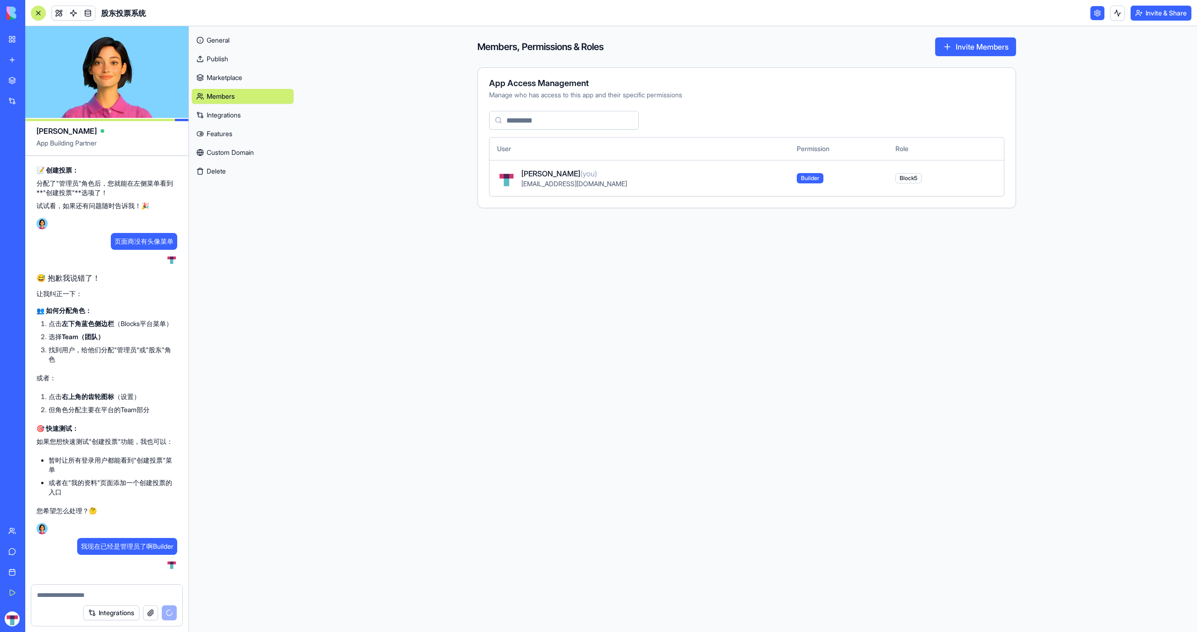
scroll to position [3128, 0]
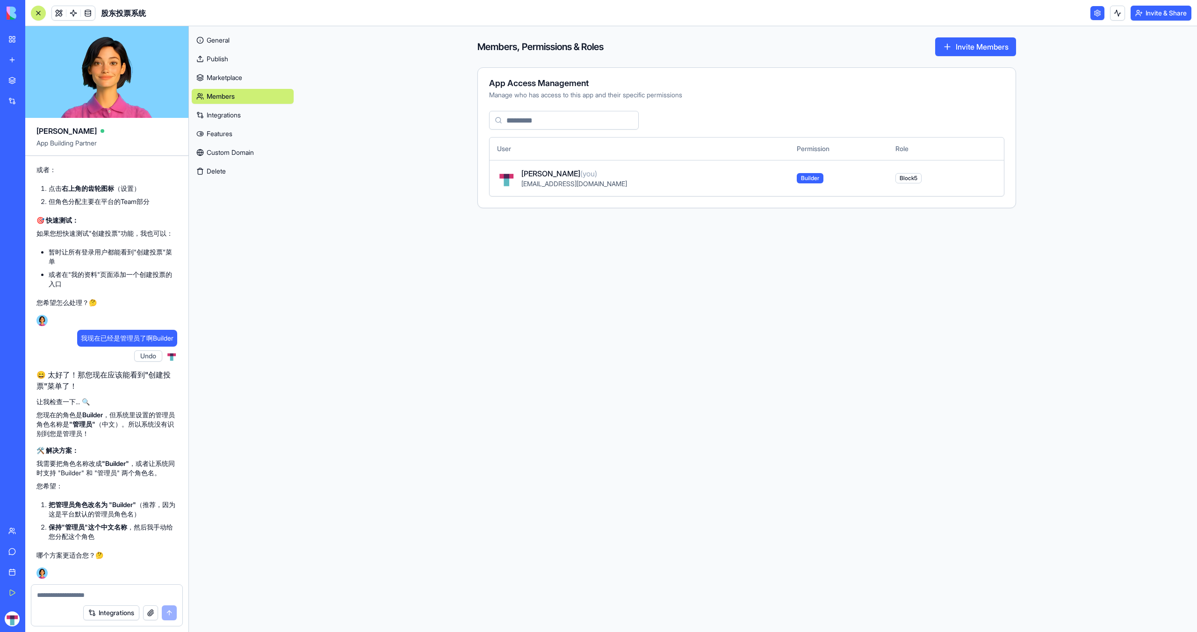
click at [220, 42] on link "General" at bounding box center [243, 40] width 102 height 15
click at [59, 13] on link at bounding box center [59, 13] width 14 height 14
click at [60, 13] on link at bounding box center [59, 13] width 14 height 14
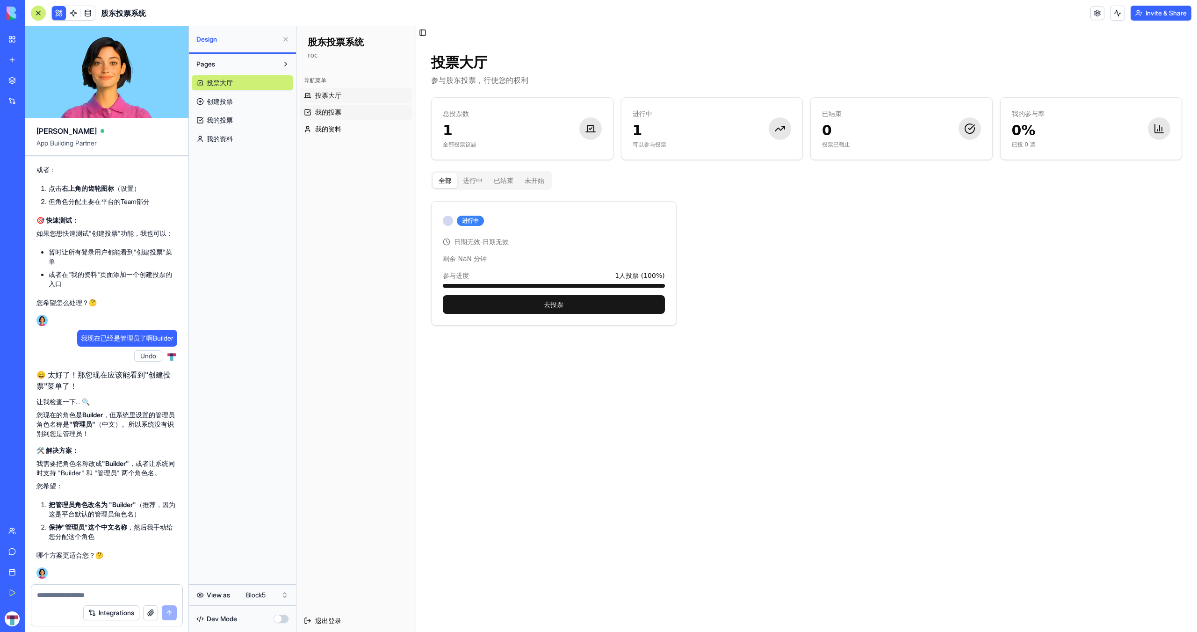
click at [328, 114] on span "我的投票" at bounding box center [328, 112] width 26 height 9
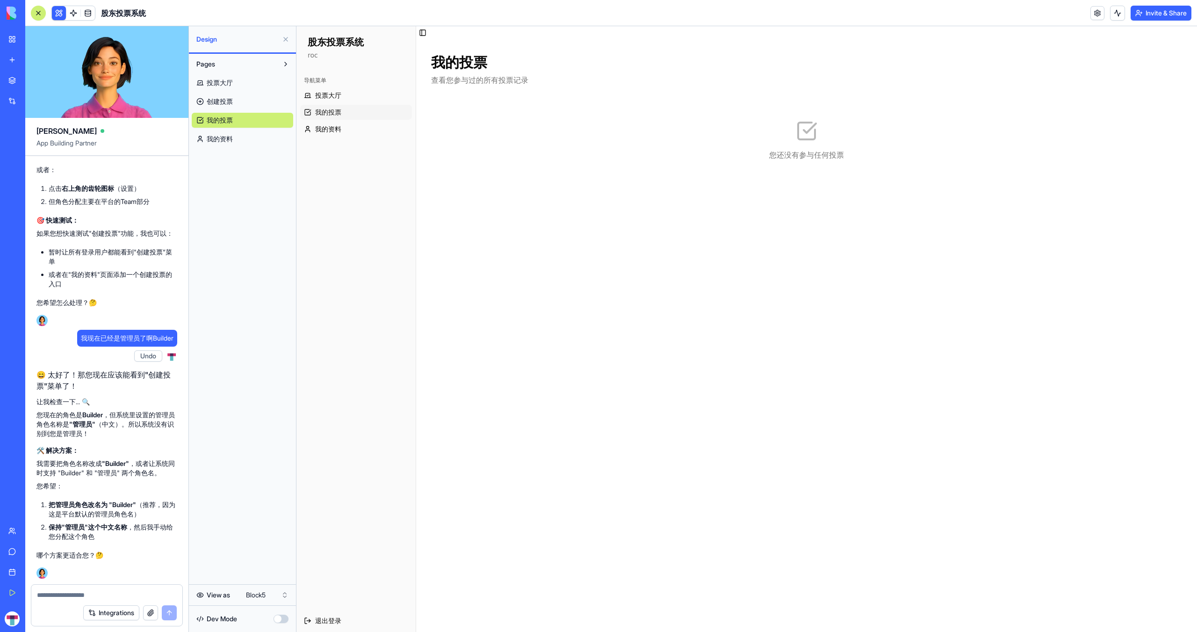
click at [314, 58] on p "roc" at bounding box center [356, 55] width 97 height 9
click at [335, 129] on span "我的资料" at bounding box center [328, 128] width 26 height 9
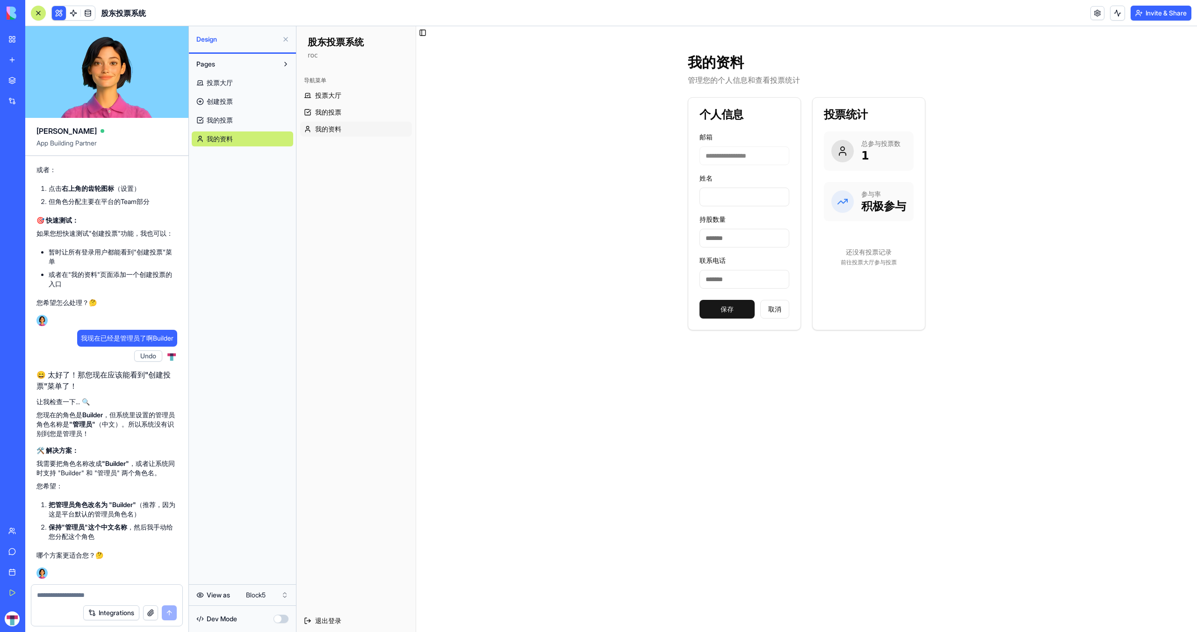
click at [231, 116] on span "我的投票" at bounding box center [220, 120] width 26 height 9
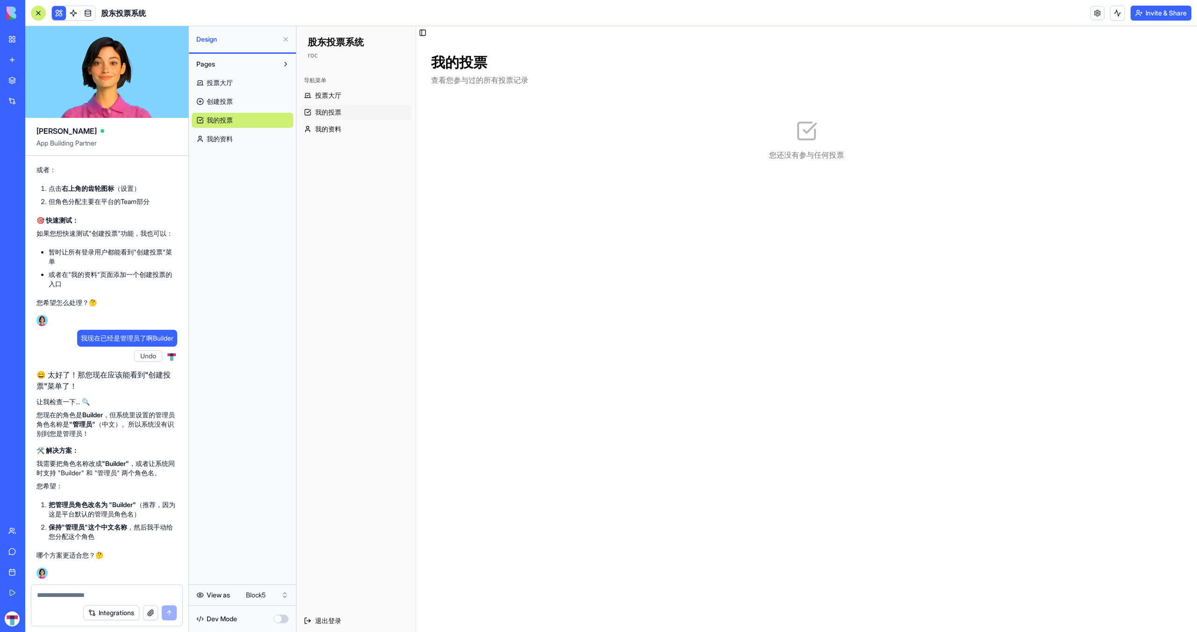
click at [224, 102] on span "创建投票" at bounding box center [220, 101] width 26 height 9
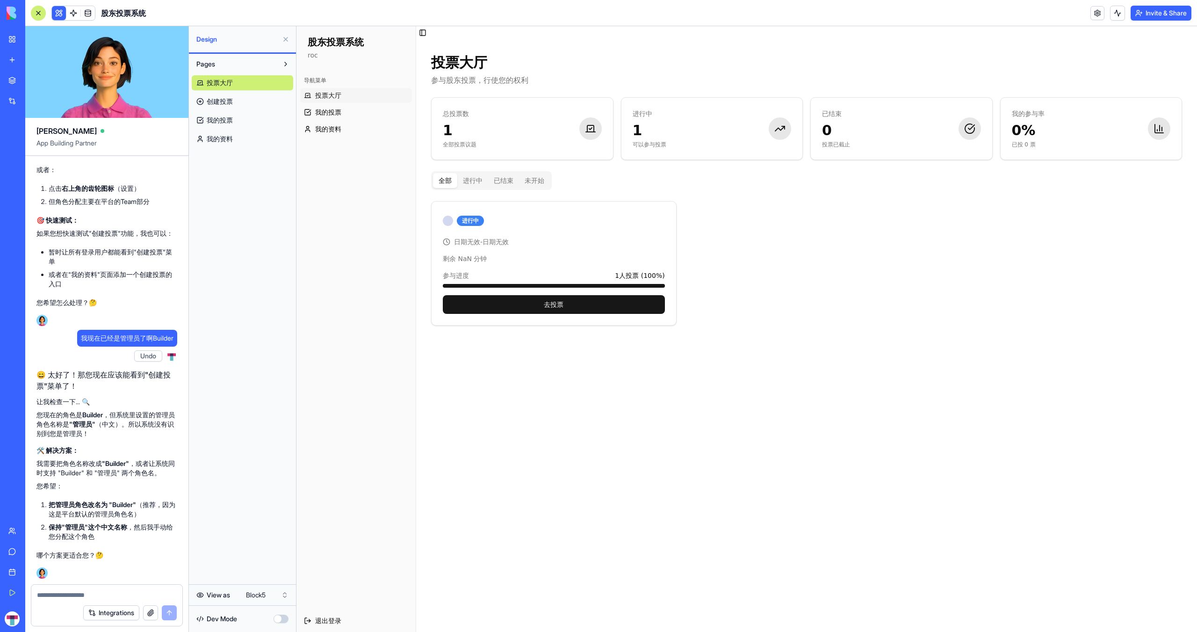
click at [224, 102] on span "创建投票" at bounding box center [220, 101] width 26 height 9
click at [223, 101] on span "创建投票" at bounding box center [220, 101] width 26 height 9
click at [112, 595] on textarea at bounding box center [107, 594] width 140 height 9
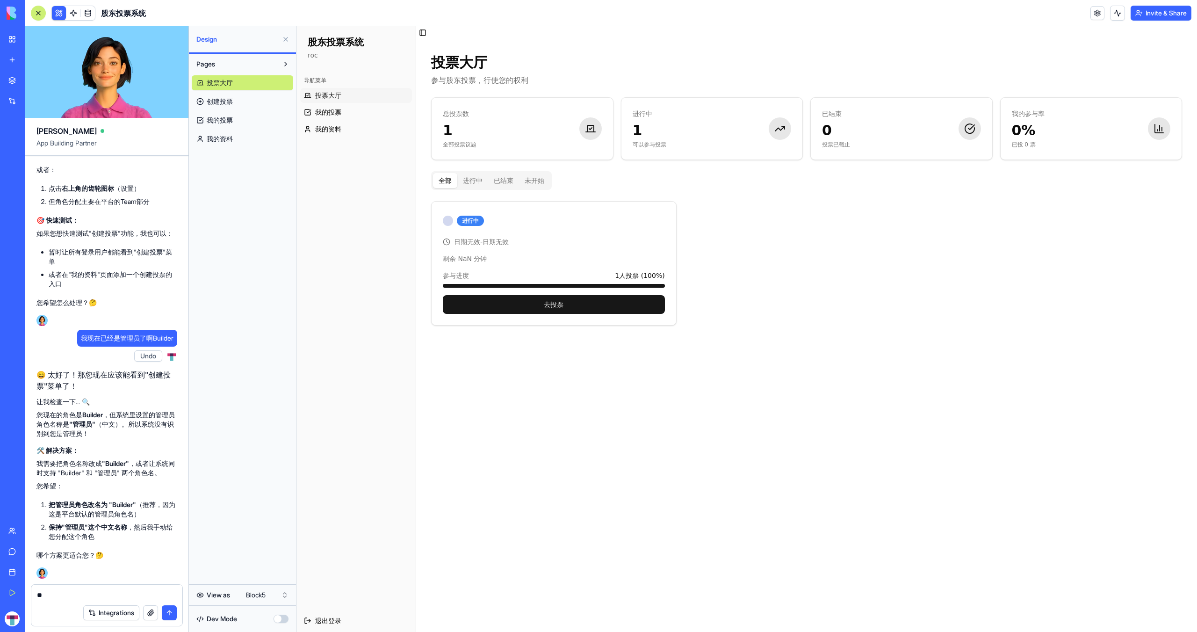
type textarea "*"
drag, startPoint x: 50, startPoint y: 504, endPoint x: 141, endPoint y: 504, distance: 91.7
click at [141, 504] on li "把管理员角色改名为 "Builder" （推荐，因为这是平台默认的管理员角色名）" at bounding box center [113, 509] width 129 height 19
copy strong "把管理员角色改名为 "Builder""
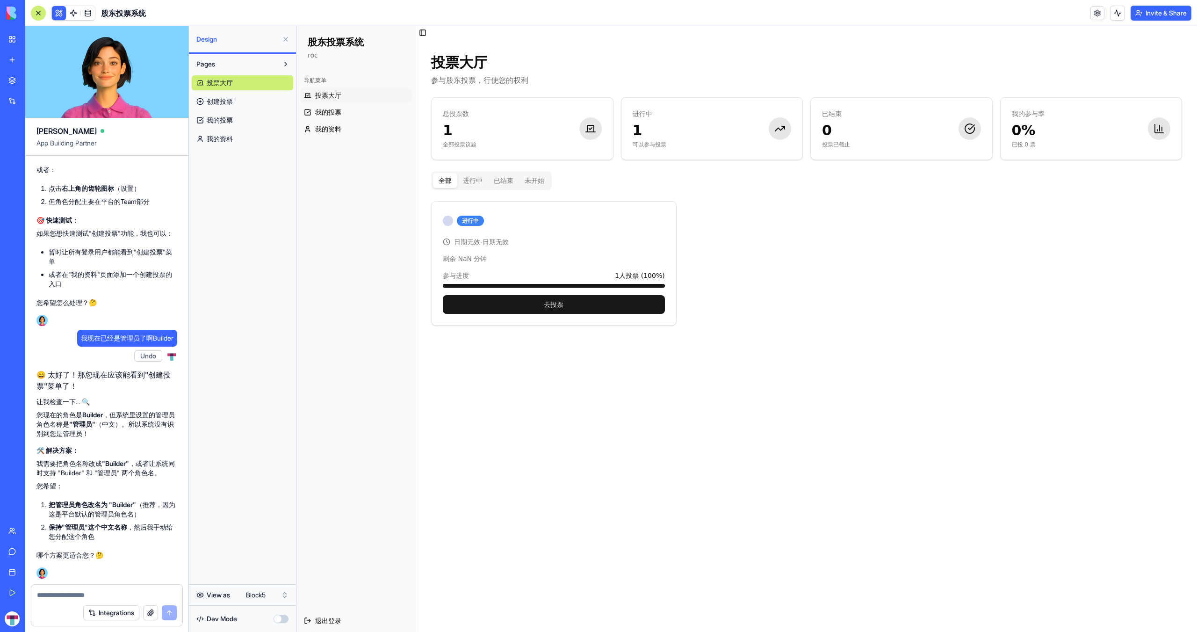
click at [134, 597] on textarea at bounding box center [107, 594] width 140 height 9
paste textarea "**********"
type textarea "**********"
click at [169, 615] on button "submit" at bounding box center [169, 612] width 15 height 15
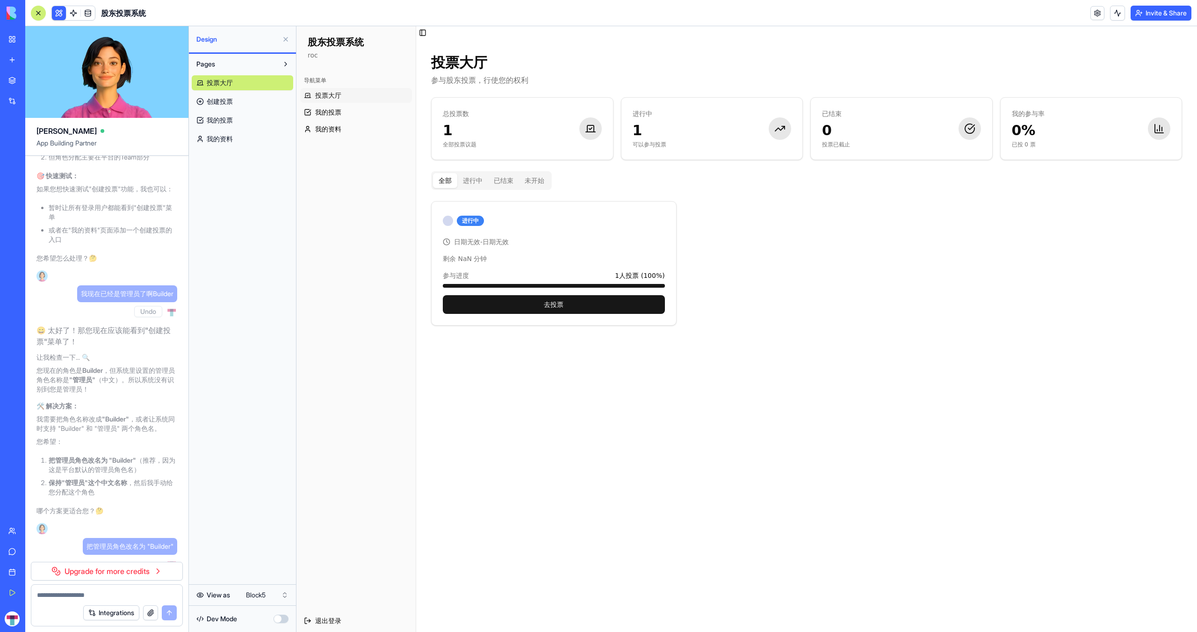
scroll to position [3185, 0]
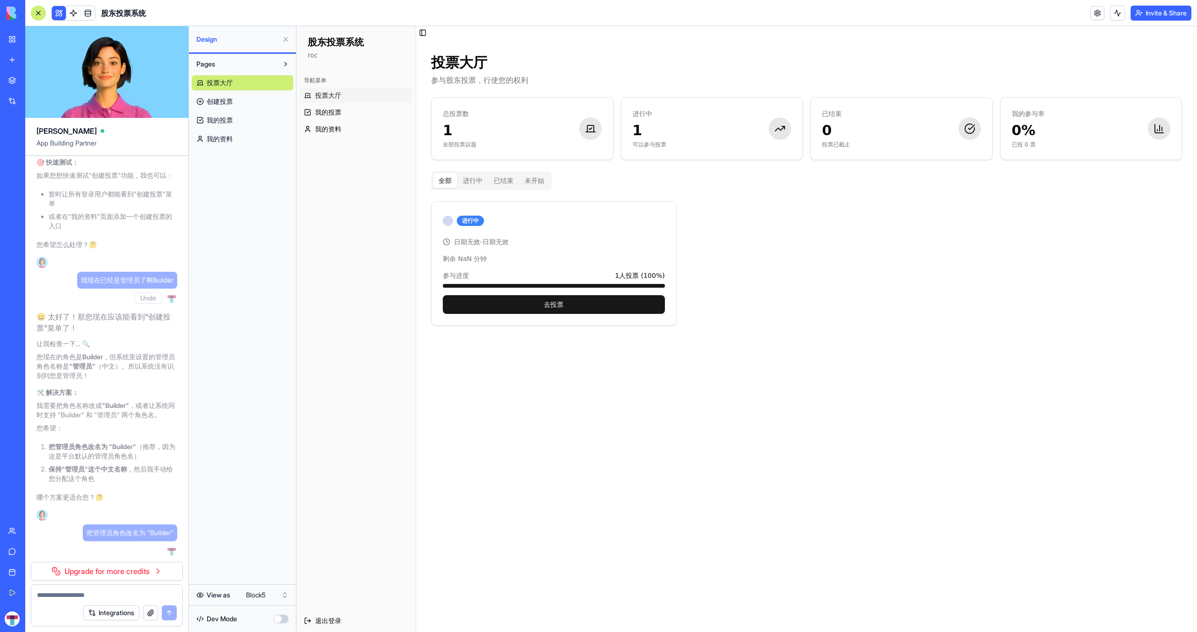
click at [135, 570] on link "Upgrade for more credits" at bounding box center [107, 571] width 152 height 19
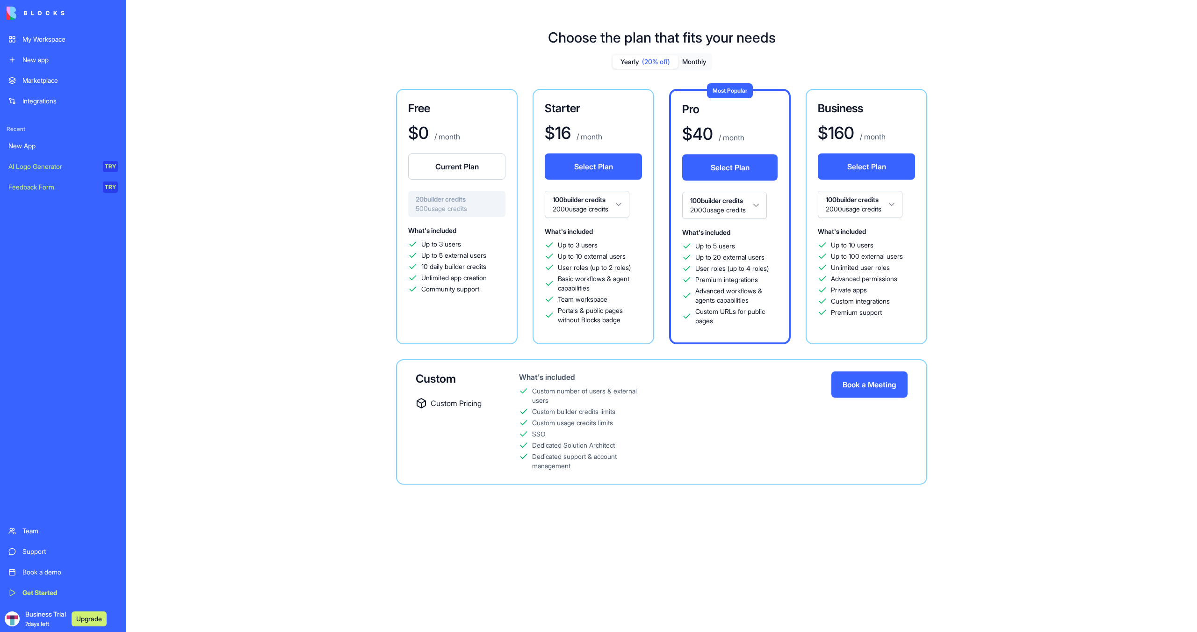
click at [444, 311] on div "What's included Up to 3 users Up to 5 external users 10 daily builder credits U…" at bounding box center [456, 276] width 97 height 105
click at [347, 238] on div "Free $ 0 / month Current Plan 20 builder credits 500 usage credits What's inclu…" at bounding box center [661, 287] width 673 height 396
click at [34, 15] on img at bounding box center [36, 13] width 58 height 13
